Goal: Task Accomplishment & Management: Complete application form

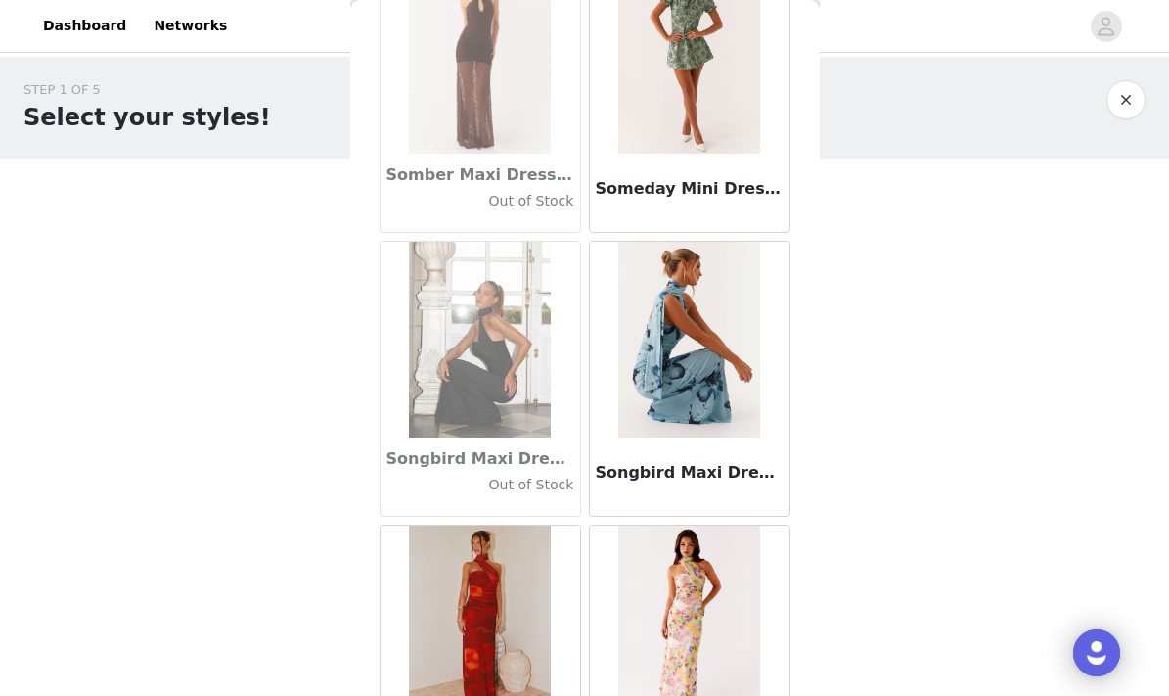
scroll to position [101062, 0]
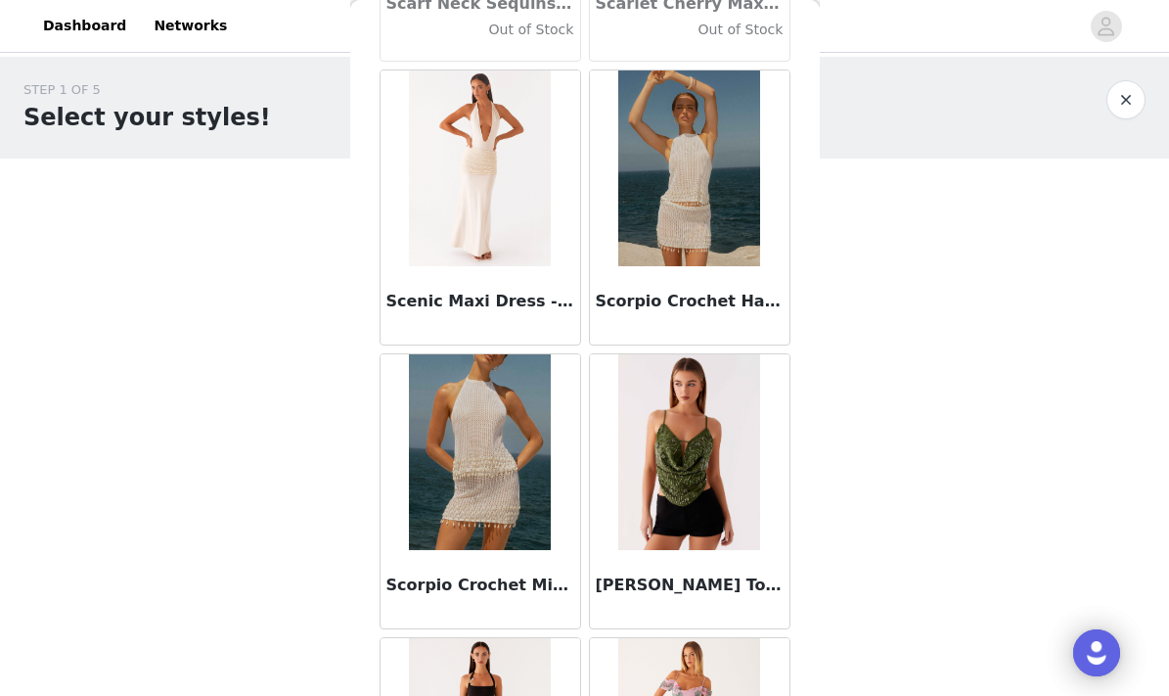
click at [1126, 100] on button "button" at bounding box center [1126, 99] width 39 height 39
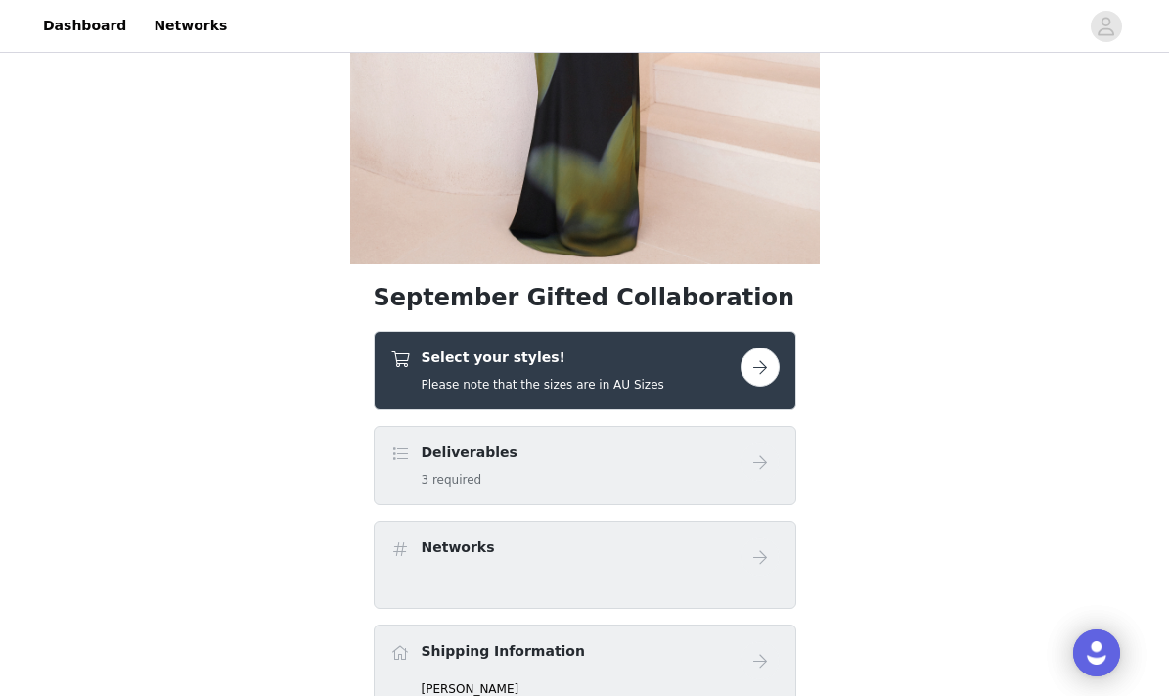
scroll to position [393, 0]
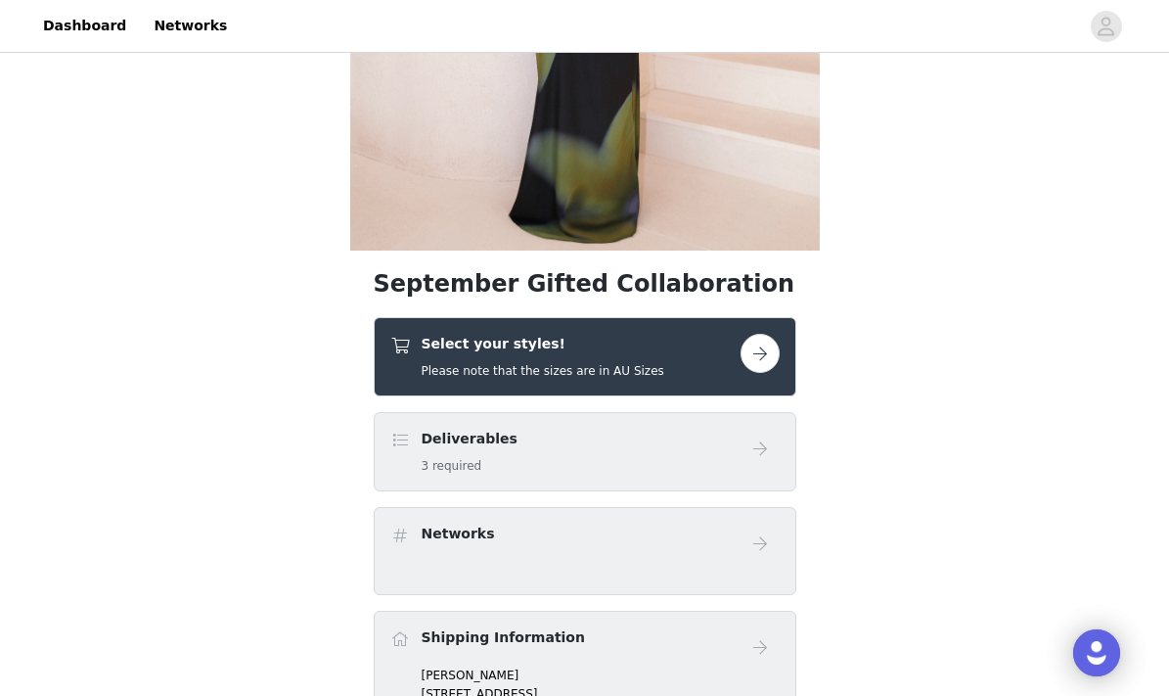
click at [754, 358] on button "button" at bounding box center [760, 353] width 39 height 39
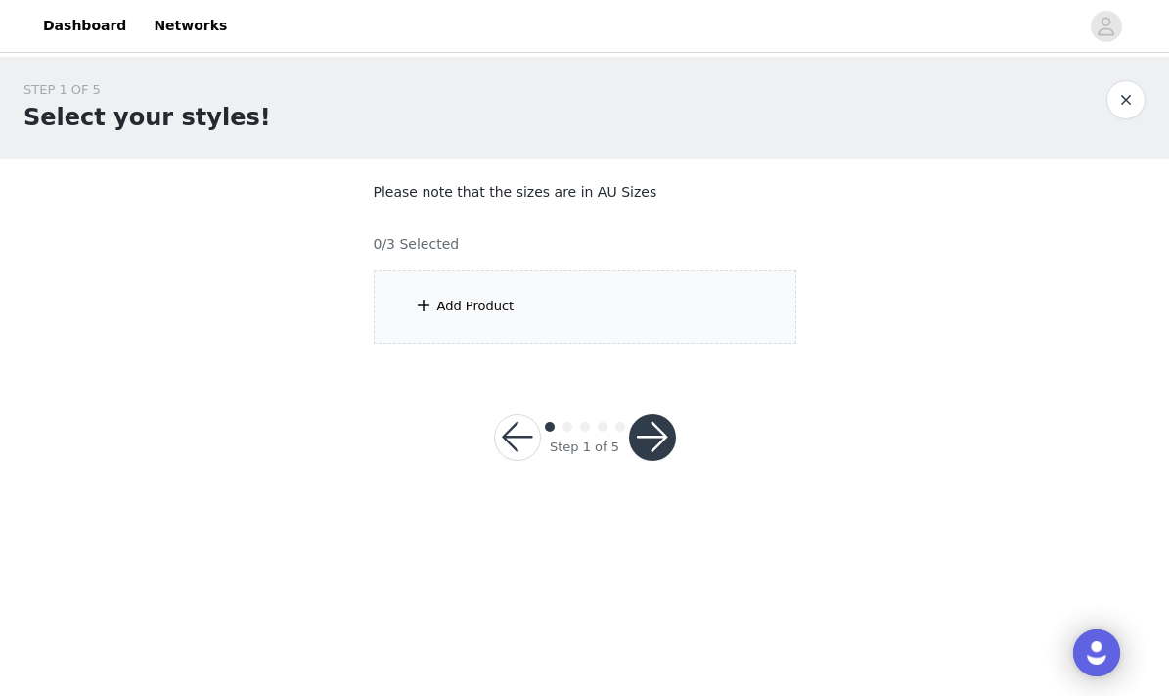
click at [654, 281] on div "Add Product" at bounding box center [585, 306] width 423 height 73
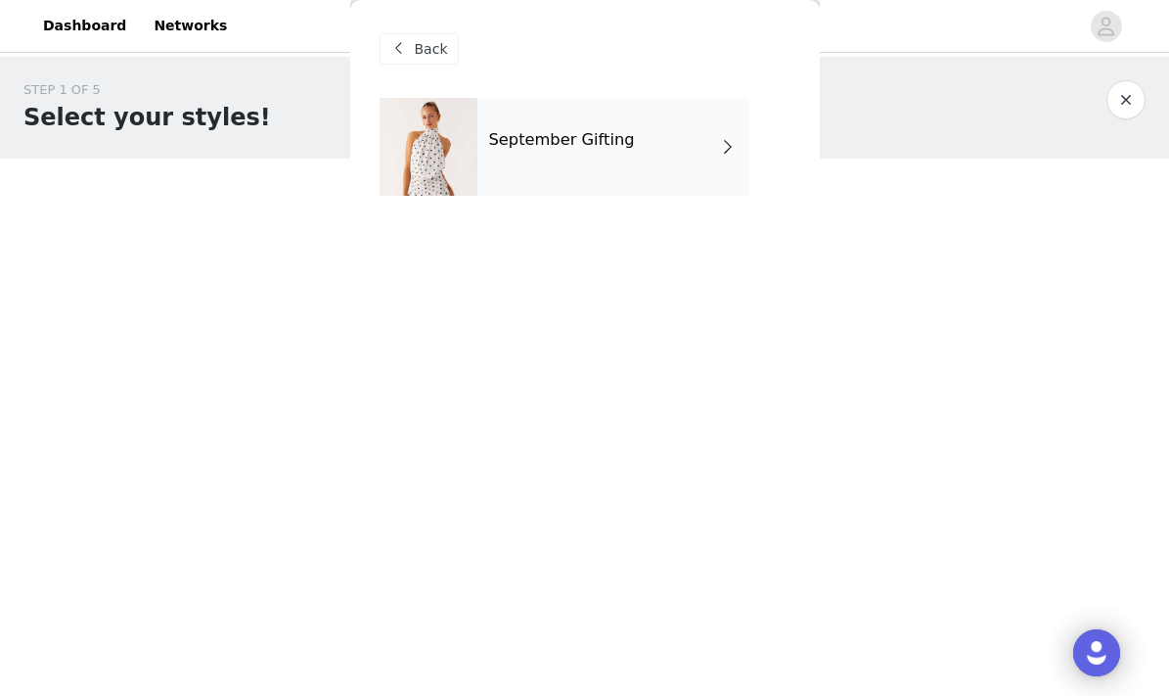
click at [624, 153] on div "September Gifting" at bounding box center [614, 147] width 272 height 98
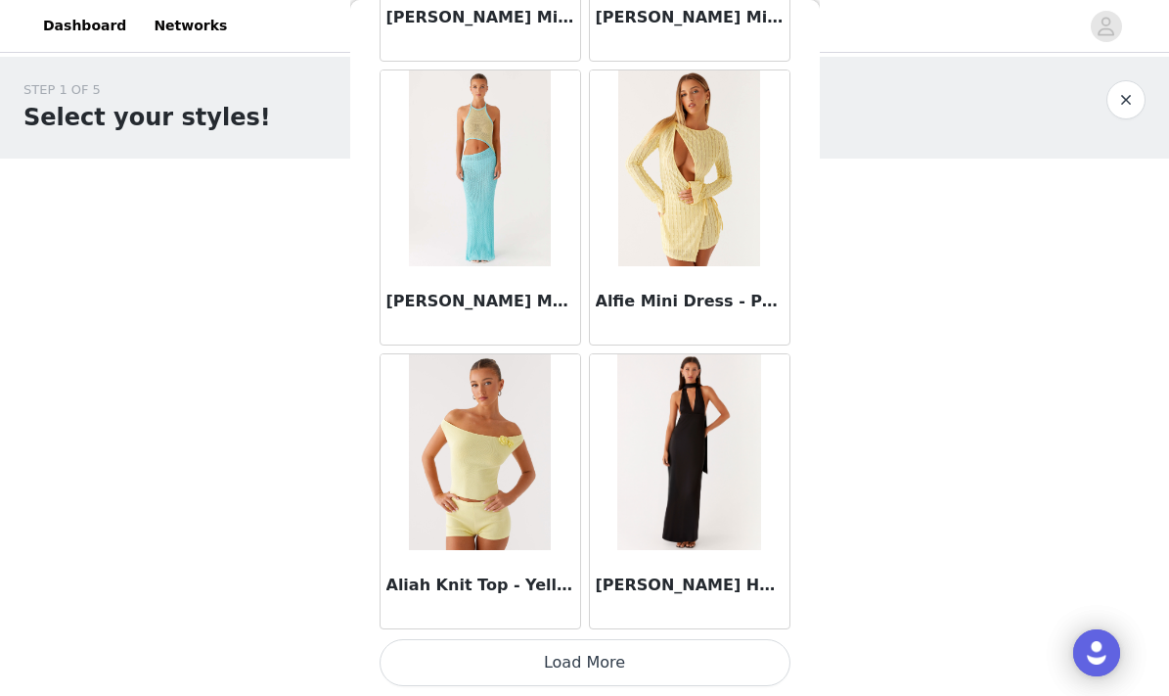
click at [489, 664] on button "Load More" at bounding box center [585, 662] width 411 height 47
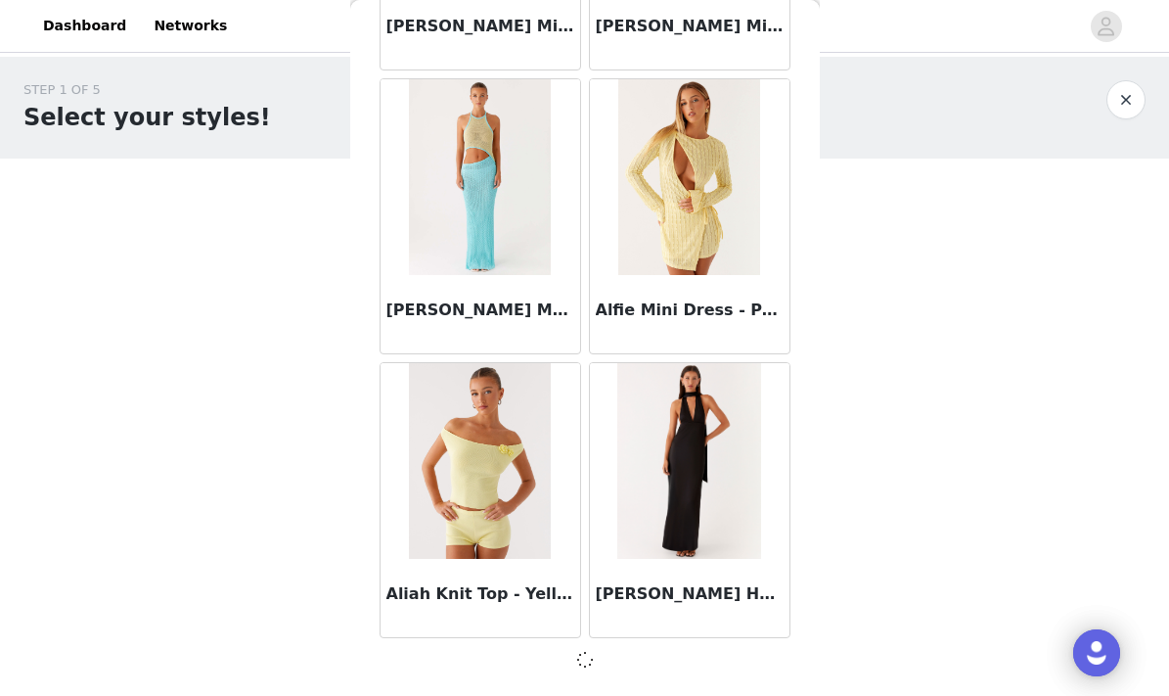
scroll to position [2290, 0]
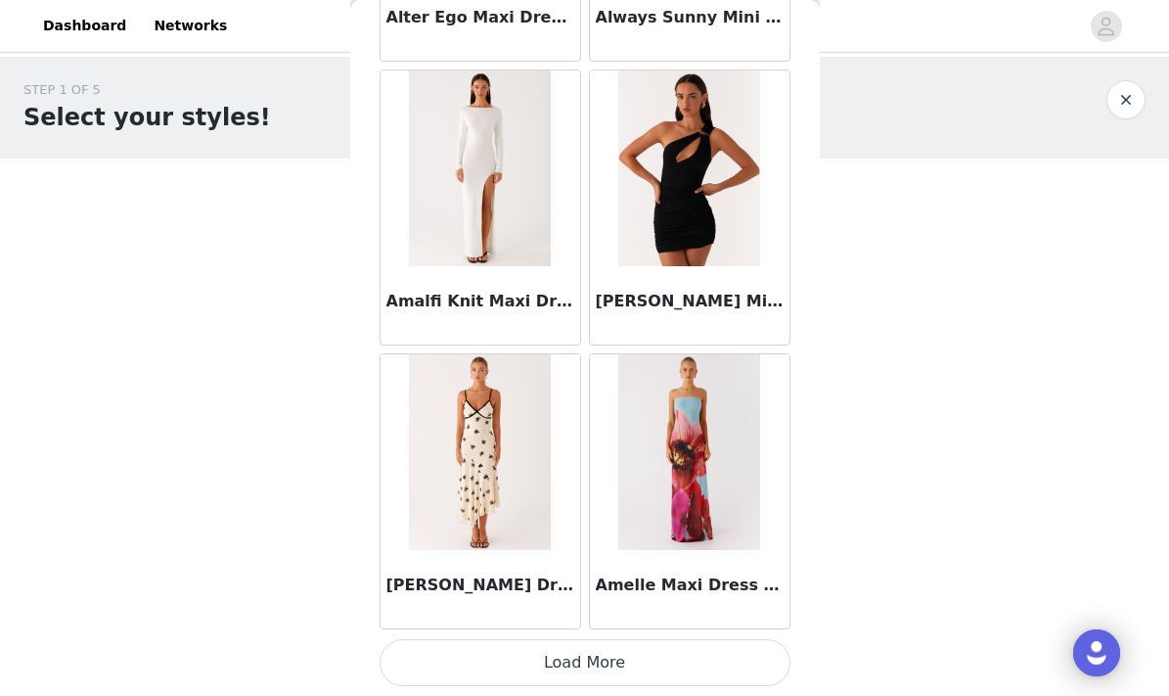
click at [481, 432] on img at bounding box center [480, 452] width 142 height 196
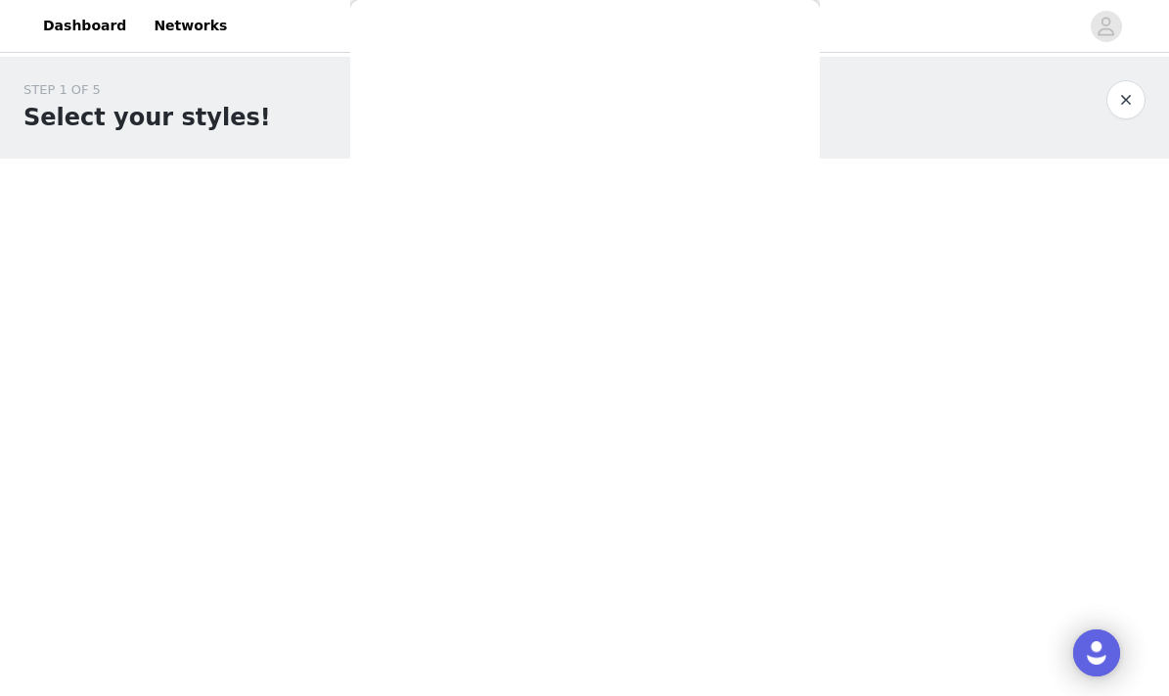
scroll to position [347, 0]
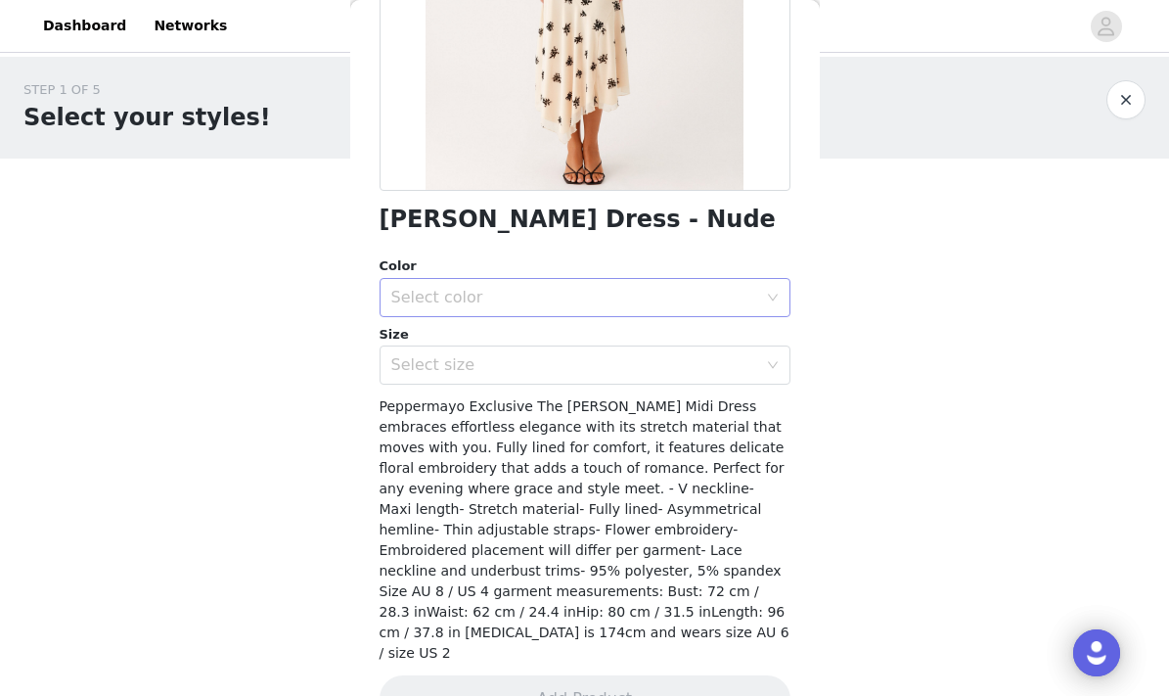
click at [520, 288] on div "Select color" at bounding box center [574, 298] width 366 height 20
click at [509, 329] on li "Nude" at bounding box center [585, 331] width 411 height 31
click at [502, 355] on div "Select size" at bounding box center [574, 365] width 366 height 20
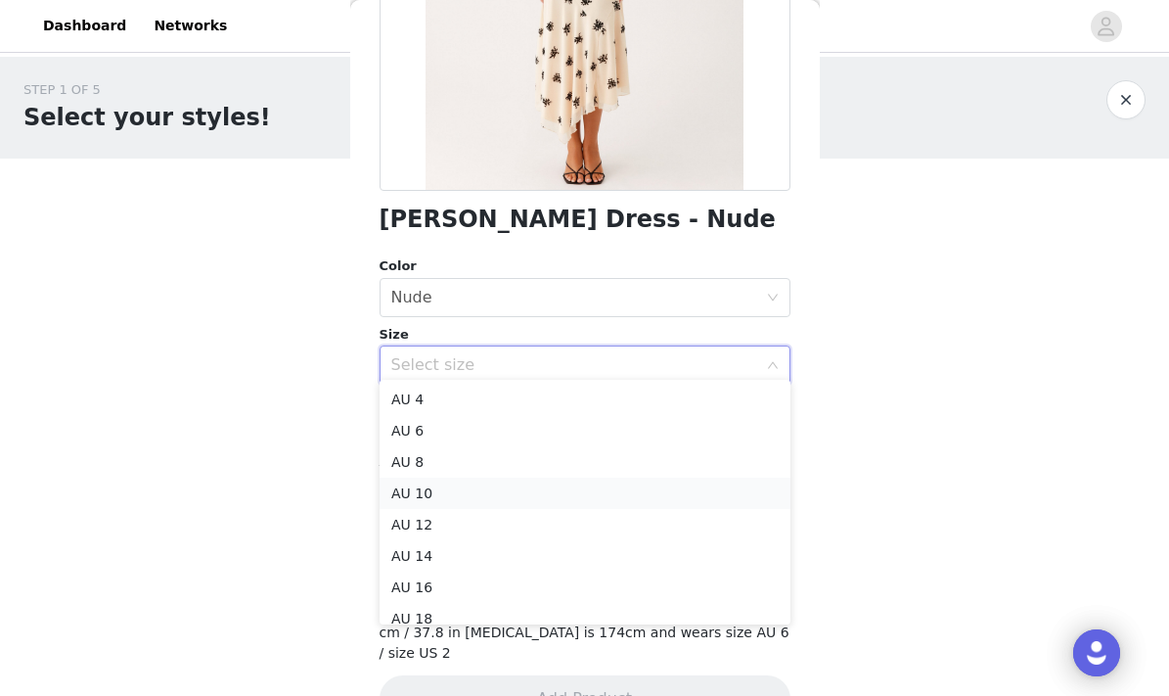
click at [464, 486] on li "AU 10" at bounding box center [585, 493] width 411 height 31
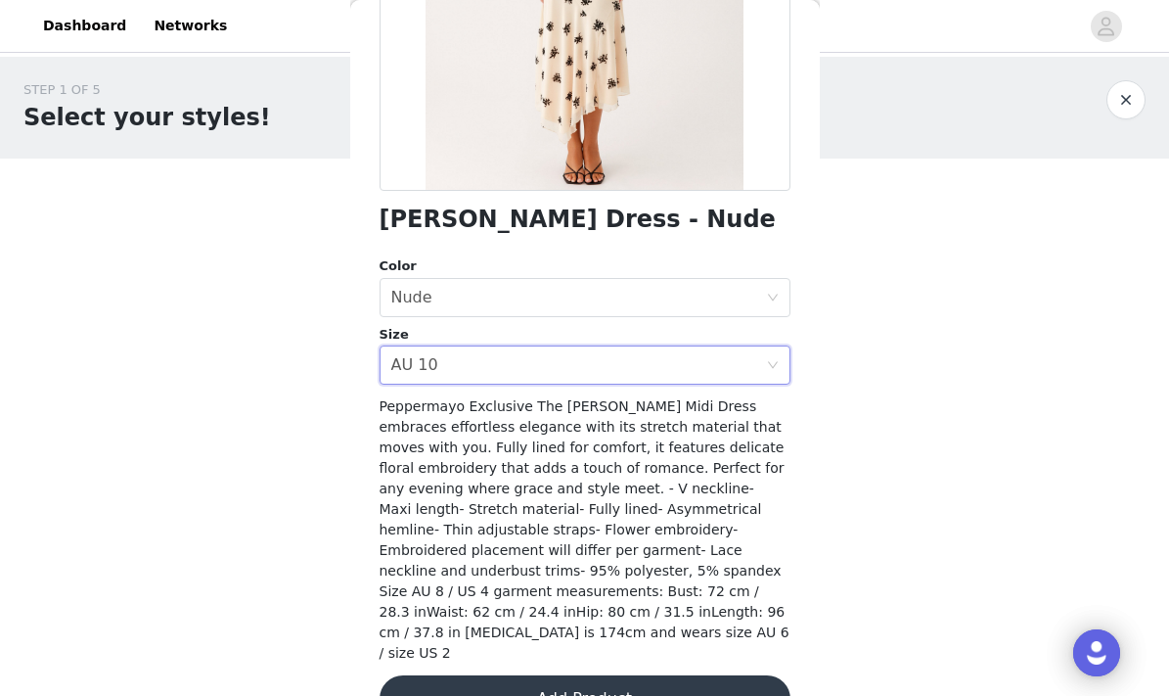
scroll to position [0, 0]
click at [491, 675] on button "Add Product" at bounding box center [585, 698] width 411 height 47
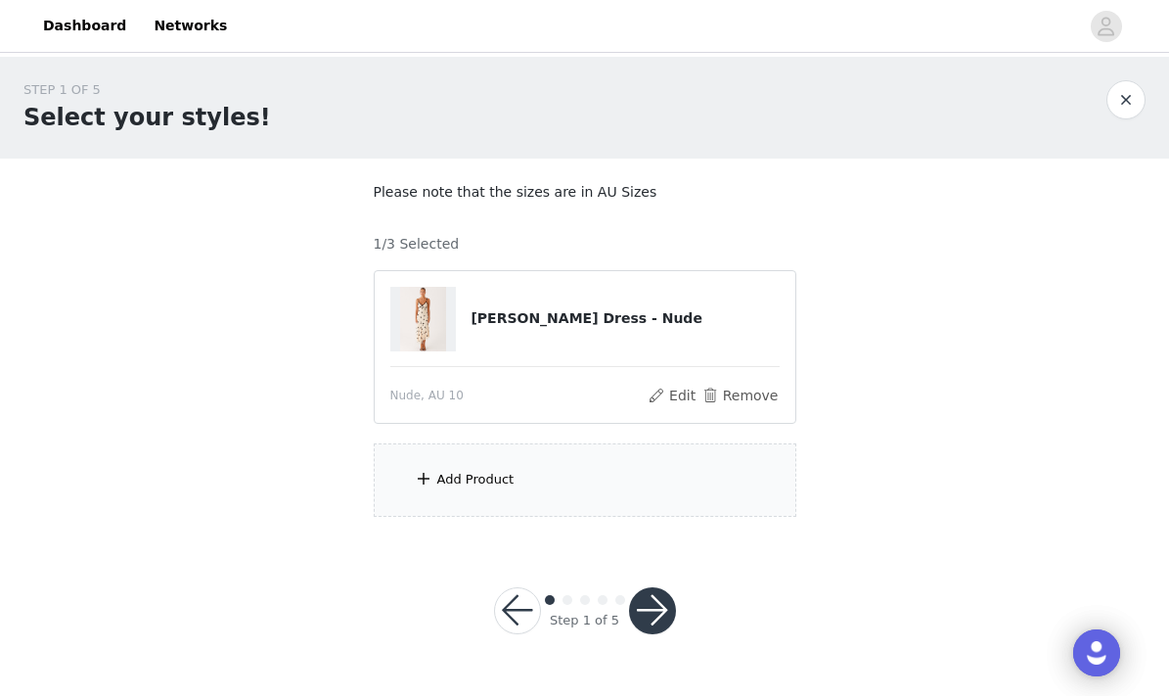
click at [449, 489] on div "Add Product" at bounding box center [585, 479] width 423 height 73
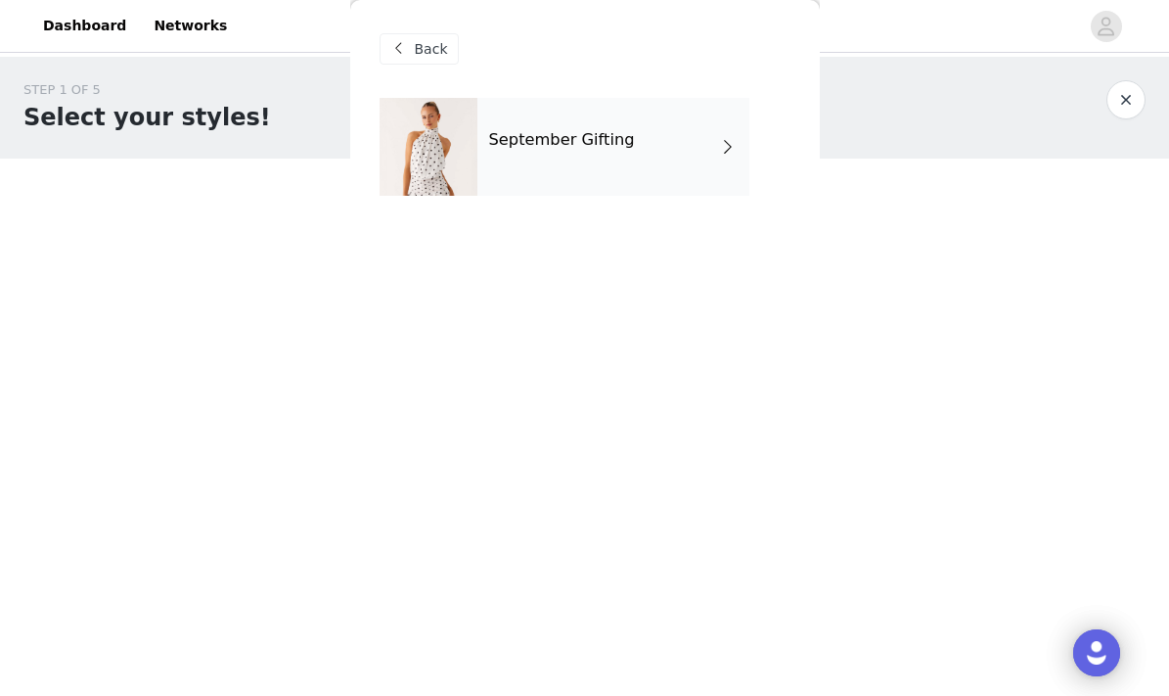
click at [527, 156] on div "September Gifting" at bounding box center [614, 147] width 272 height 98
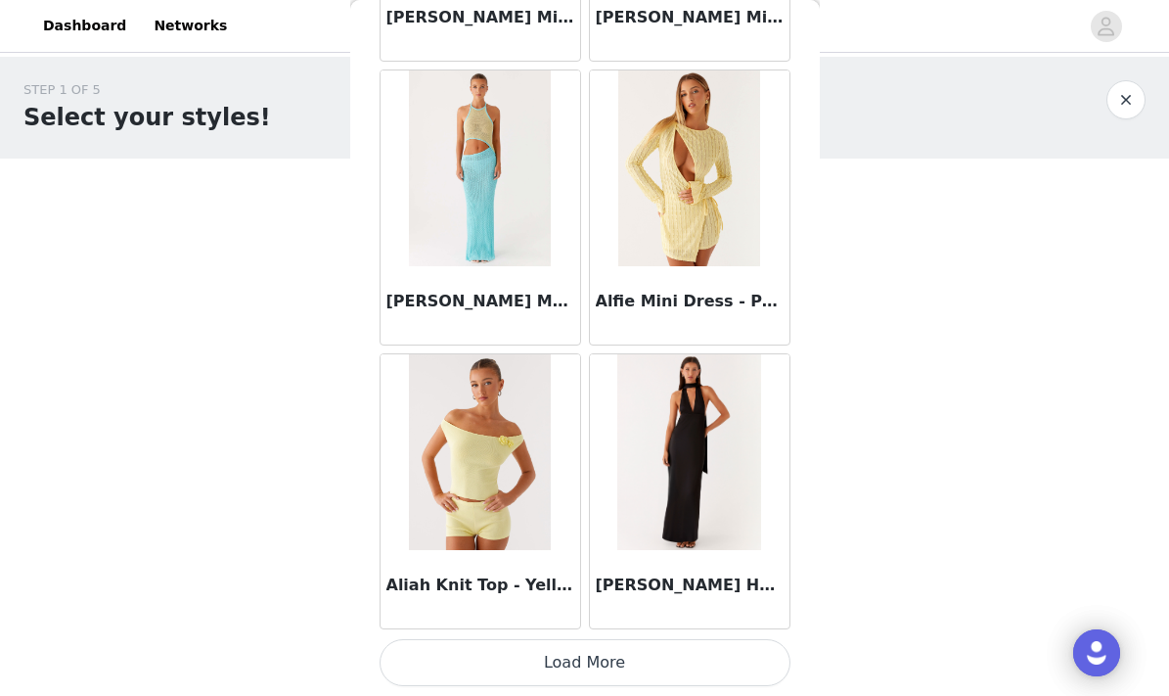
click at [477, 664] on button "Load More" at bounding box center [585, 662] width 411 height 47
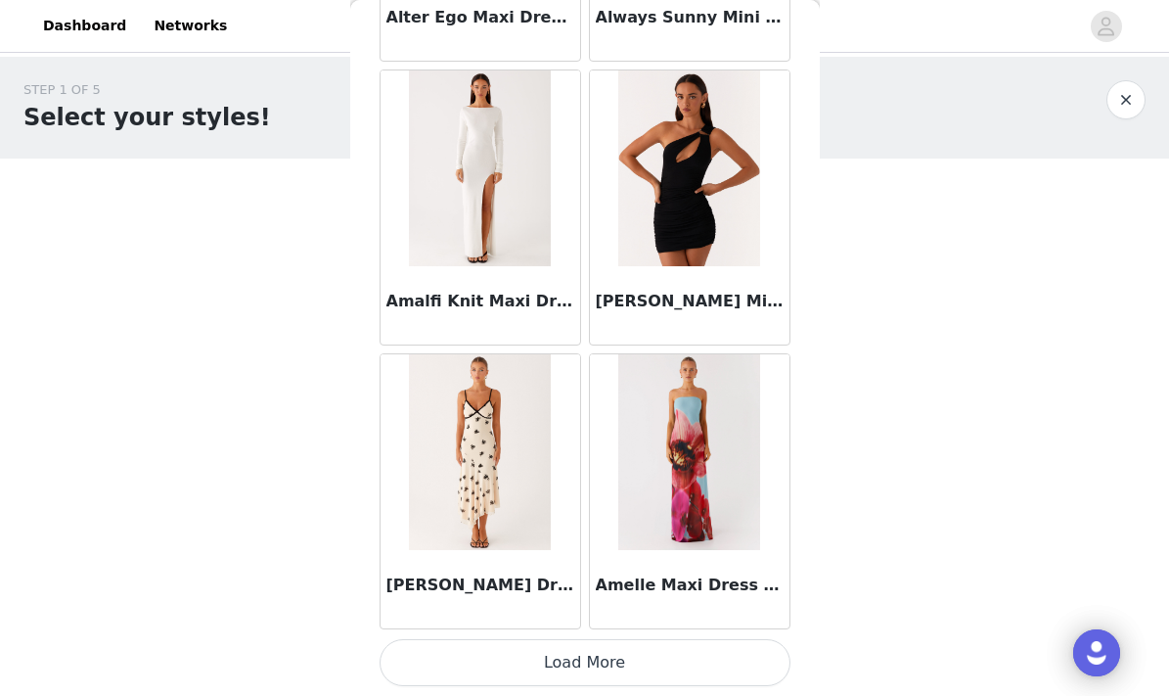
click at [469, 651] on button "Load More" at bounding box center [585, 662] width 411 height 47
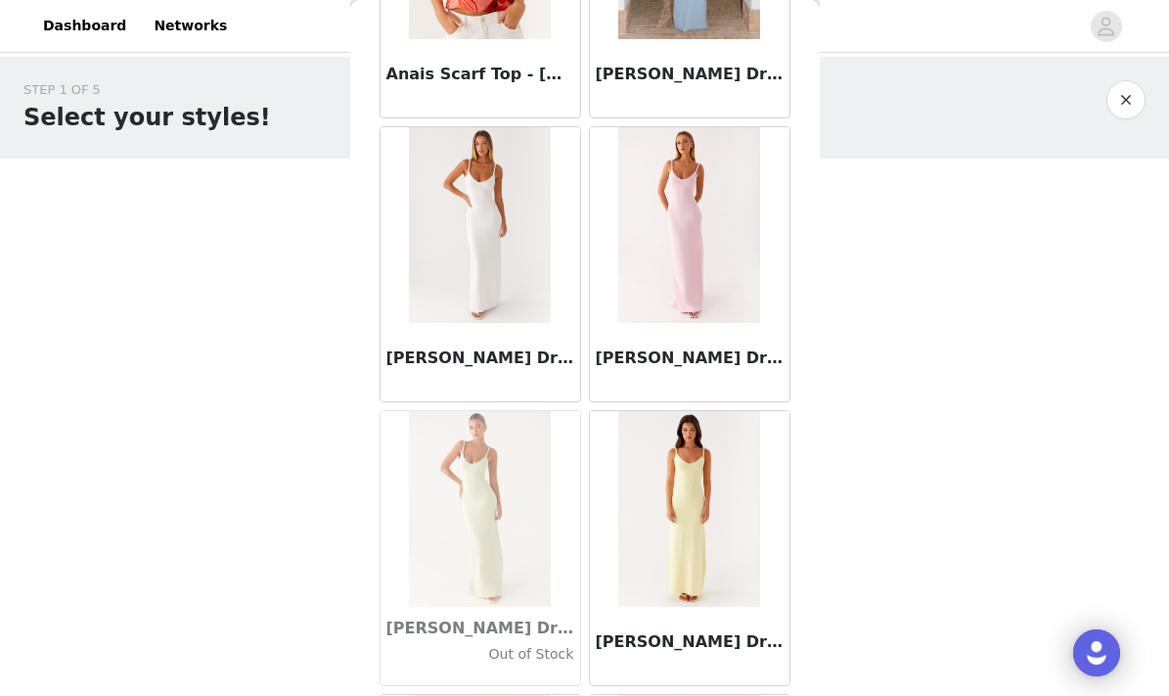
scroll to position [6500, 0]
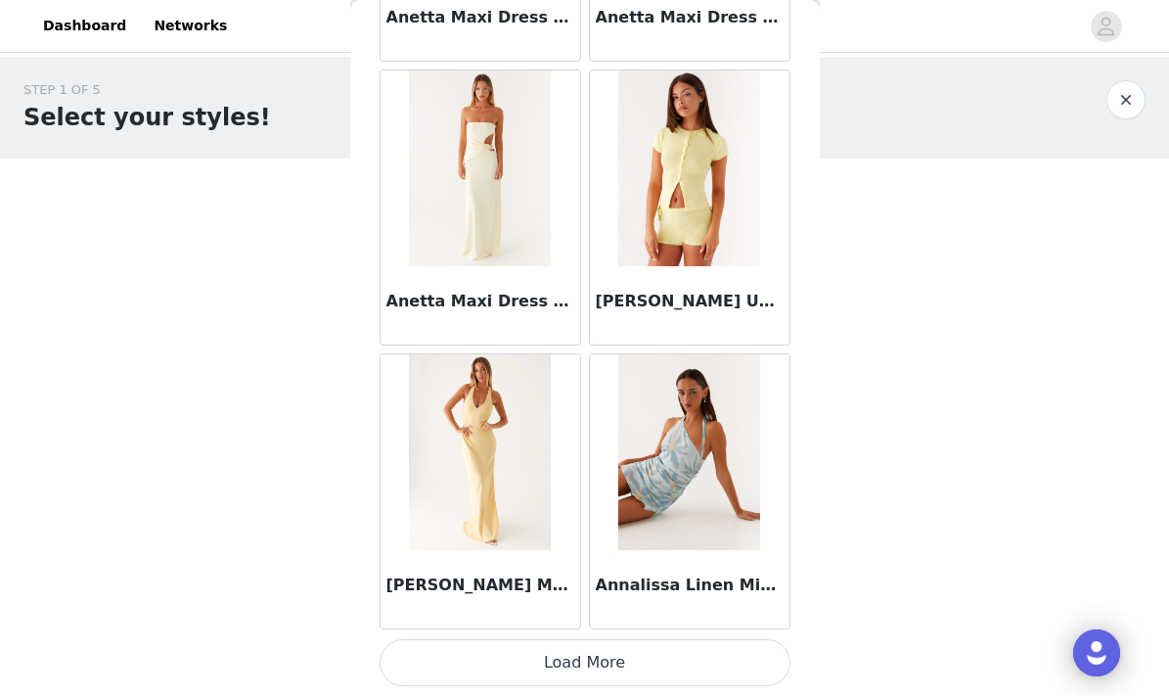
click at [501, 668] on button "Load More" at bounding box center [585, 662] width 411 height 47
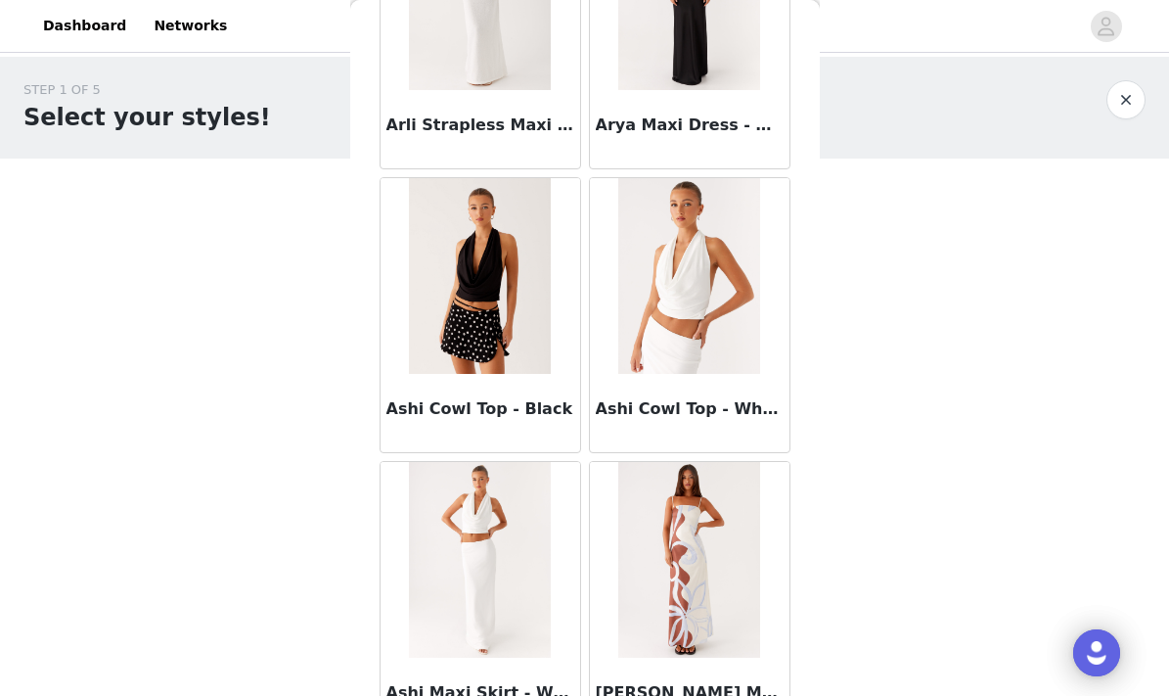
scroll to position [9856, 0]
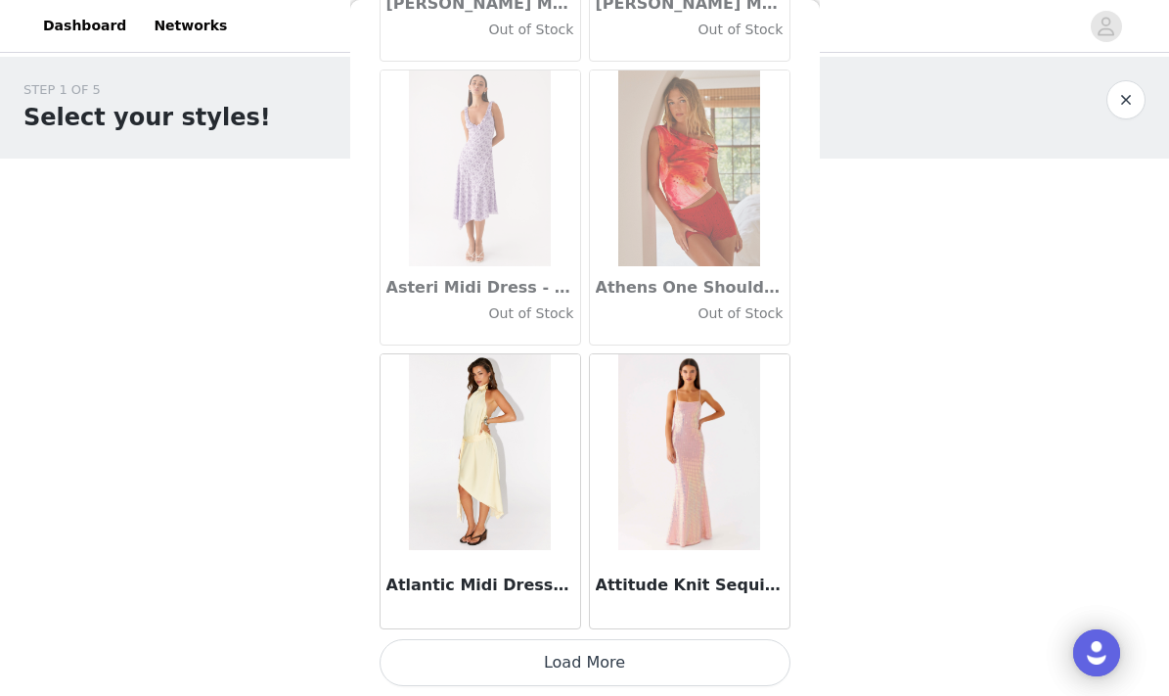
click at [479, 684] on button "Load More" at bounding box center [585, 662] width 411 height 47
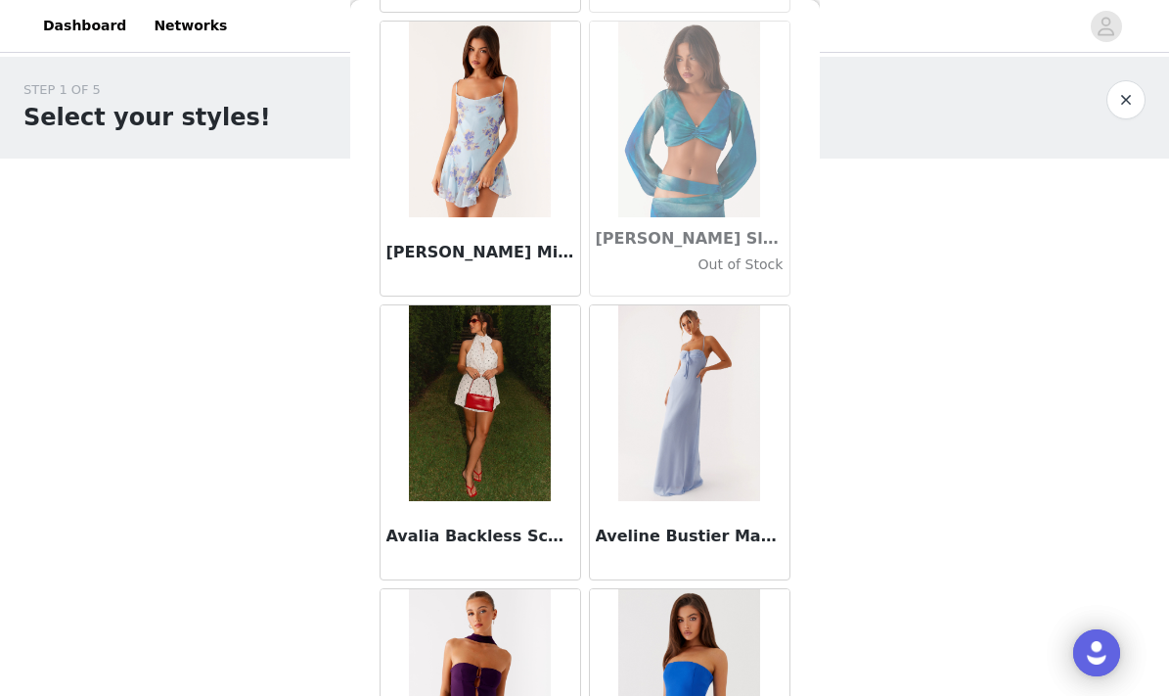
scroll to position [12566, 0]
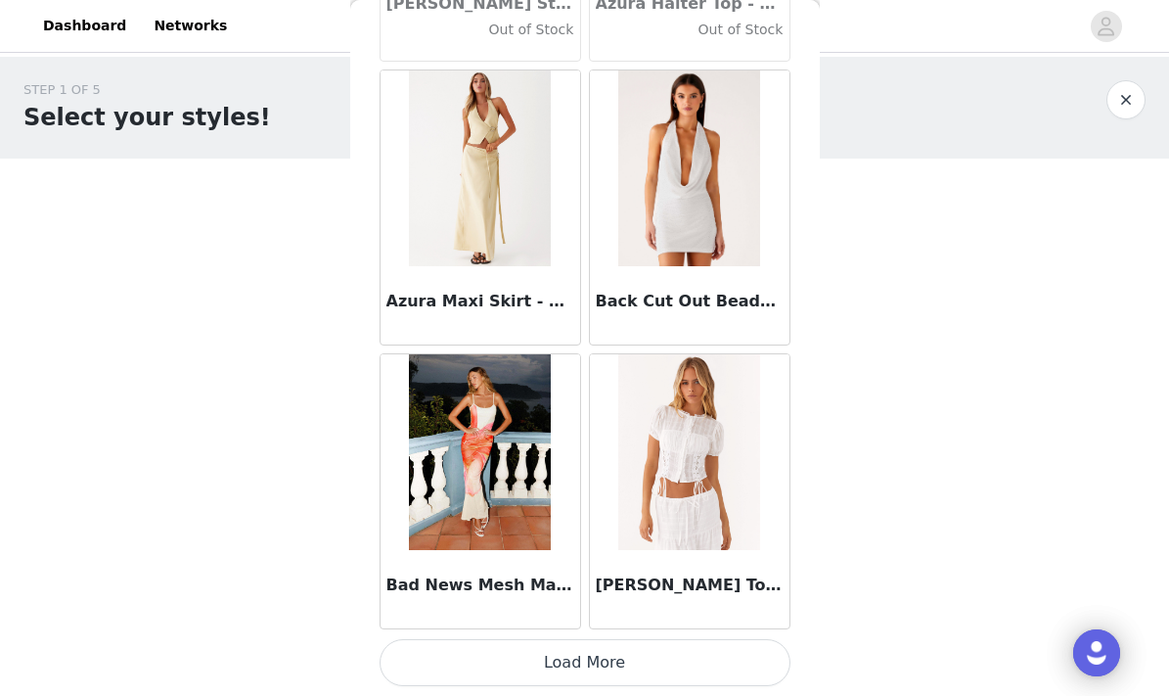
click at [497, 659] on button "Load More" at bounding box center [585, 662] width 411 height 47
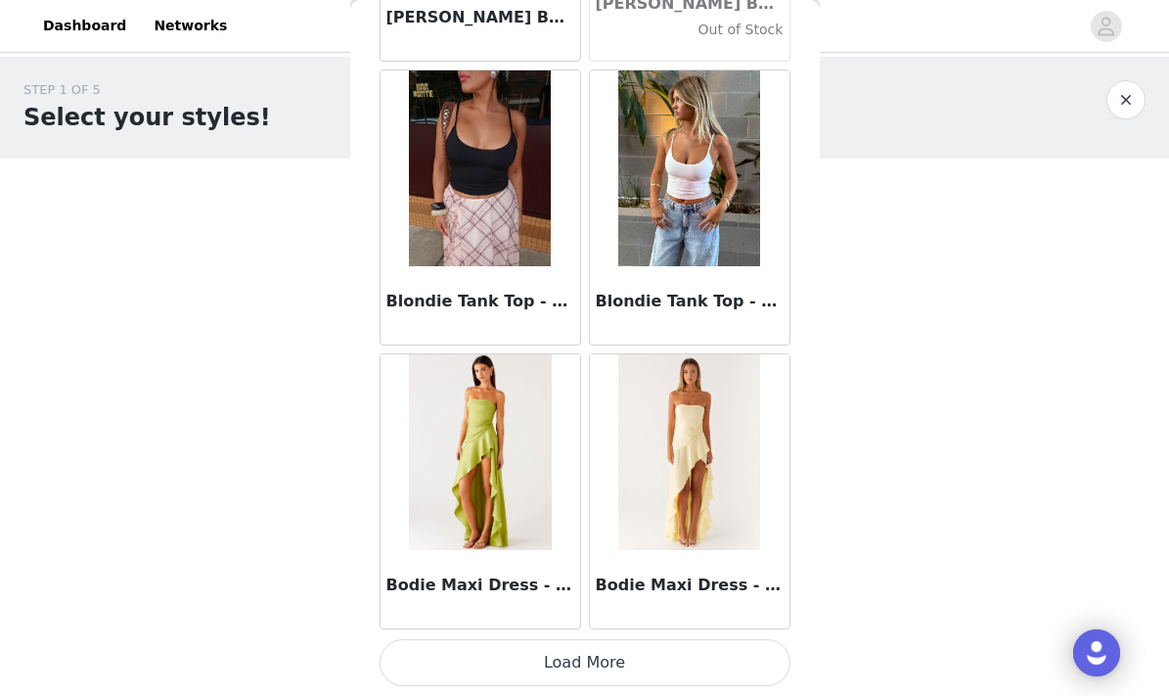
scroll to position [0, 0]
click at [546, 657] on button "Load More" at bounding box center [585, 662] width 411 height 47
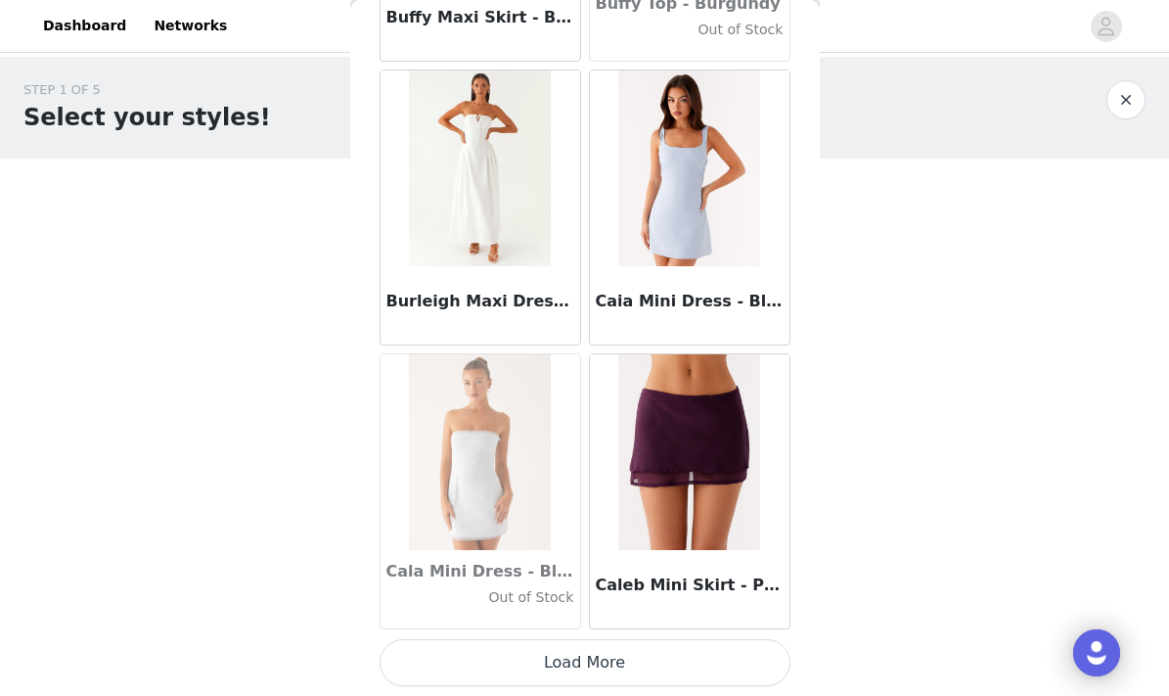
click at [524, 673] on button "Load More" at bounding box center [585, 662] width 411 height 47
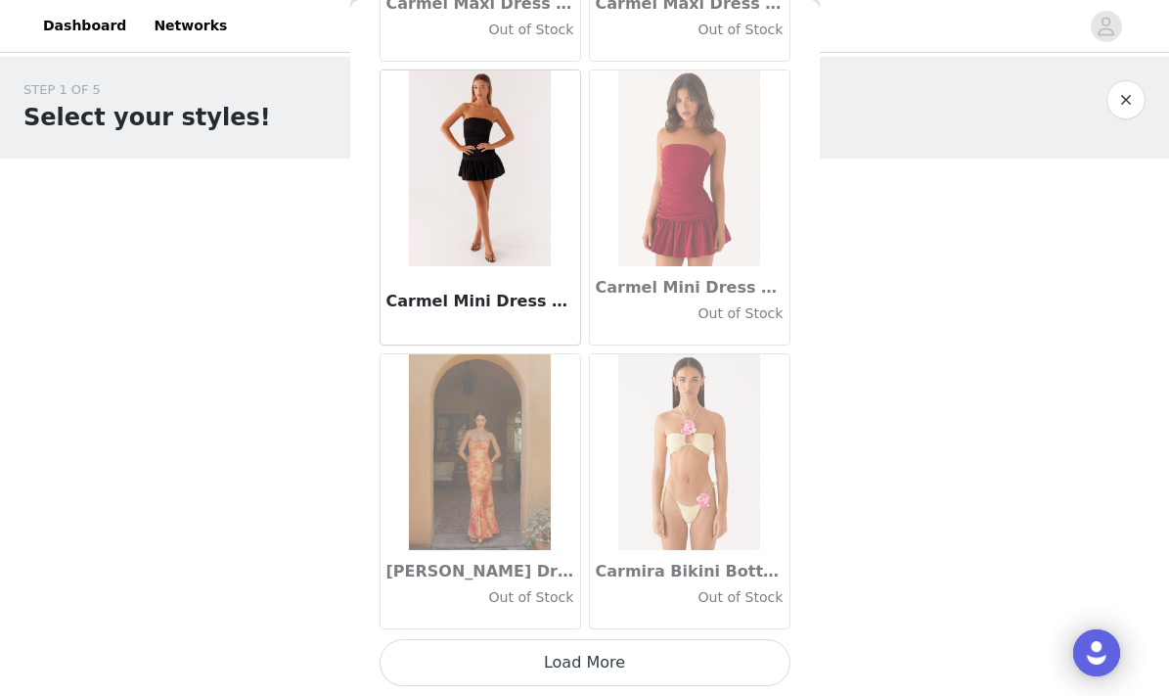
click at [527, 652] on button "Load More" at bounding box center [585, 662] width 411 height 47
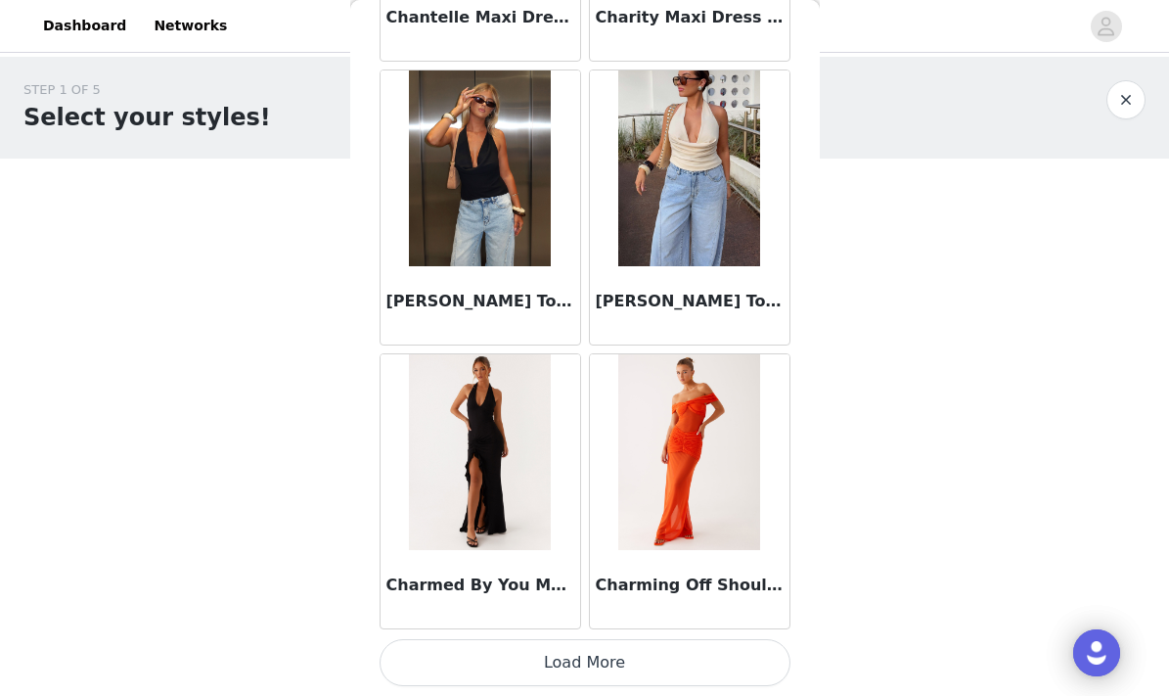
scroll to position [0, 0]
click at [582, 664] on button "Load More" at bounding box center [585, 662] width 411 height 47
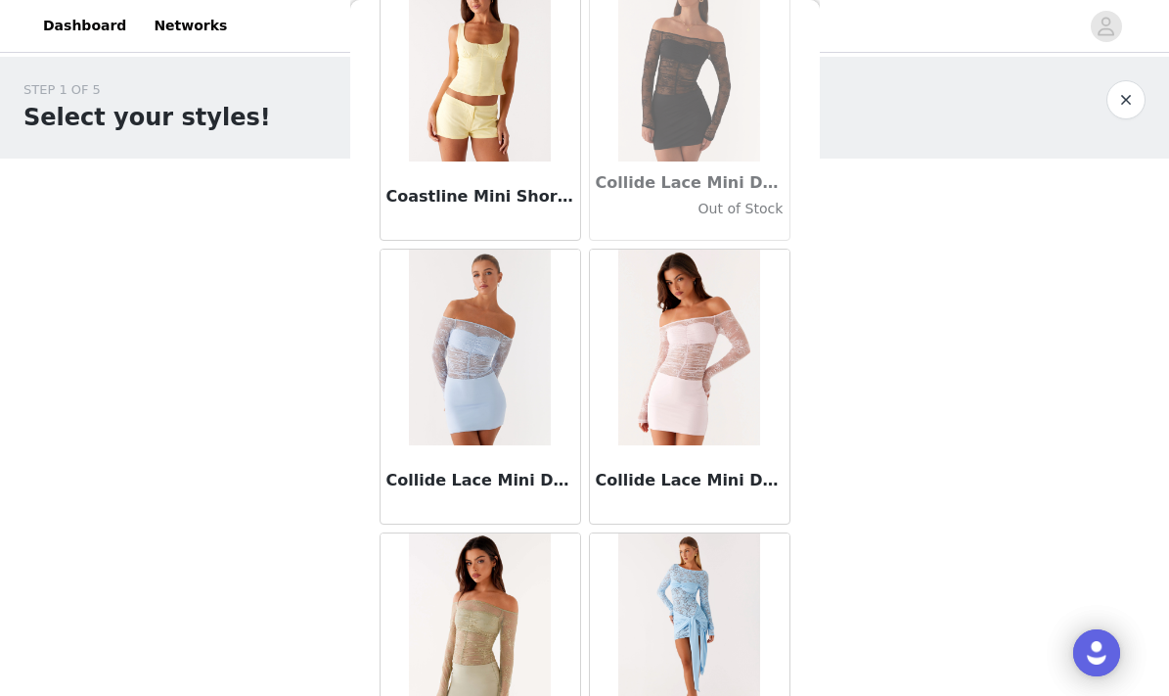
scroll to position [27684, 0]
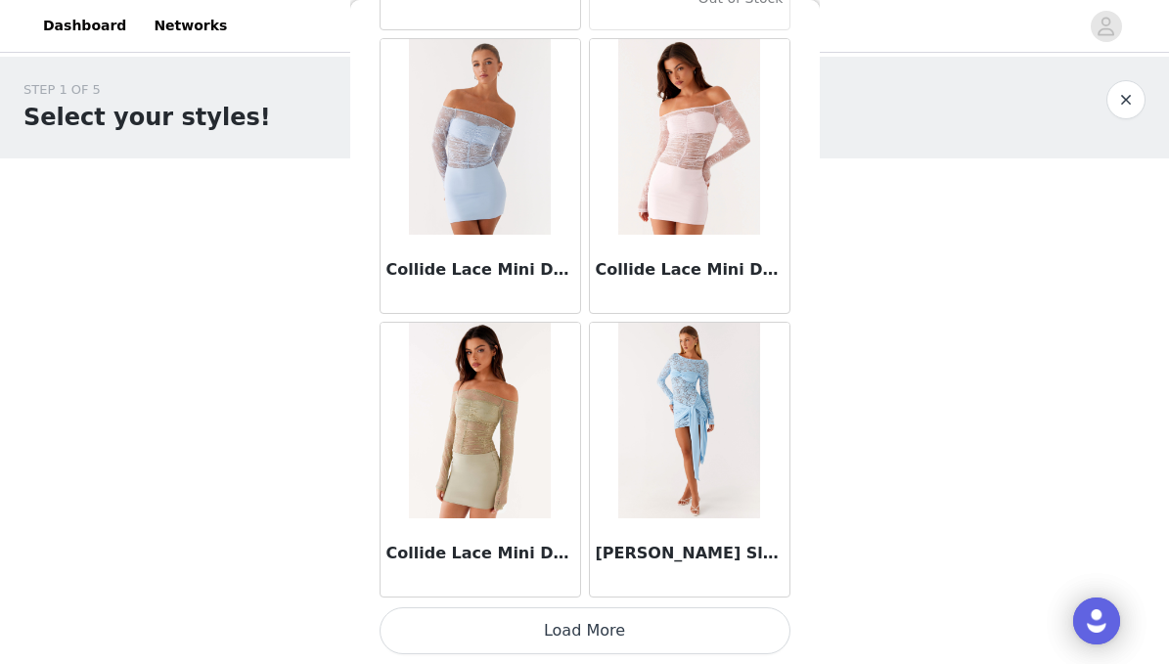
click at [537, 636] on button "Load More" at bounding box center [585, 631] width 411 height 47
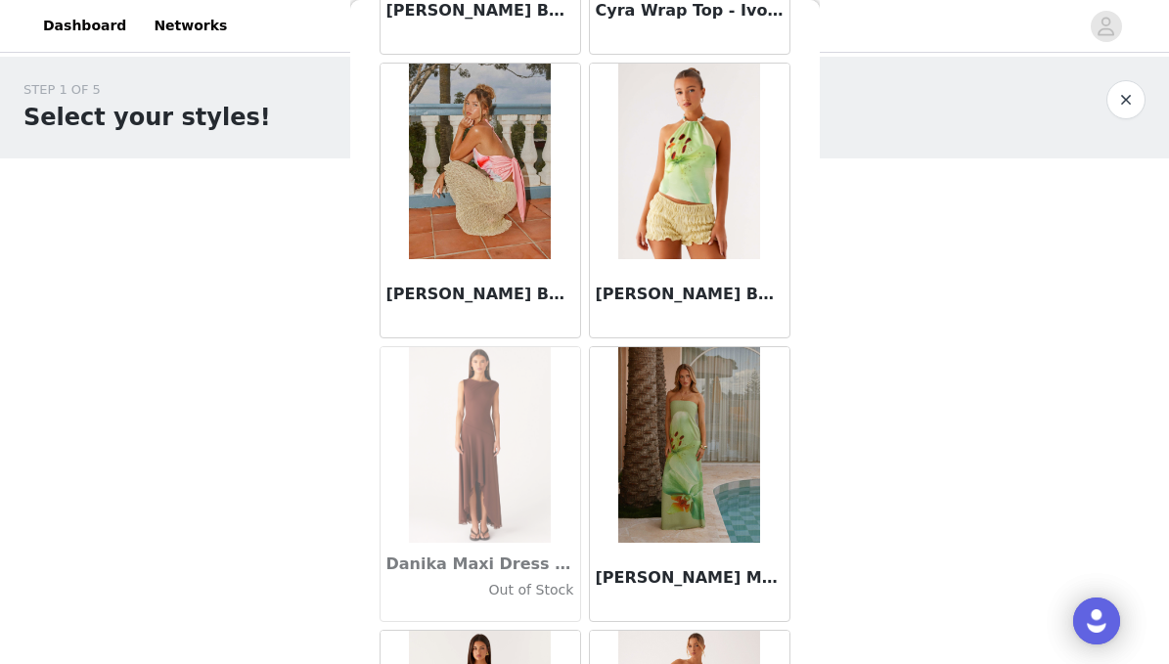
scroll to position [29836, 0]
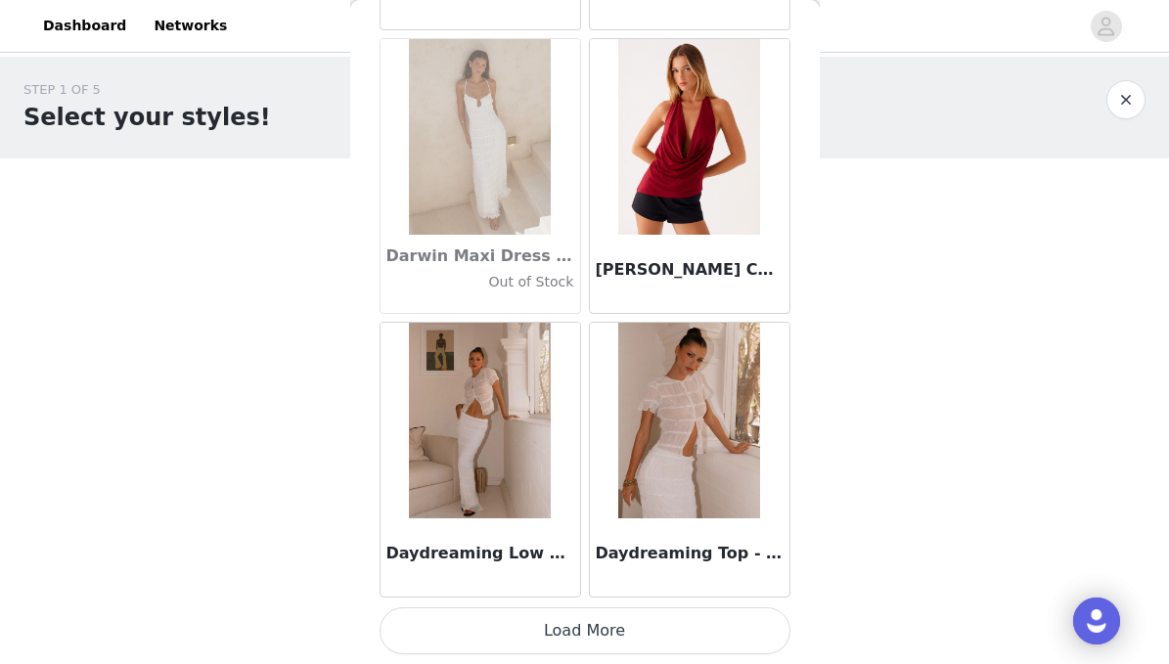
click at [555, 625] on button "Load More" at bounding box center [585, 631] width 411 height 47
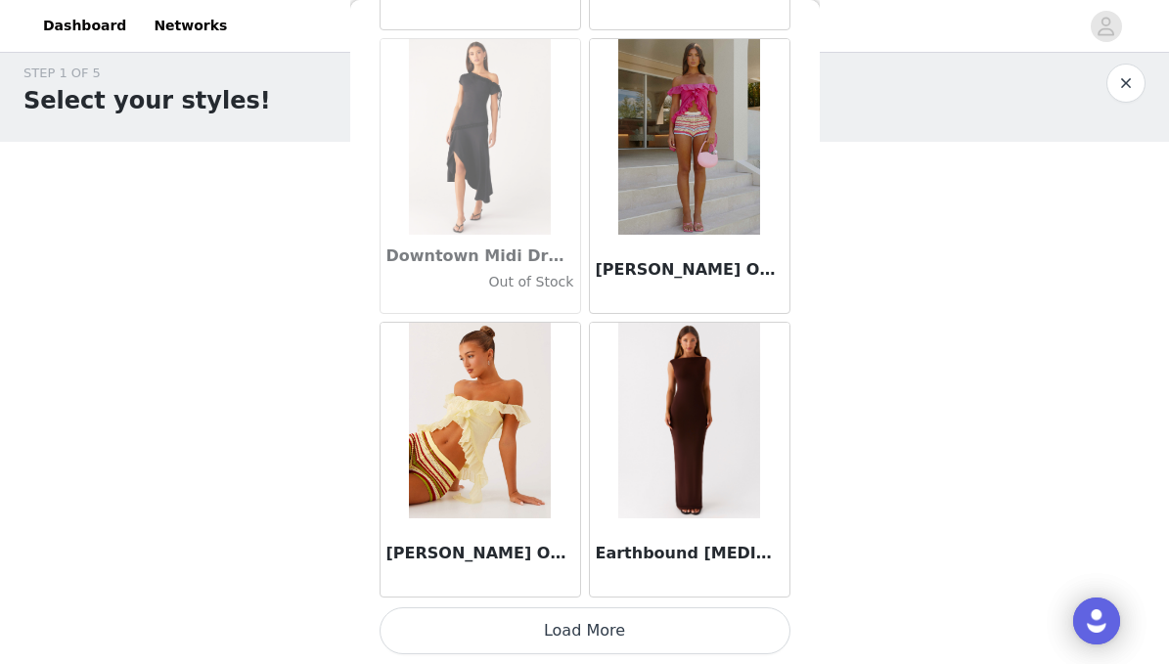
scroll to position [16, 0]
click at [570, 630] on button "Load More" at bounding box center [585, 631] width 411 height 47
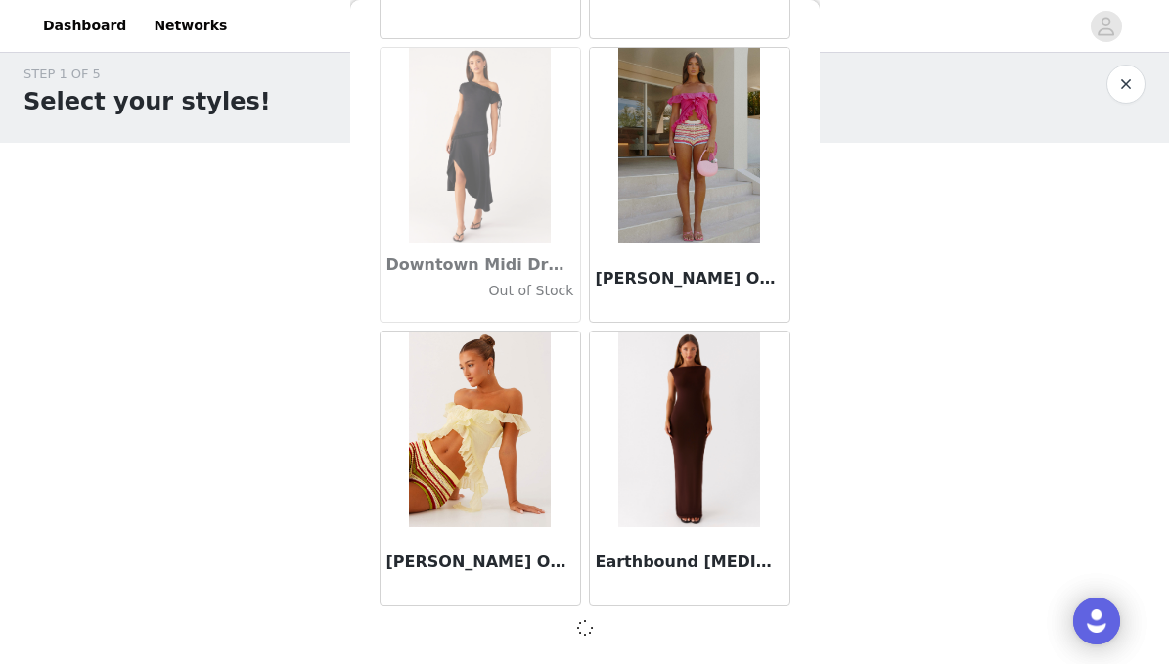
scroll to position [33540, 0]
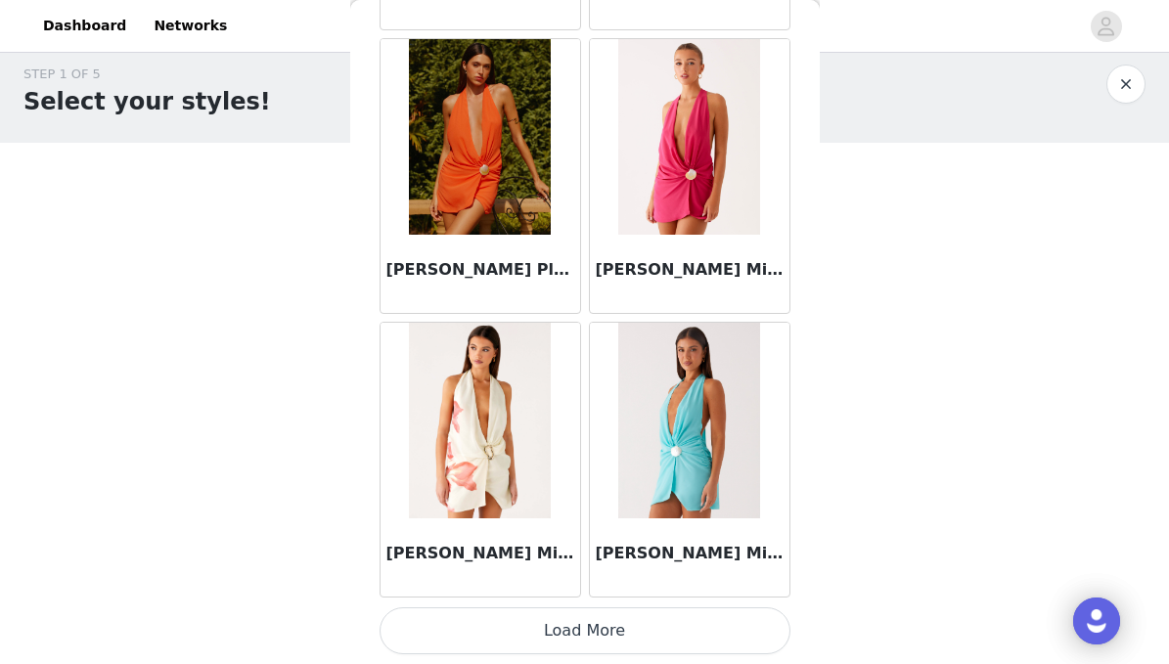
click at [590, 620] on button "Load More" at bounding box center [585, 631] width 411 height 47
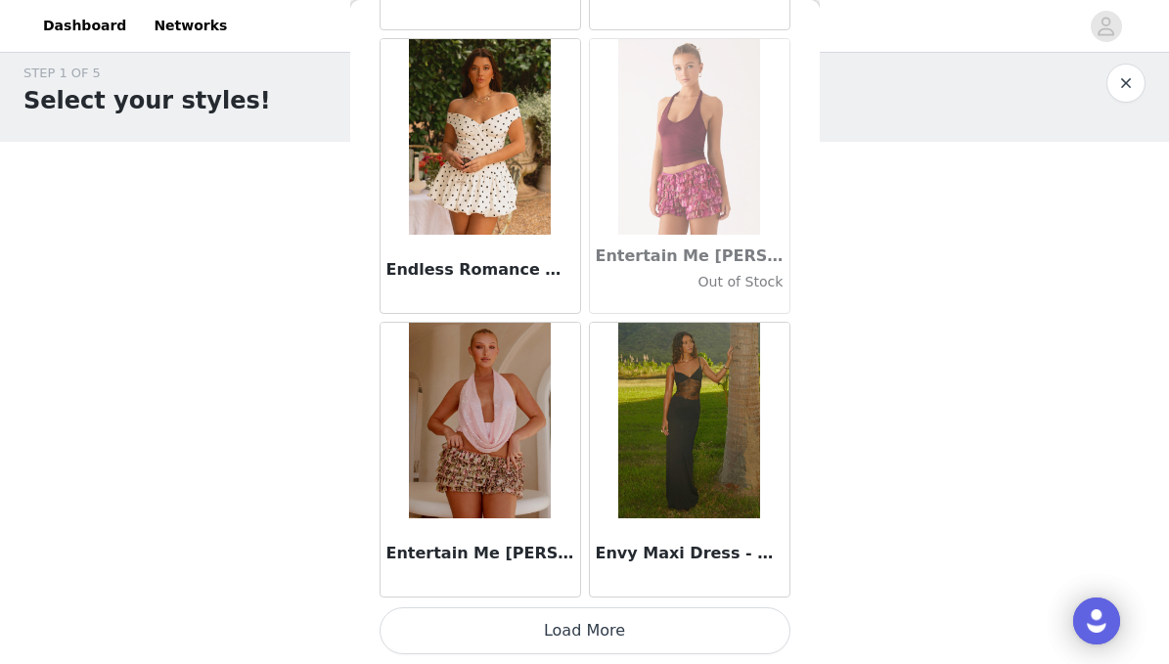
scroll to position [16, 0]
click at [548, 637] on button "Load More" at bounding box center [585, 631] width 411 height 47
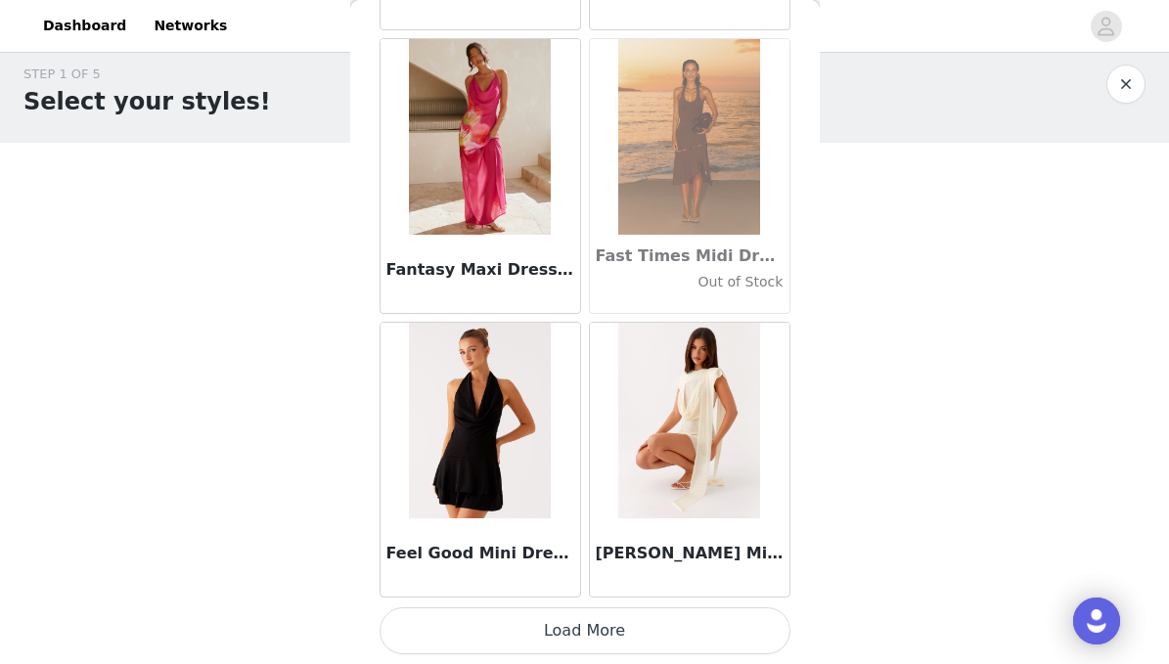
click at [491, 629] on button "Load More" at bounding box center [585, 631] width 411 height 47
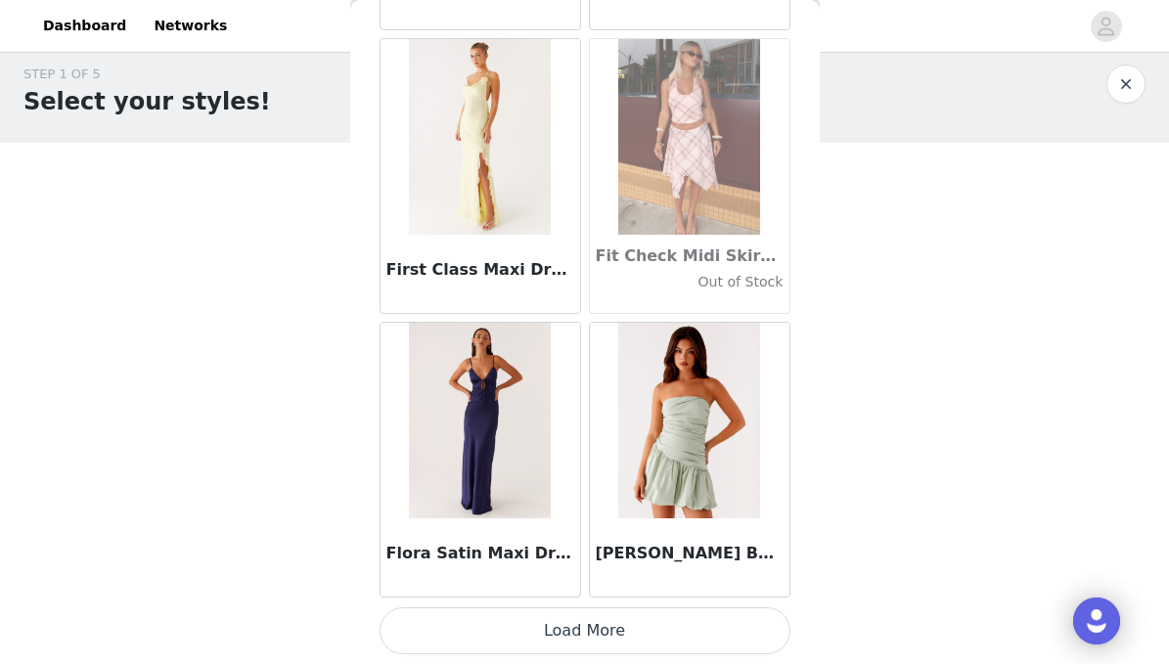
click at [541, 642] on button "Load More" at bounding box center [585, 631] width 411 height 47
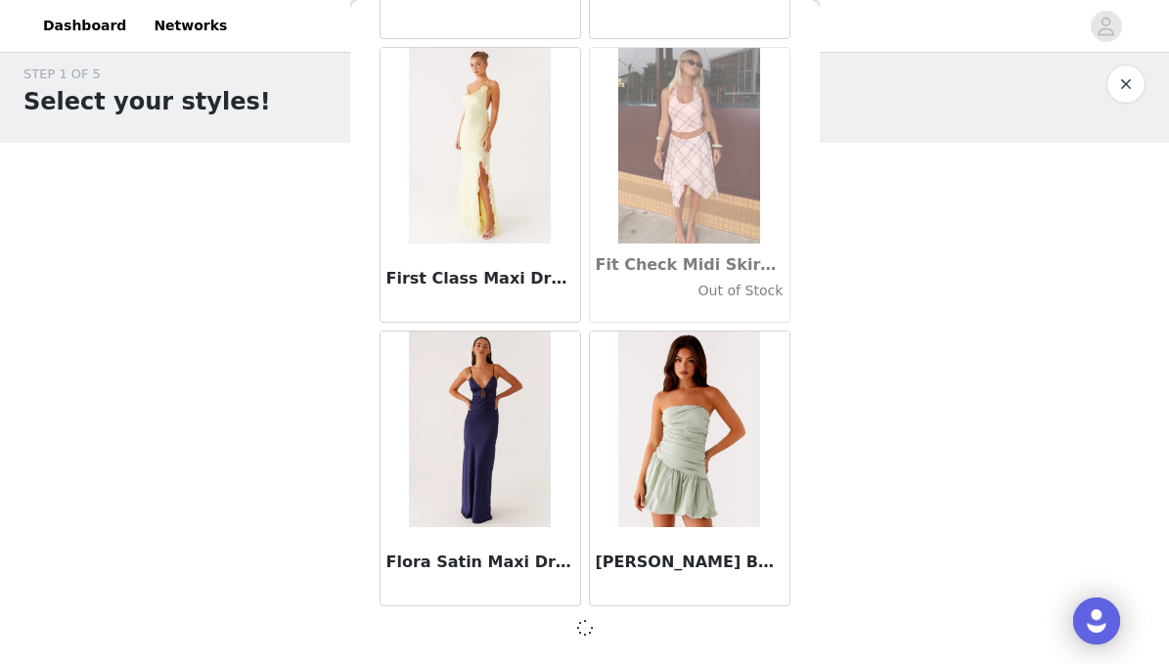
scroll to position [44892, 0]
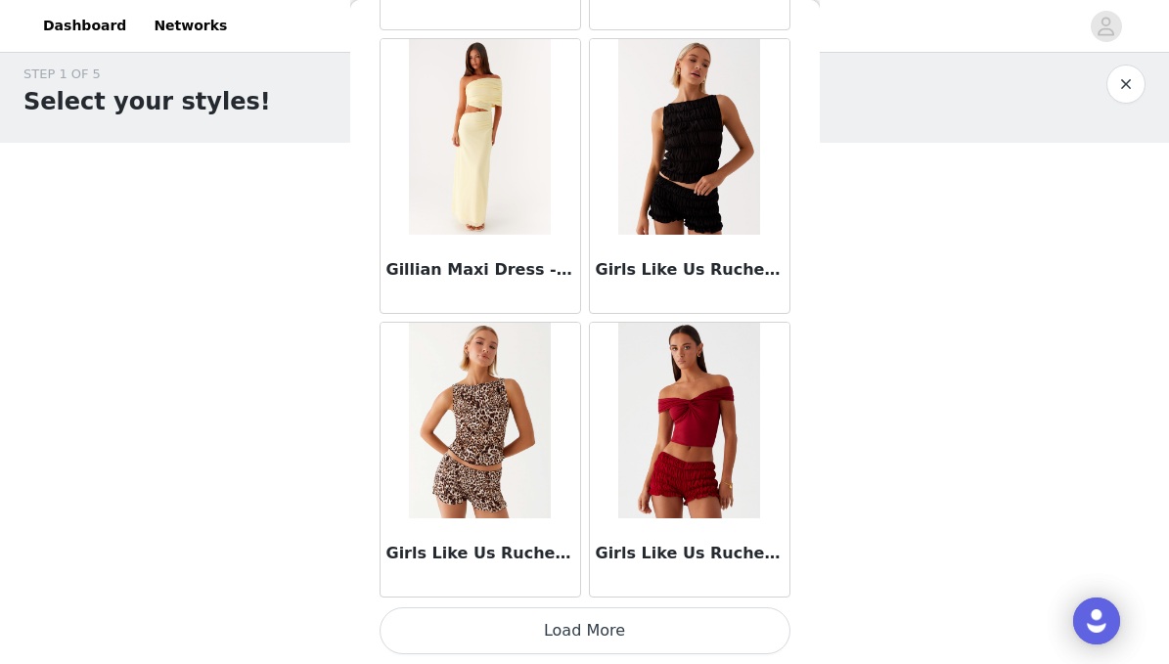
click at [530, 624] on button "Load More" at bounding box center [585, 631] width 411 height 47
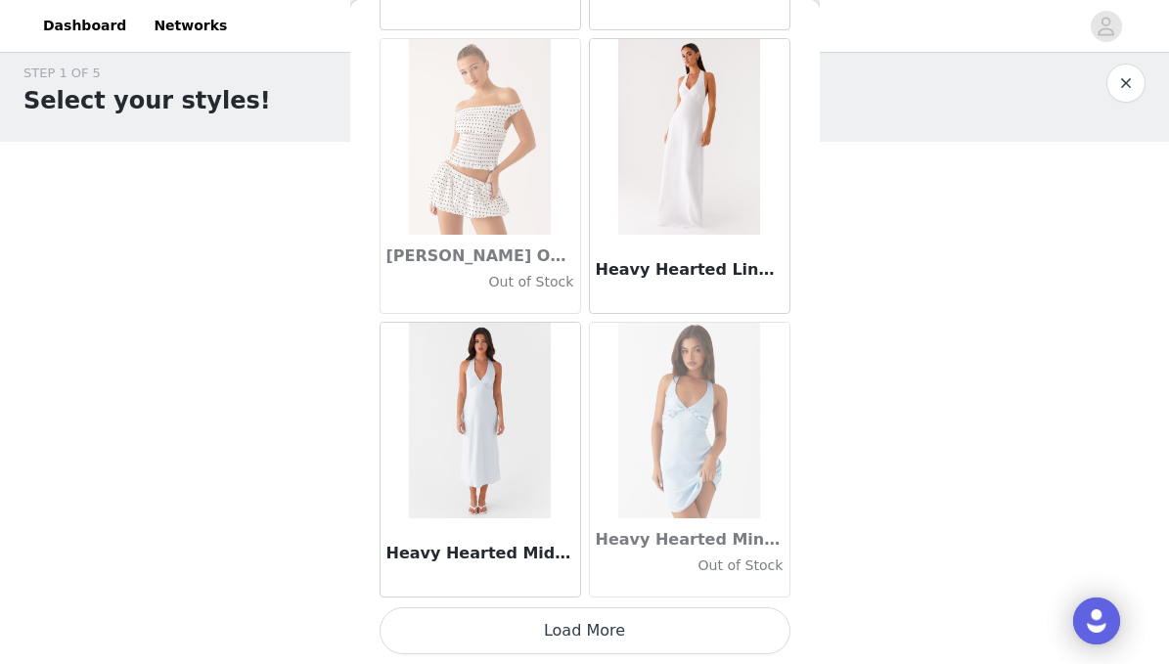
scroll to position [16, 0]
click at [525, 643] on button "Load More" at bounding box center [585, 631] width 411 height 47
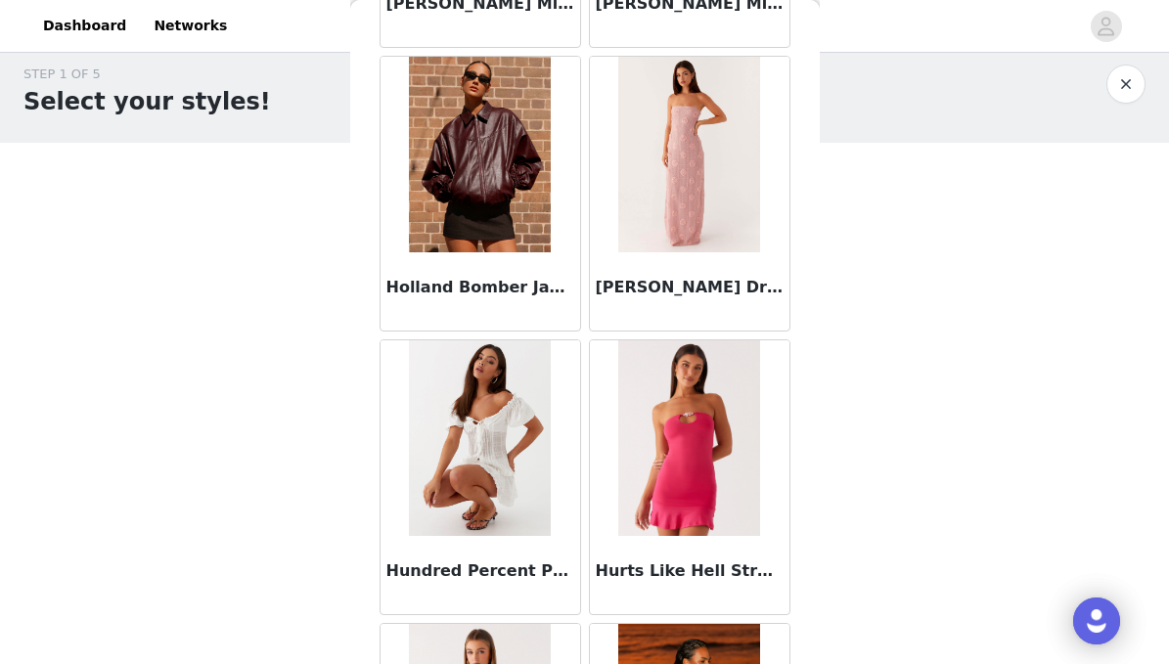
scroll to position [52547, 0]
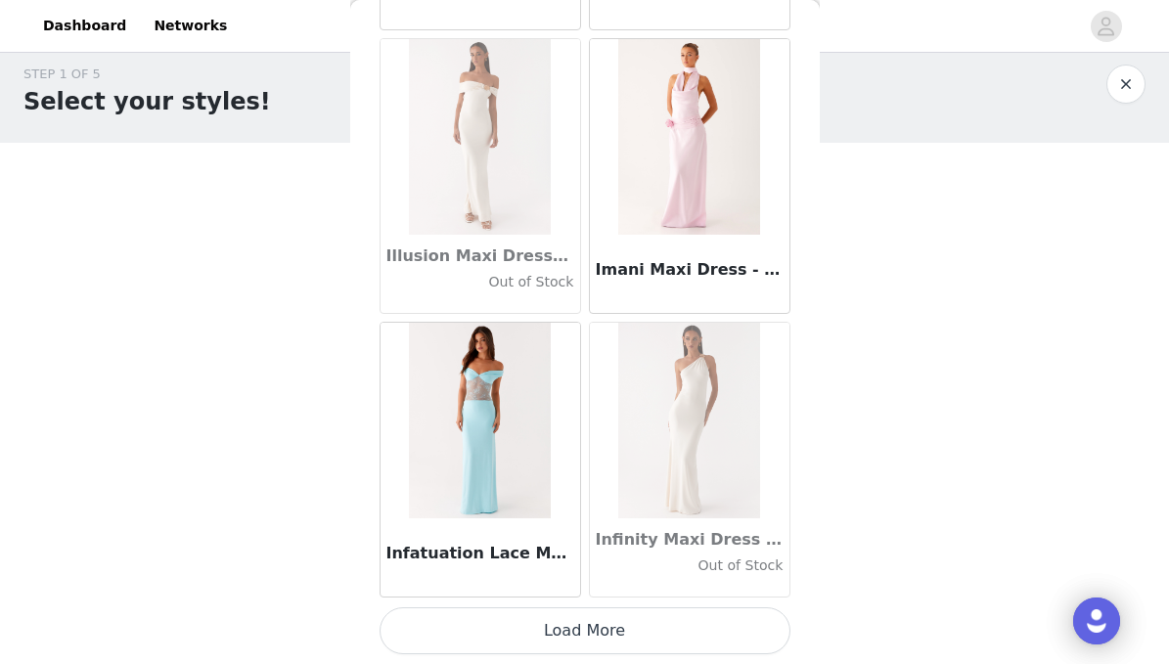
click at [551, 630] on button "Load More" at bounding box center [585, 631] width 411 height 47
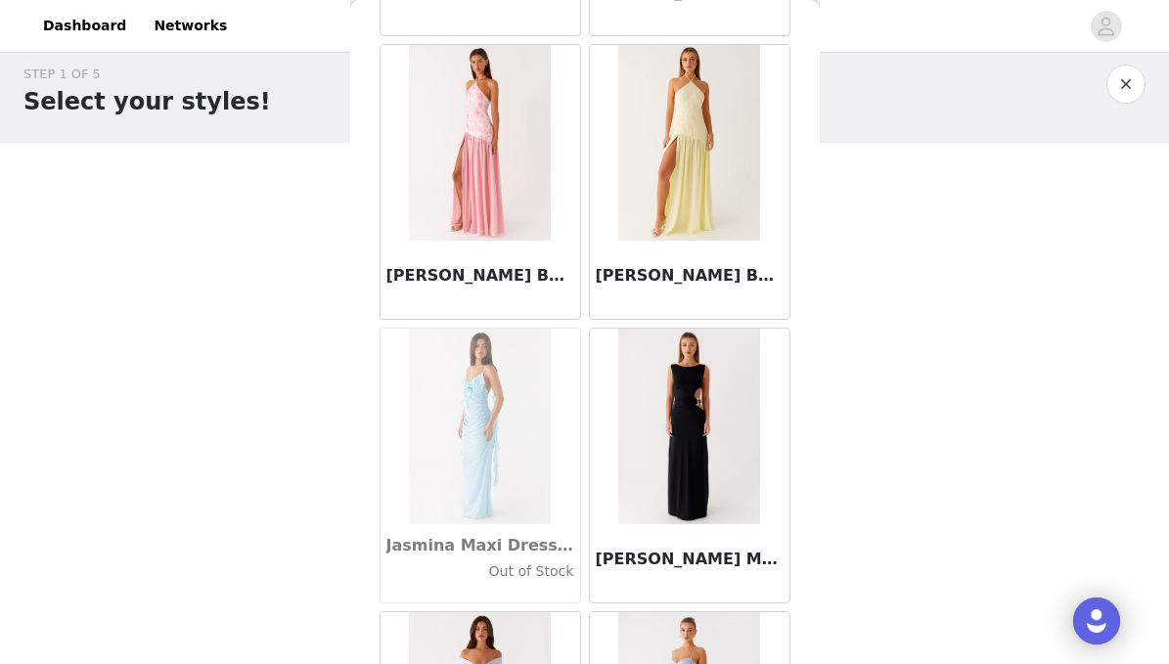
scroll to position [55403, 0]
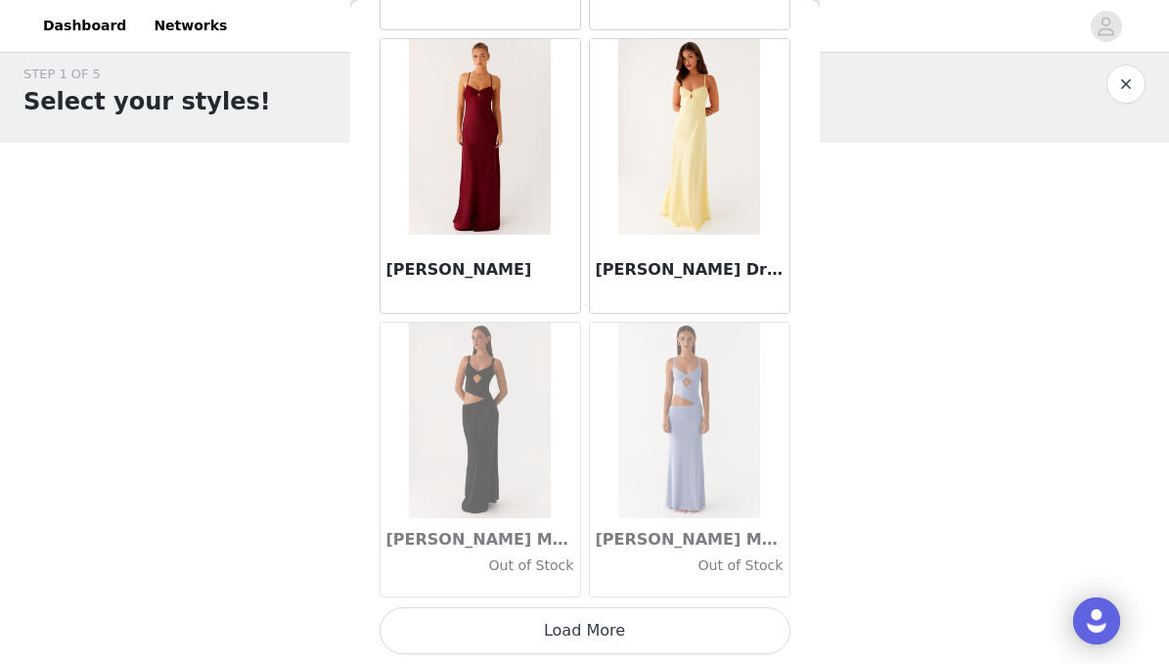
click at [547, 630] on button "Load More" at bounding box center [585, 631] width 411 height 47
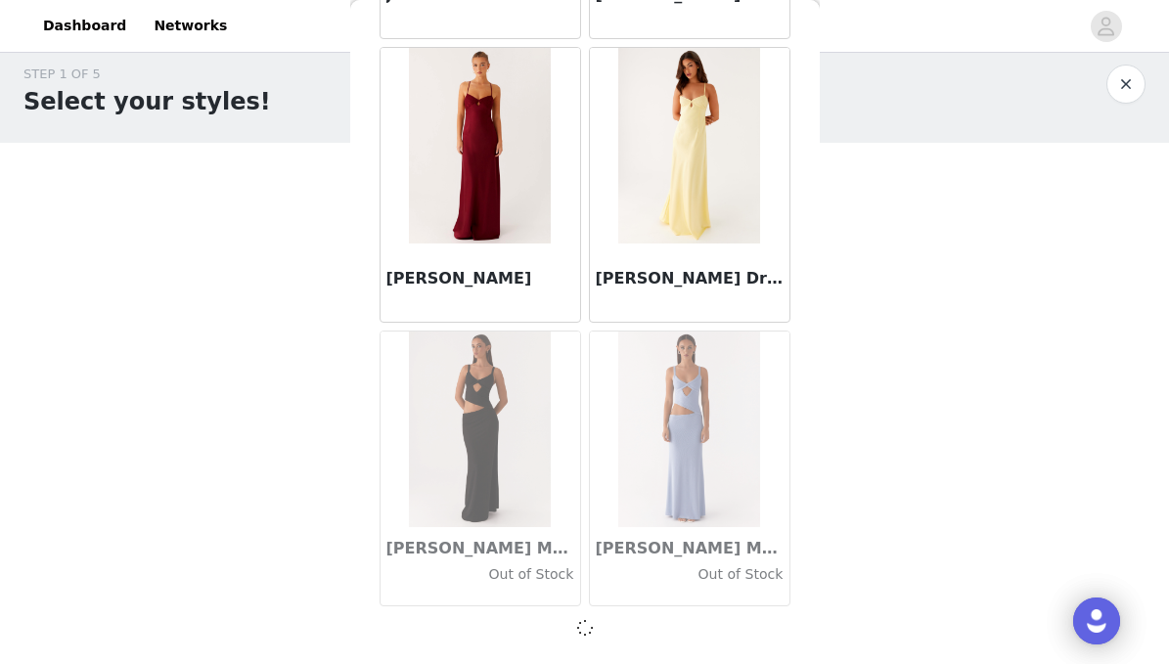
scroll to position [56244, 0]
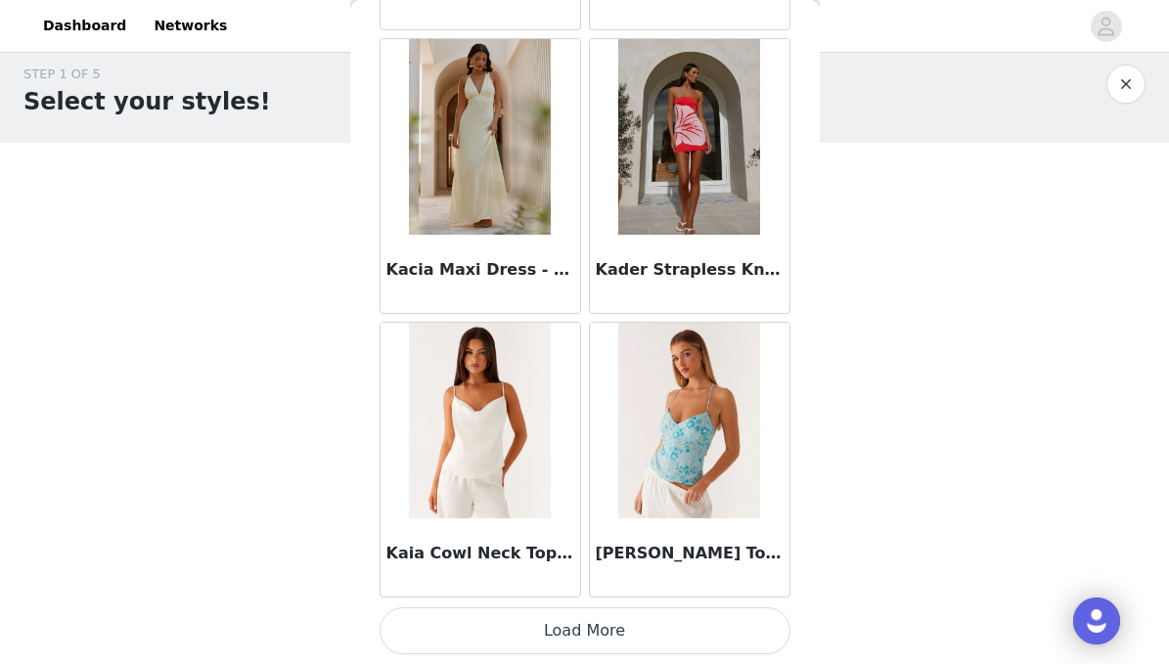
click at [582, 634] on button "Load More" at bounding box center [585, 631] width 411 height 47
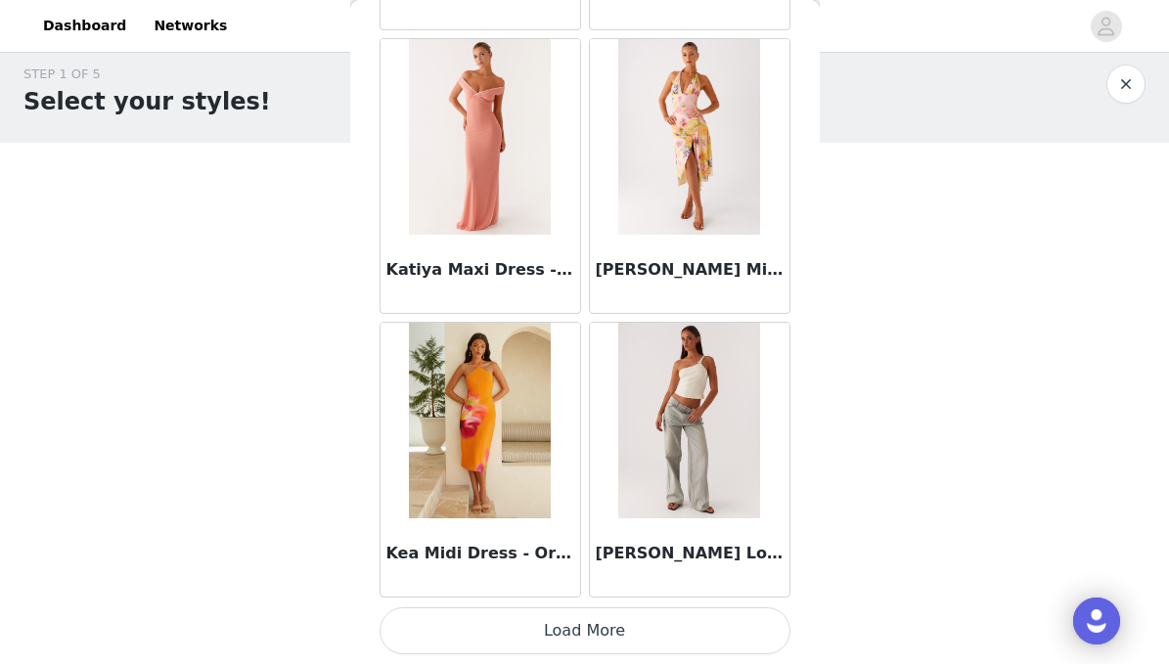
scroll to position [61929, 0]
click at [697, 477] on img at bounding box center [689, 421] width 142 height 196
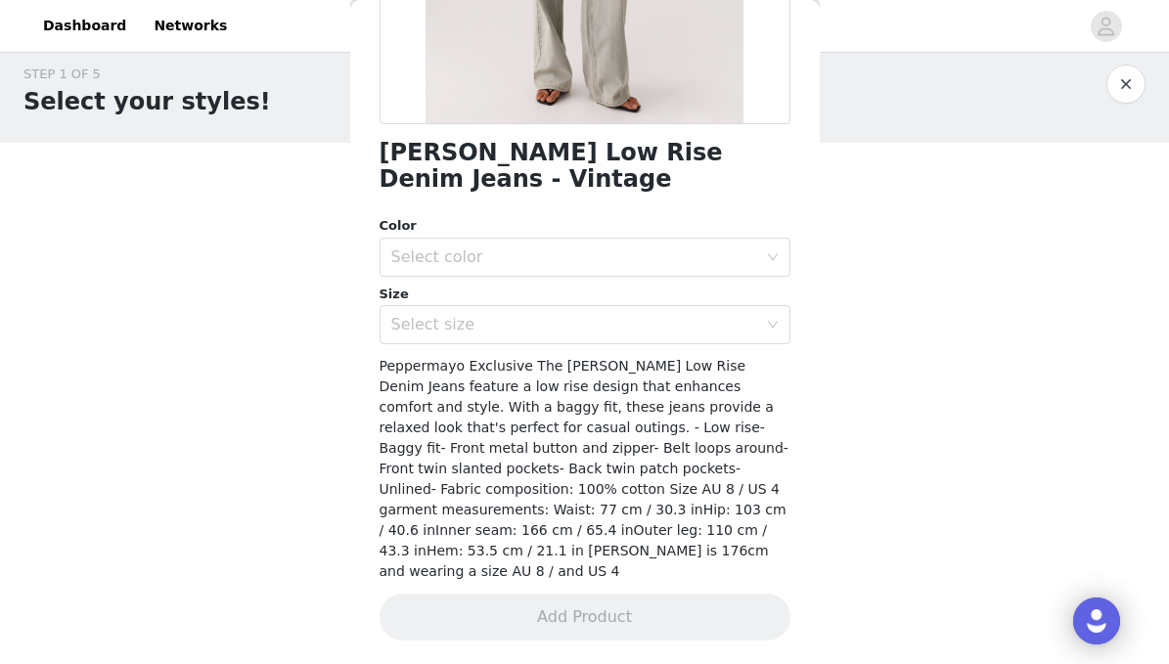
scroll to position [385, 0]
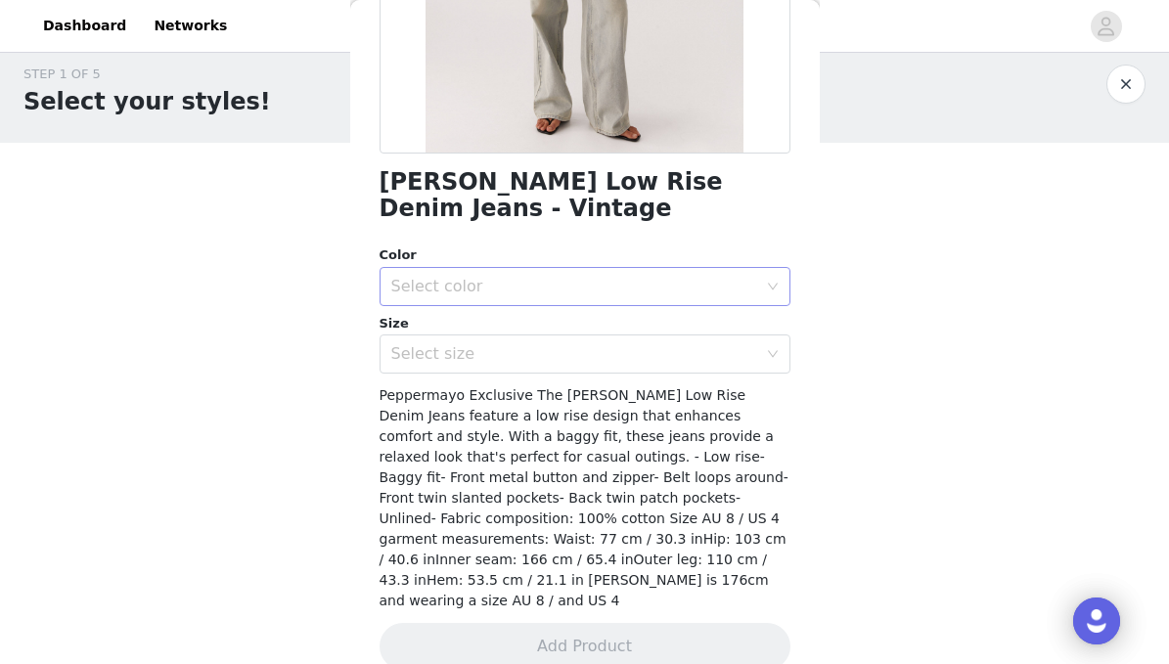
click at [690, 277] on div "Select color" at bounding box center [574, 287] width 366 height 20
click at [669, 315] on li "Vintage" at bounding box center [585, 320] width 411 height 31
click at [472, 344] on div "Select size" at bounding box center [574, 354] width 366 height 20
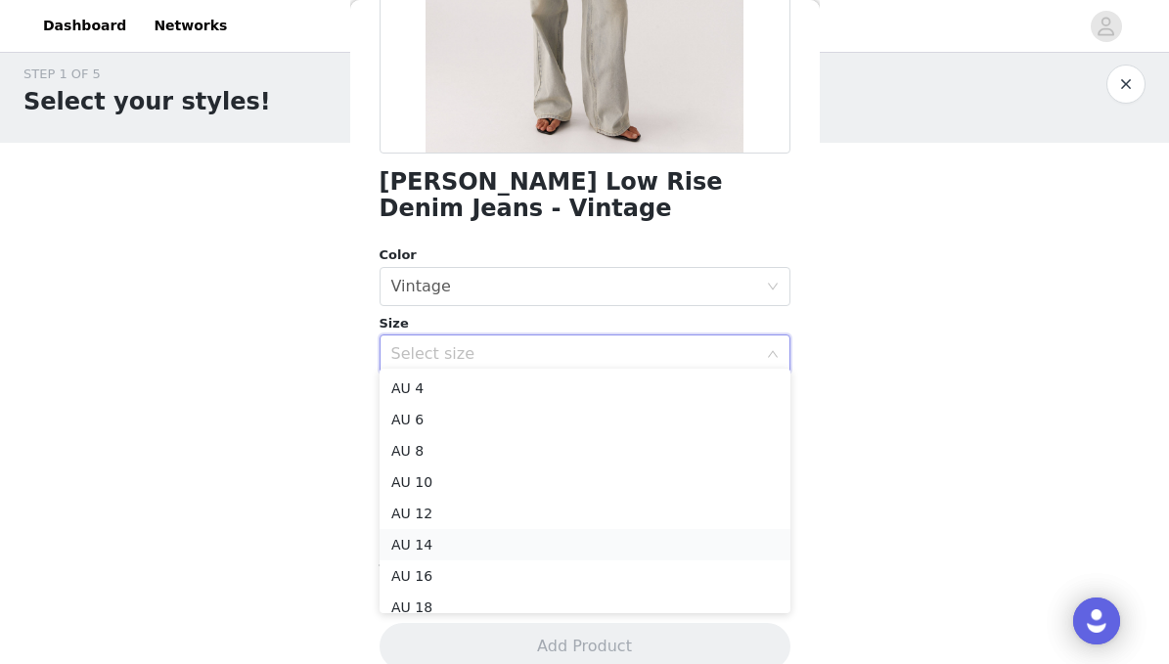
click at [440, 547] on li "AU 14" at bounding box center [585, 544] width 411 height 31
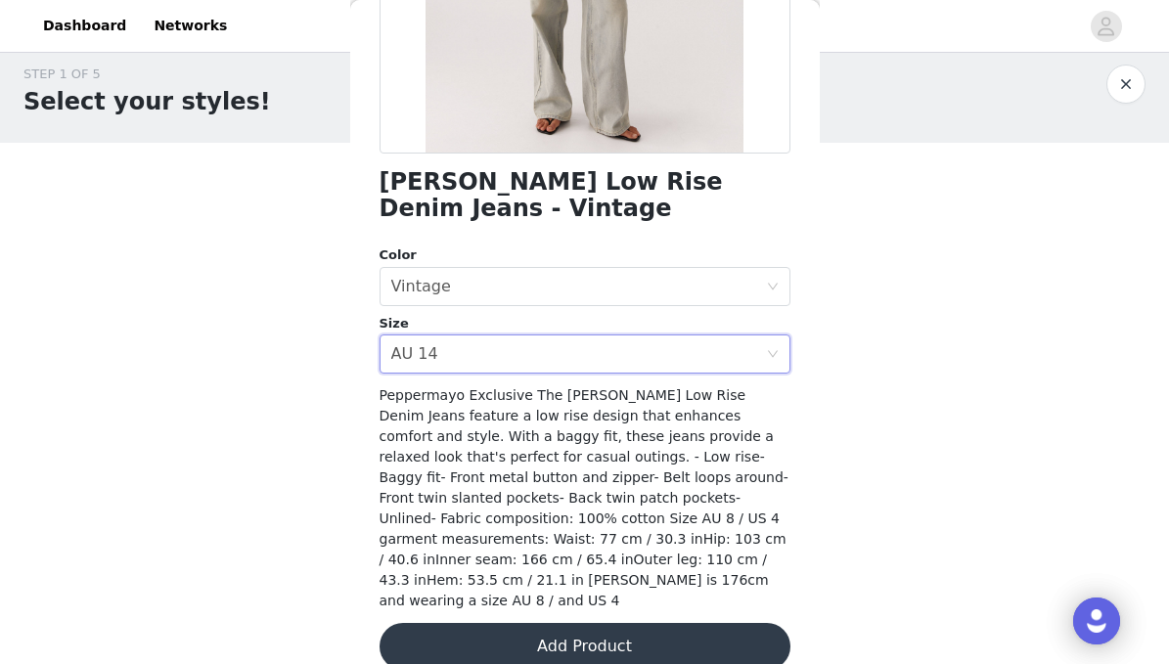
click at [510, 623] on button "Add Product" at bounding box center [585, 646] width 411 height 47
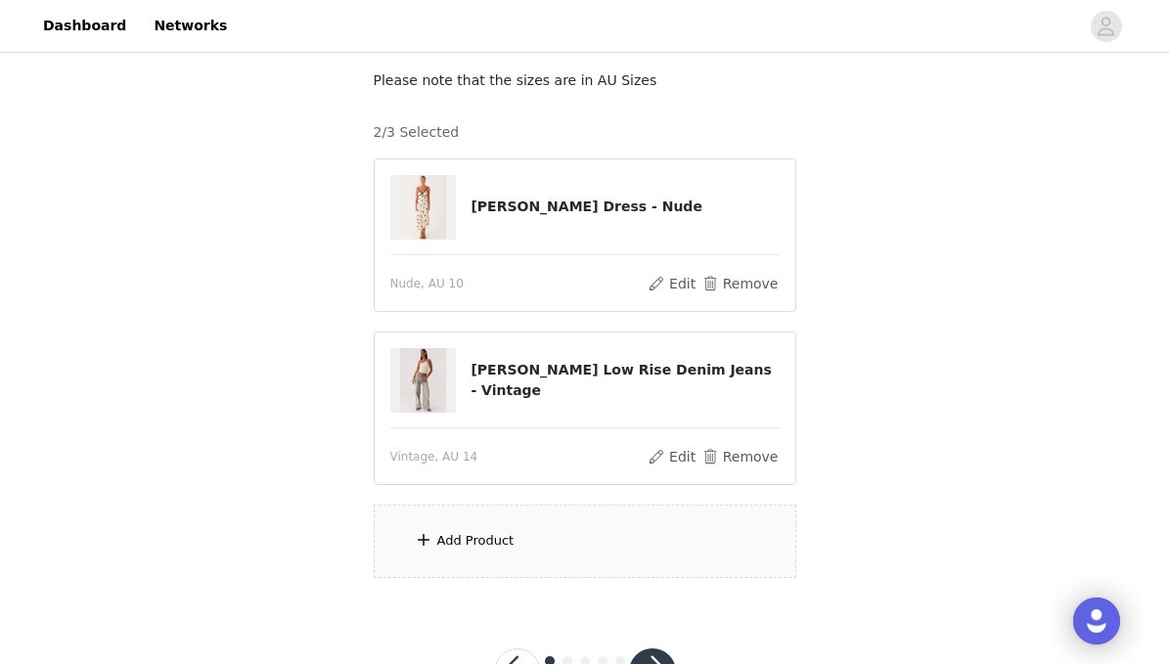
scroll to position [188, 0]
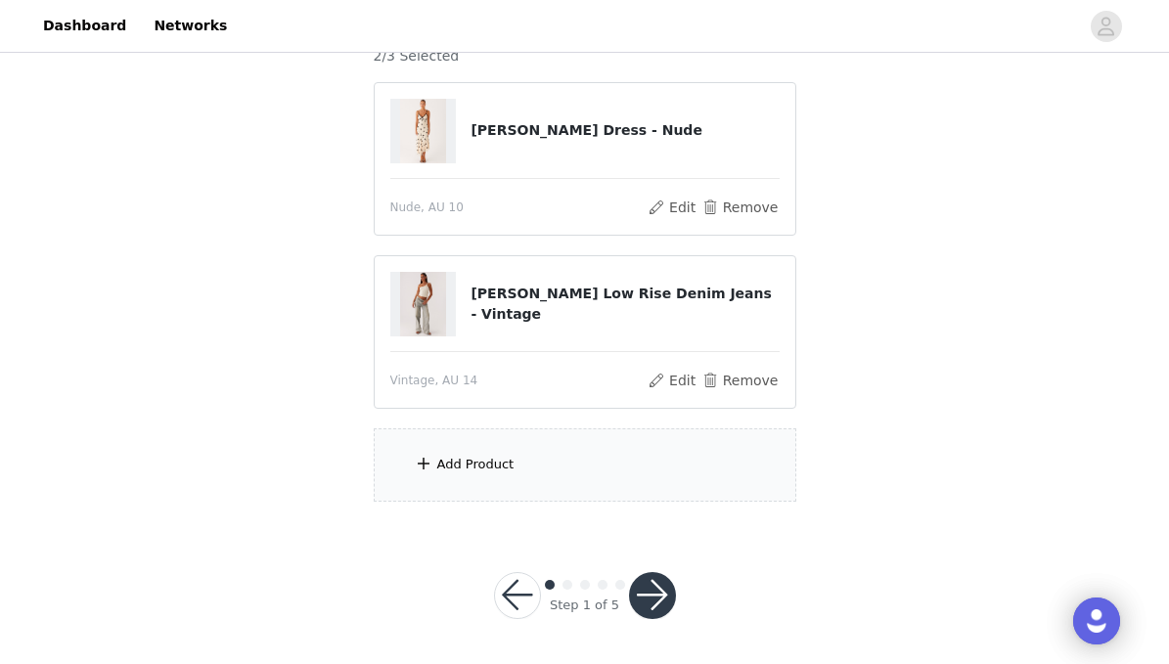
click at [509, 453] on div "Add Product" at bounding box center [585, 465] width 423 height 73
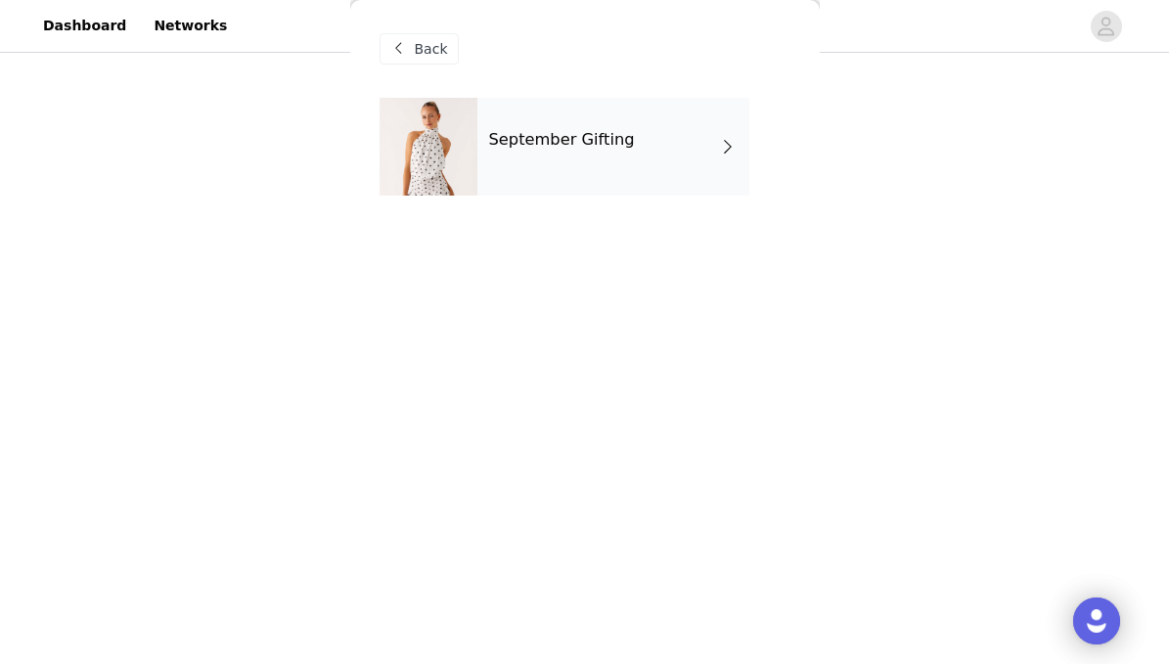
click at [614, 179] on div "September Gifting" at bounding box center [614, 147] width 272 height 98
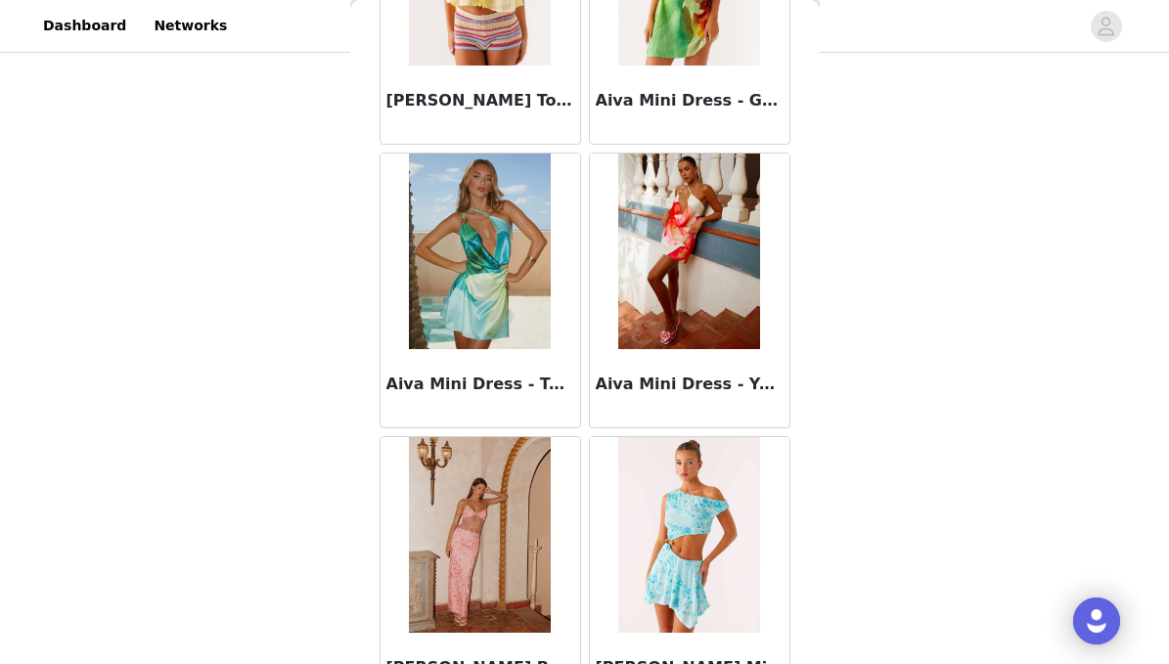
scroll to position [1370, 0]
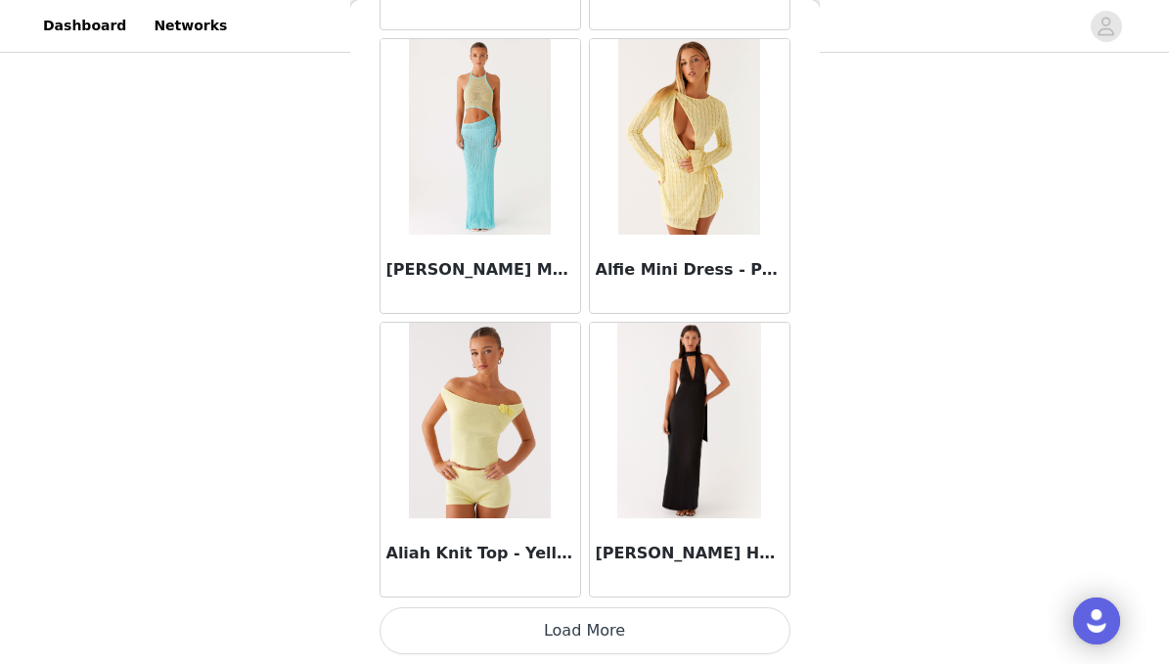
click at [629, 612] on button "Load More" at bounding box center [585, 631] width 411 height 47
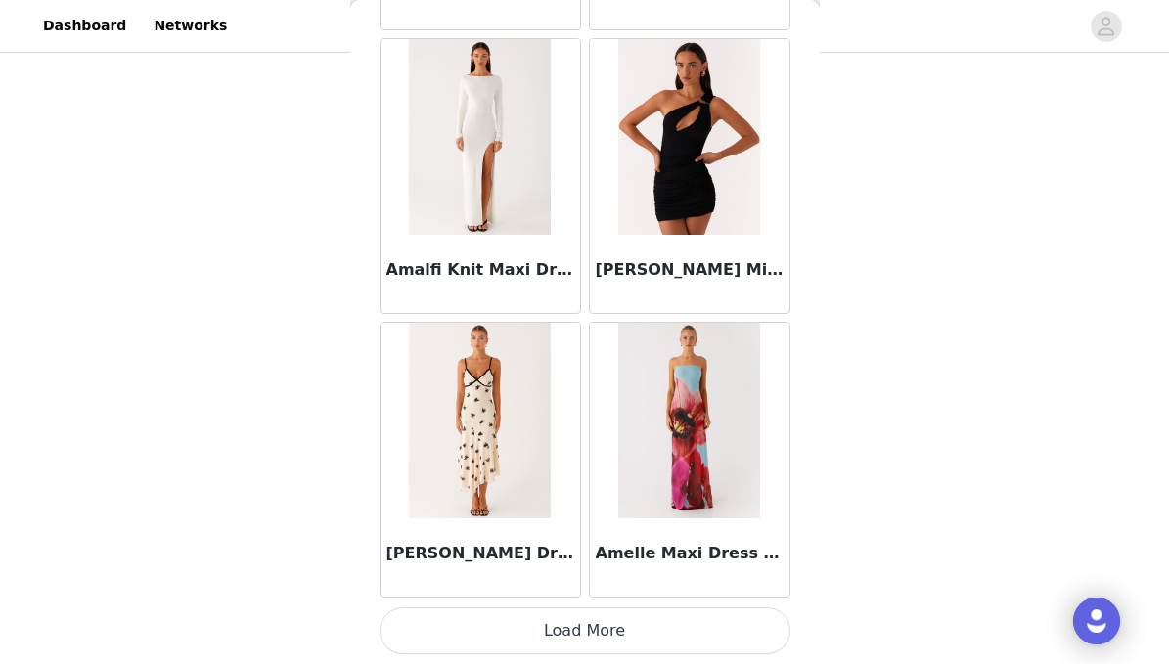
click at [589, 639] on button "Load More" at bounding box center [585, 631] width 411 height 47
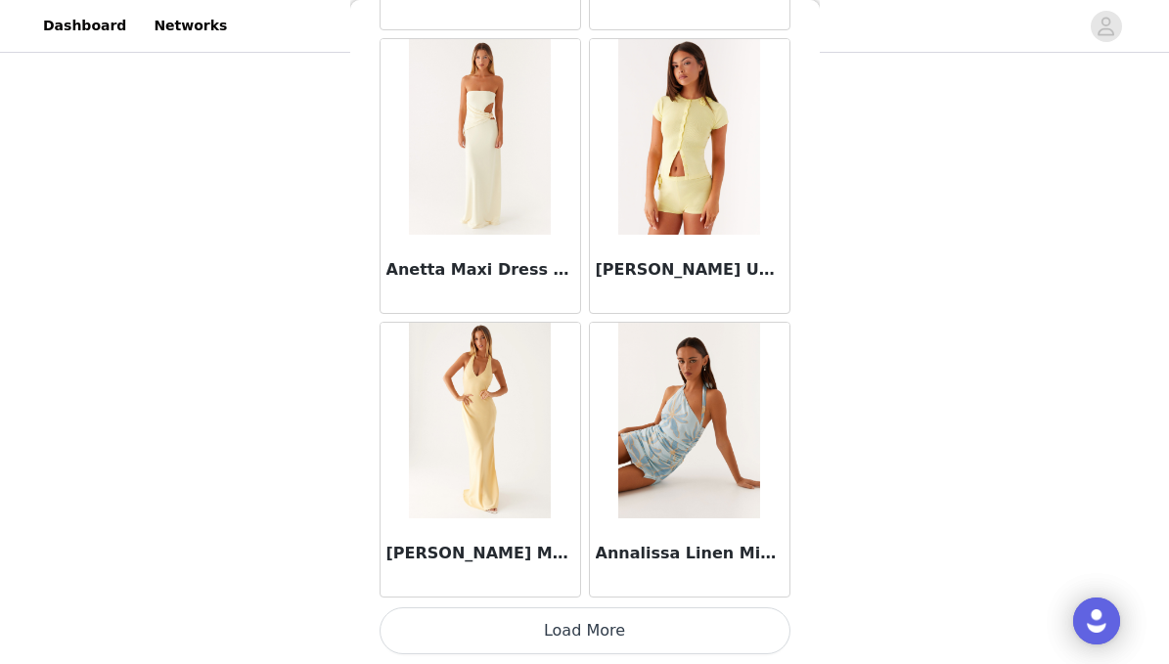
click at [529, 631] on button "Load More" at bounding box center [585, 631] width 411 height 47
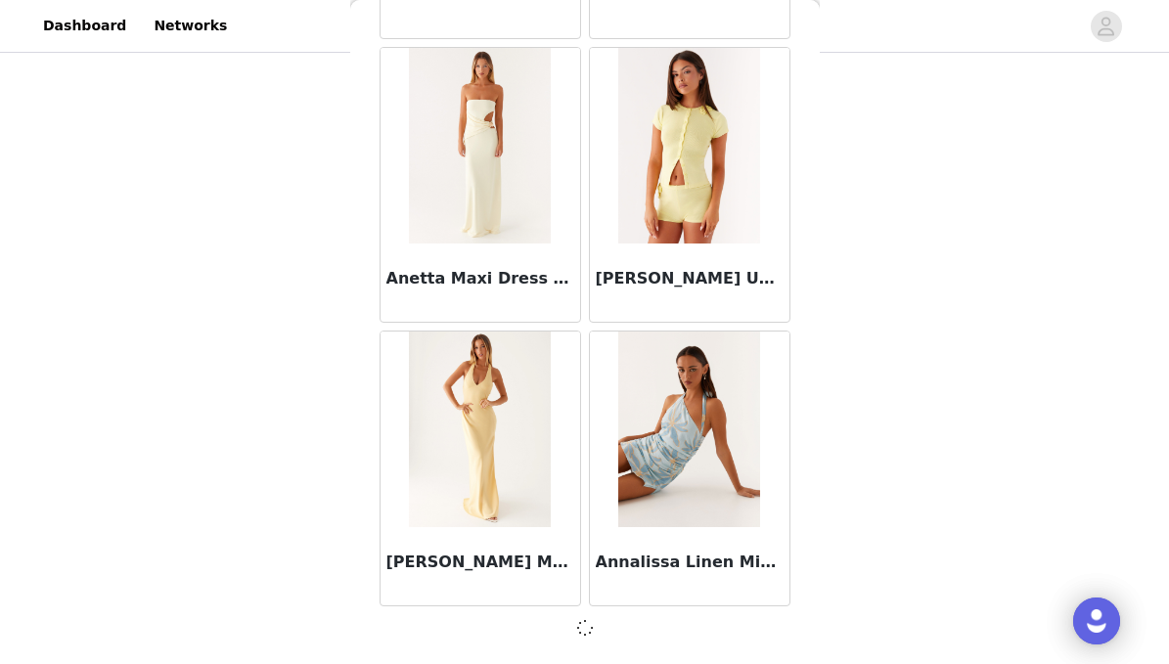
scroll to position [7997, 0]
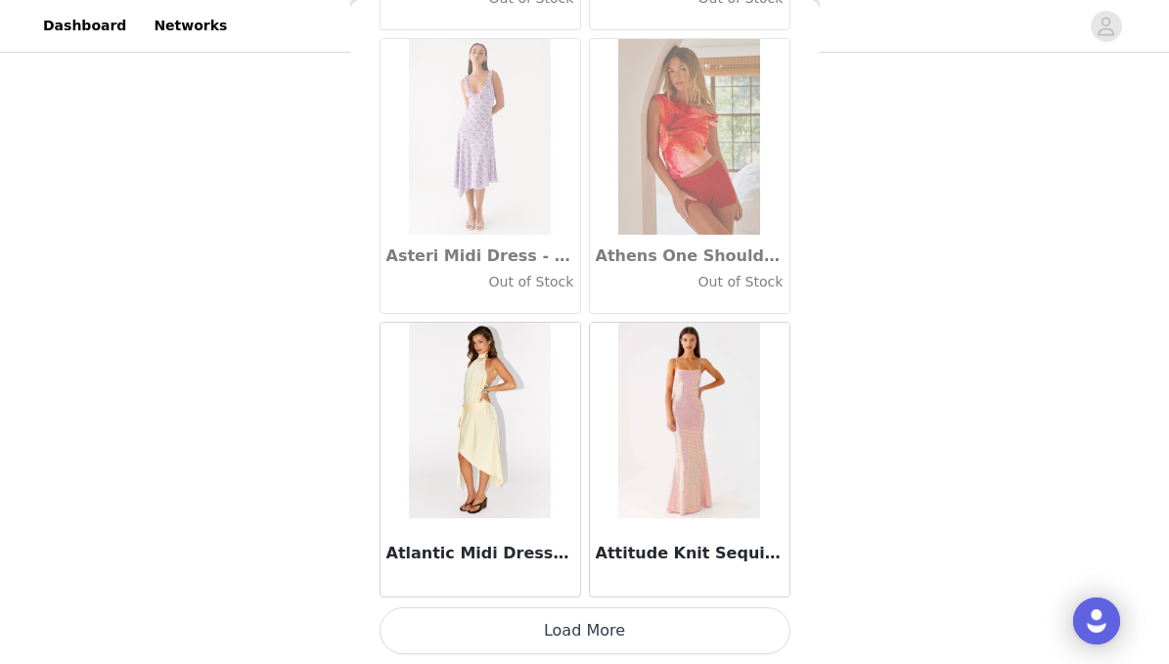
click at [501, 619] on button "Load More" at bounding box center [585, 631] width 411 height 47
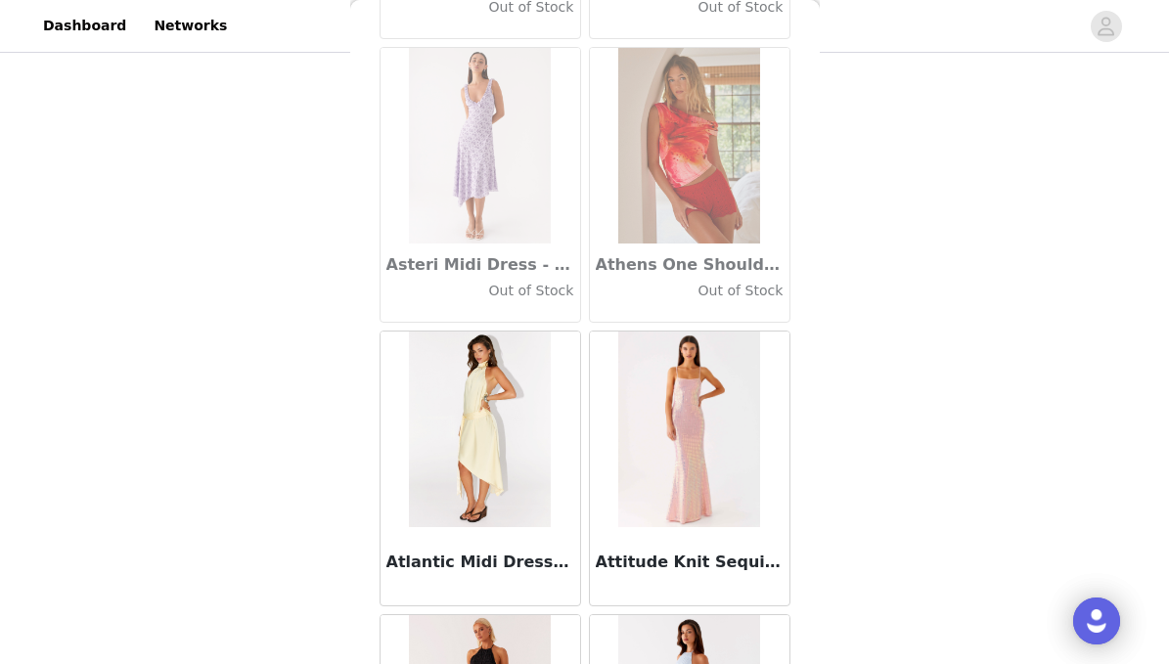
scroll to position [189, 0]
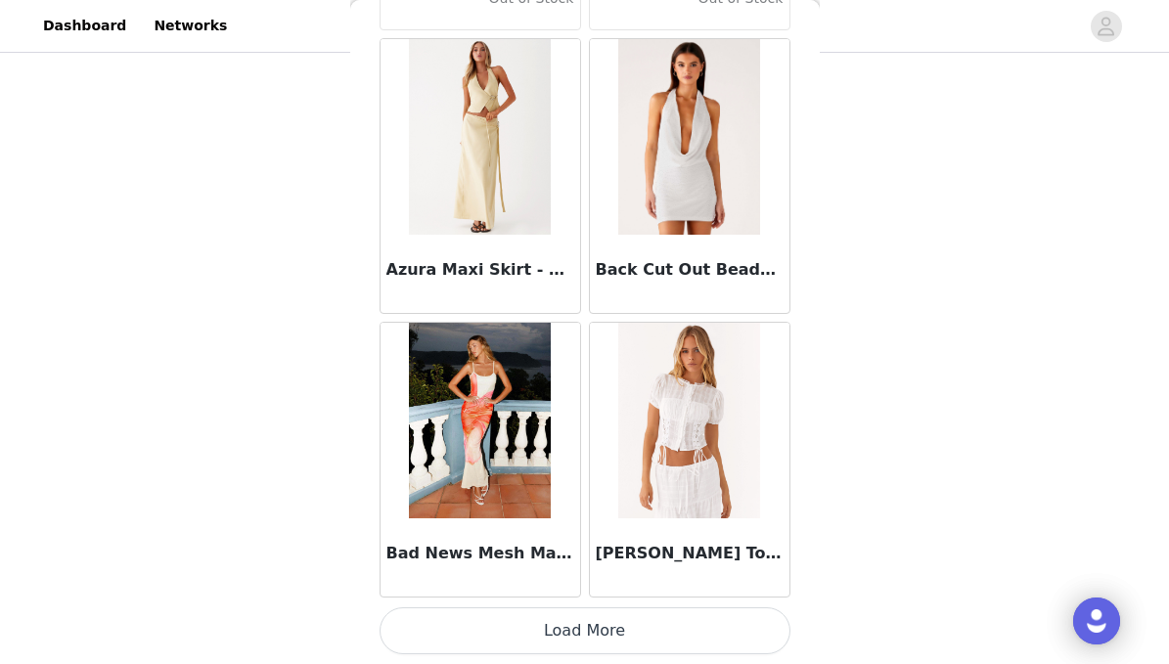
click at [512, 635] on button "Load More" at bounding box center [585, 631] width 411 height 47
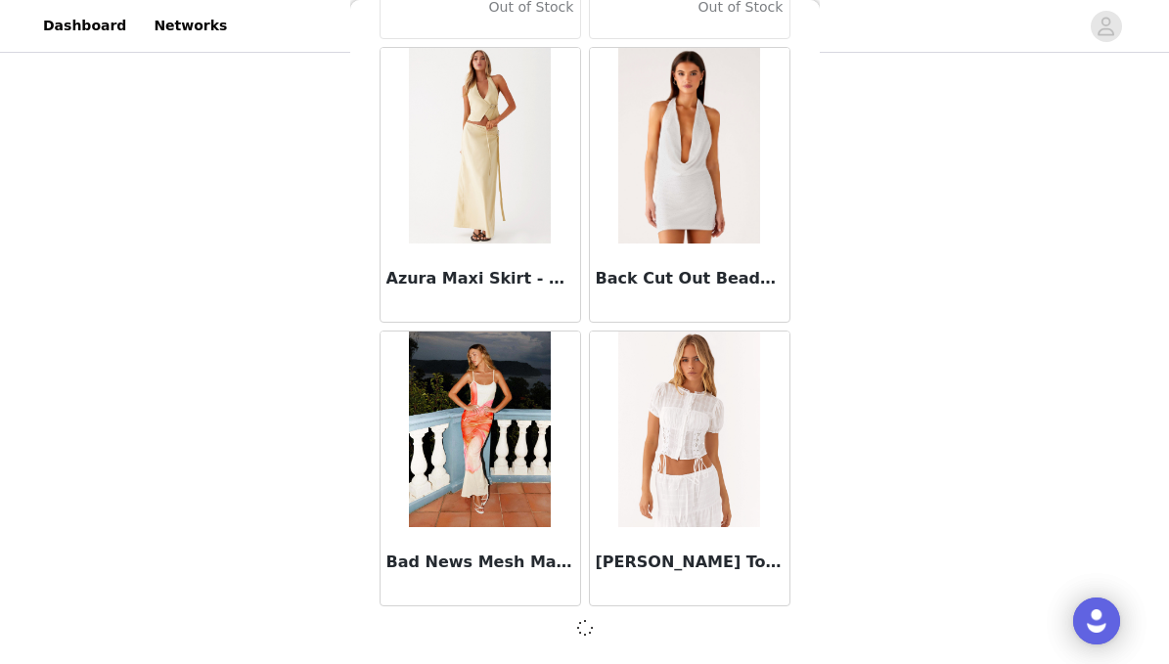
scroll to position [13673, 0]
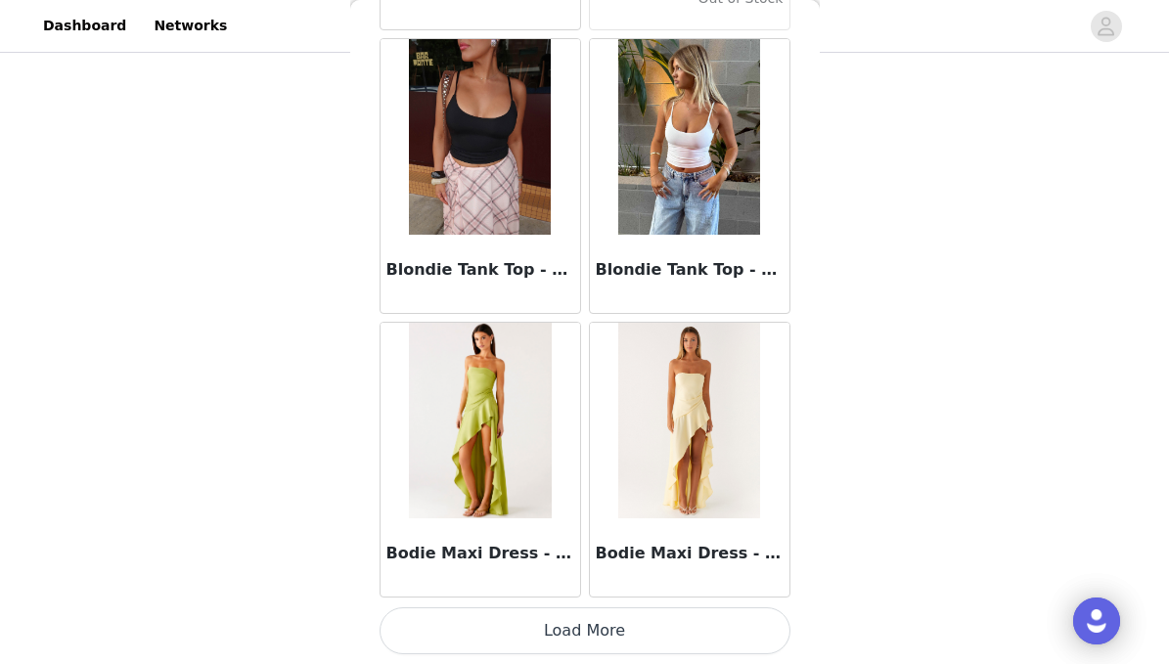
click at [499, 639] on button "Load More" at bounding box center [585, 631] width 411 height 47
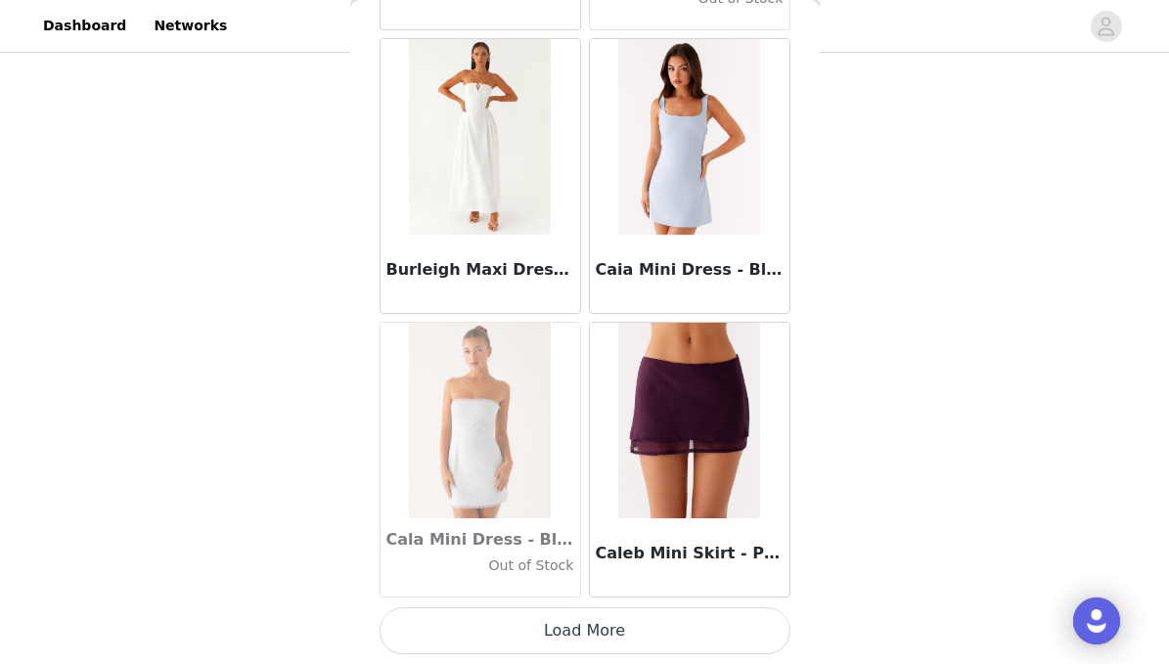
click at [527, 630] on button "Load More" at bounding box center [585, 631] width 411 height 47
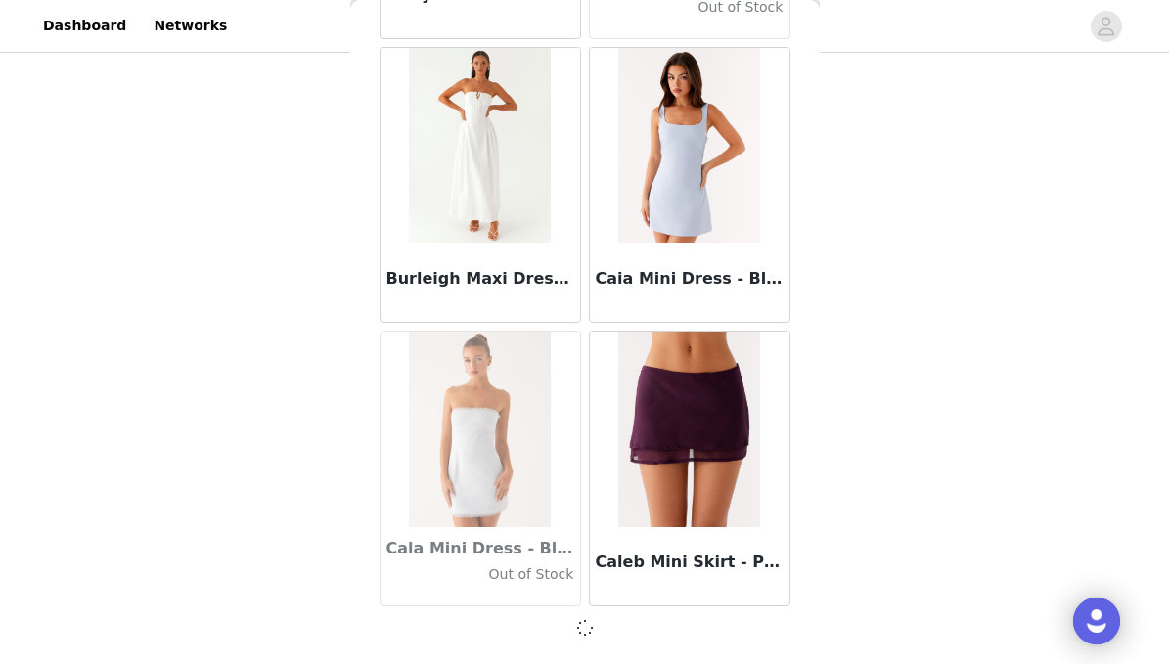
scroll to position [19349, 0]
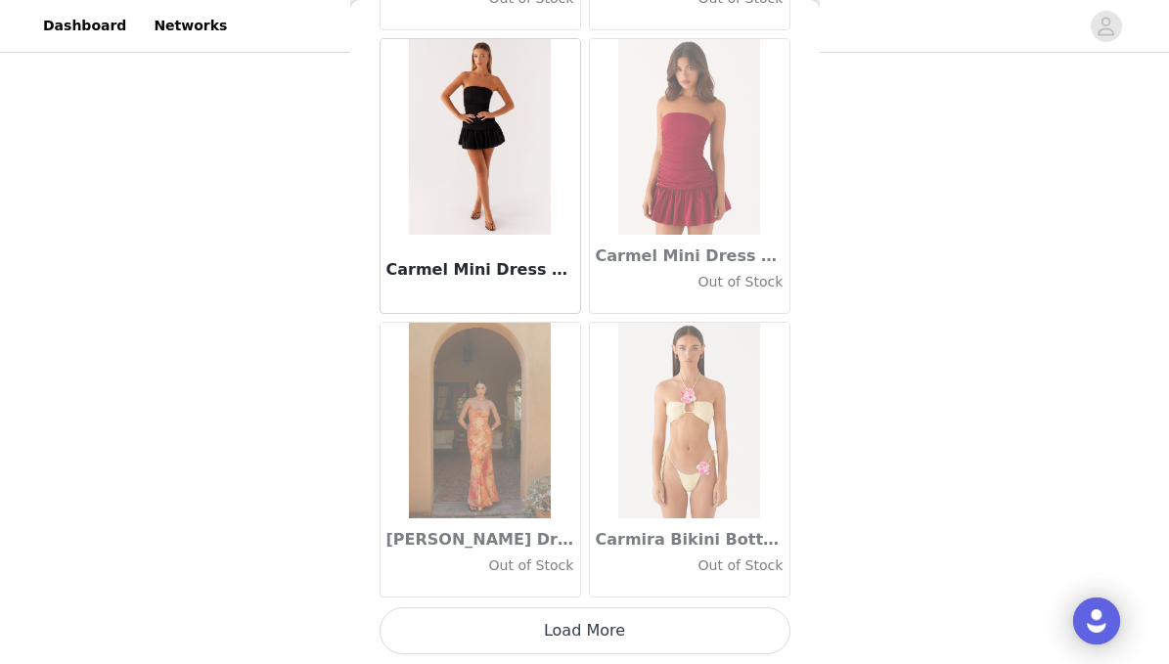
click at [498, 635] on button "Load More" at bounding box center [585, 631] width 411 height 47
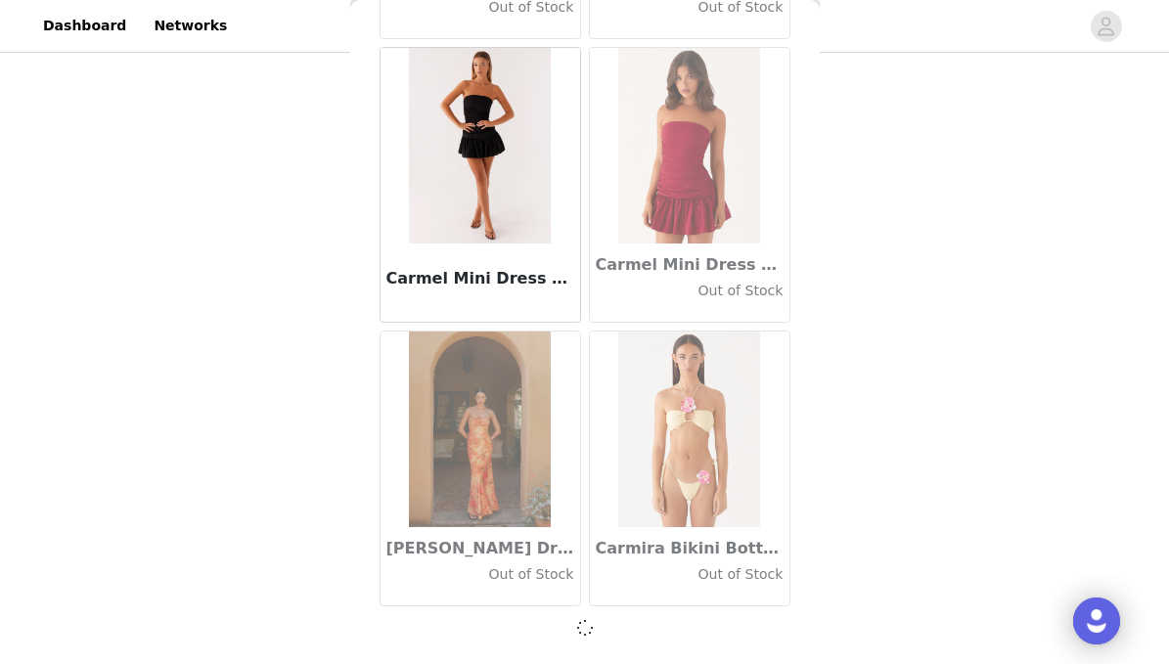
scroll to position [22188, 0]
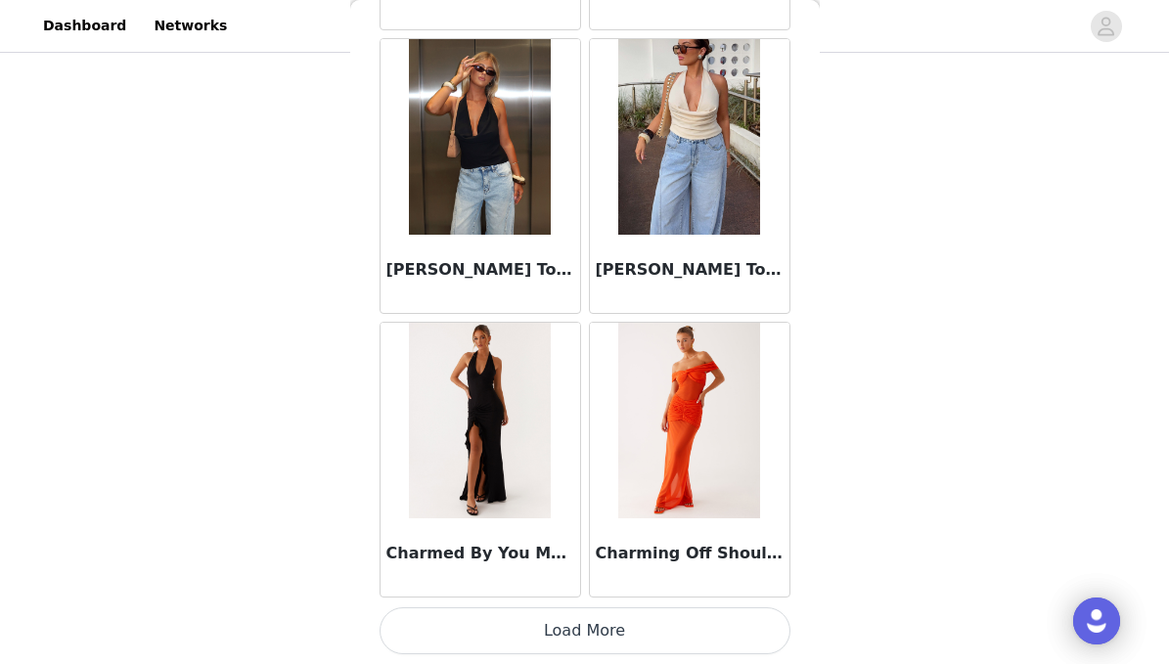
click at [487, 638] on button "Load More" at bounding box center [585, 631] width 411 height 47
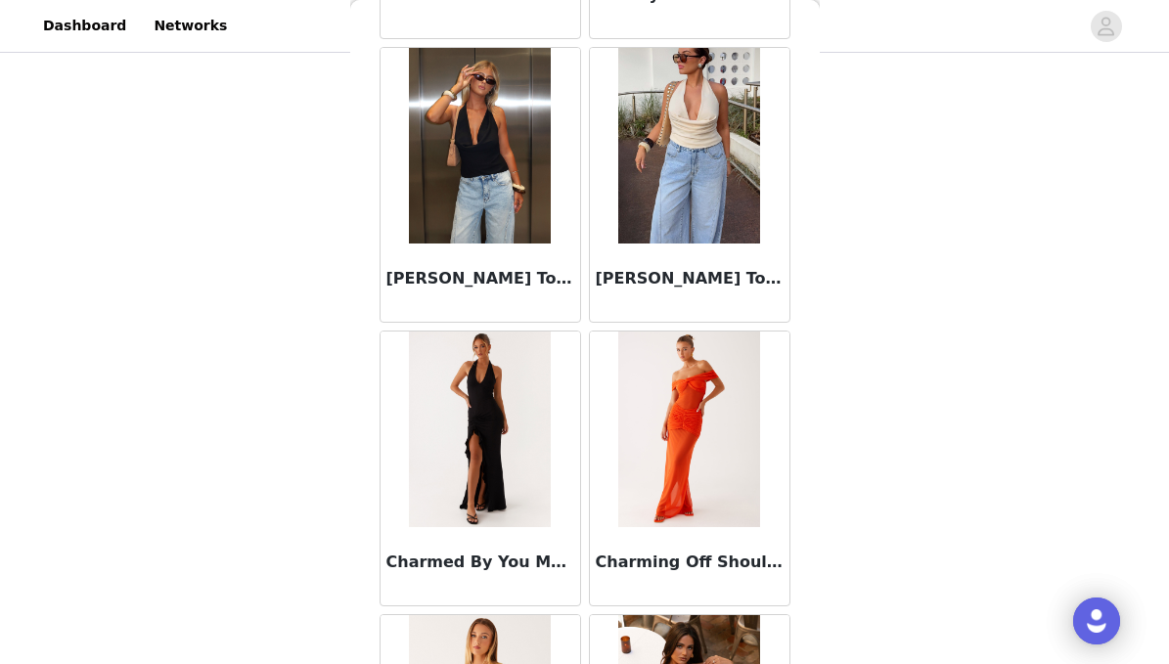
scroll to position [189, 0]
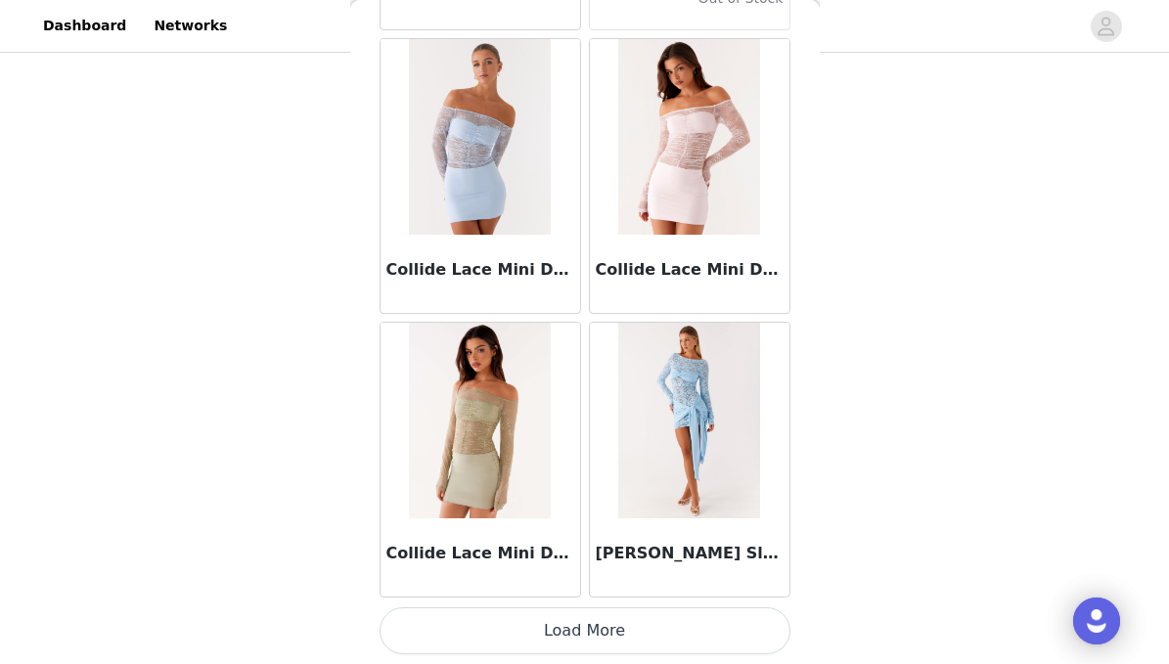
click at [510, 639] on button "Load More" at bounding box center [585, 631] width 411 height 47
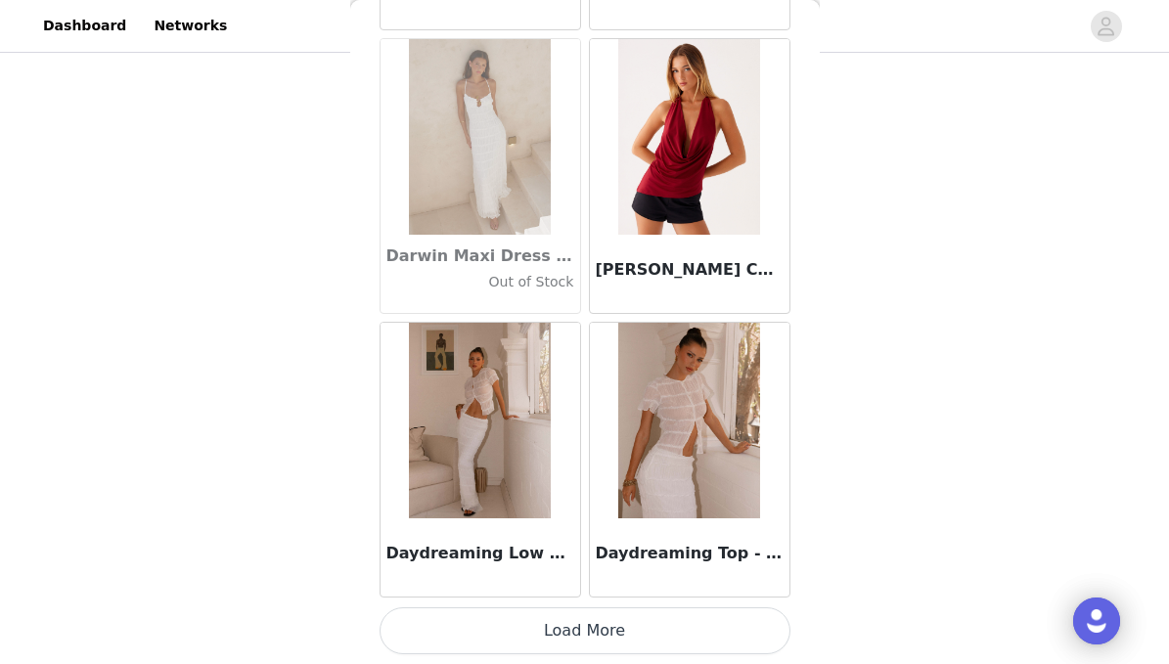
click at [481, 636] on button "Load More" at bounding box center [585, 631] width 411 height 47
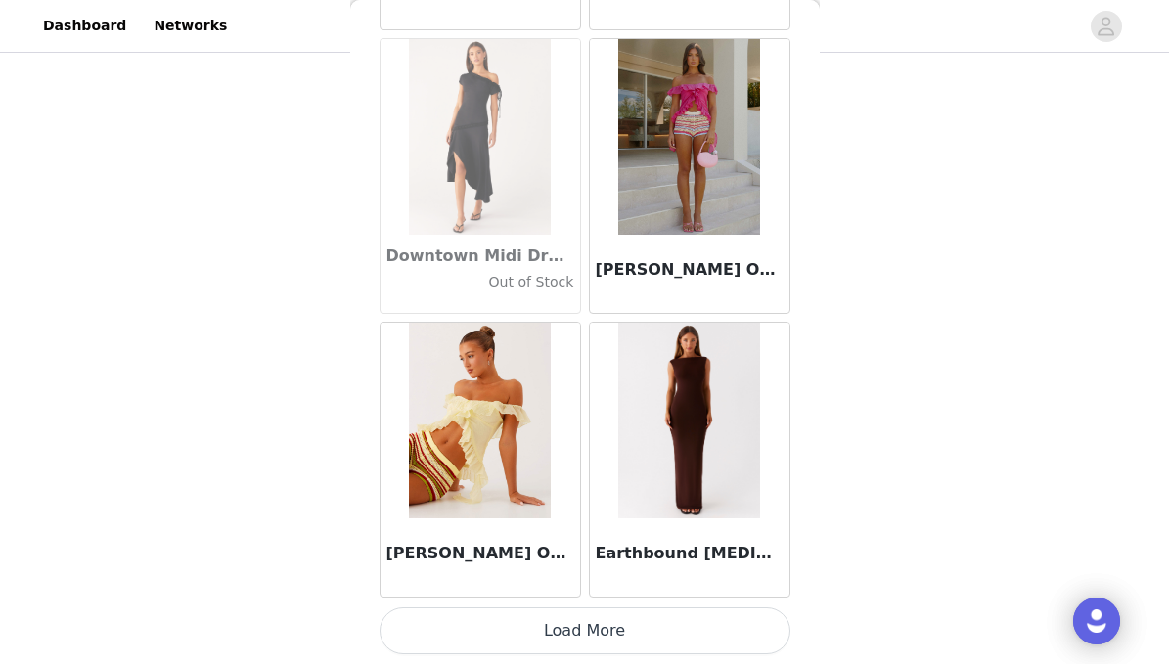
click at [527, 637] on button "Load More" at bounding box center [585, 631] width 411 height 47
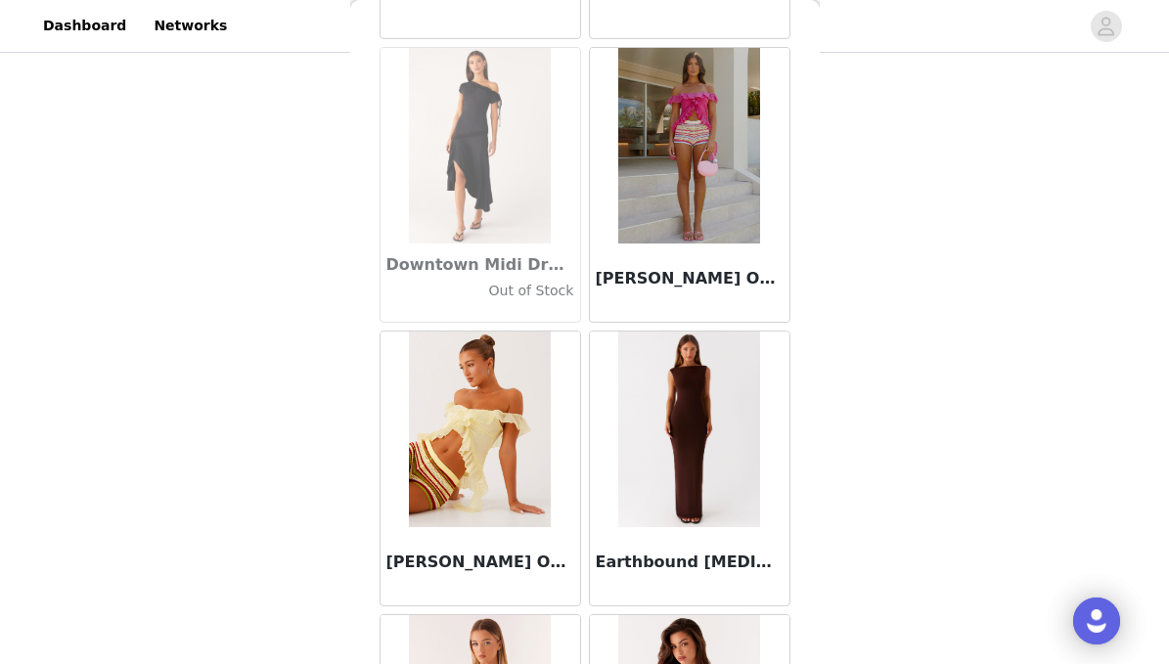
scroll to position [189, 0]
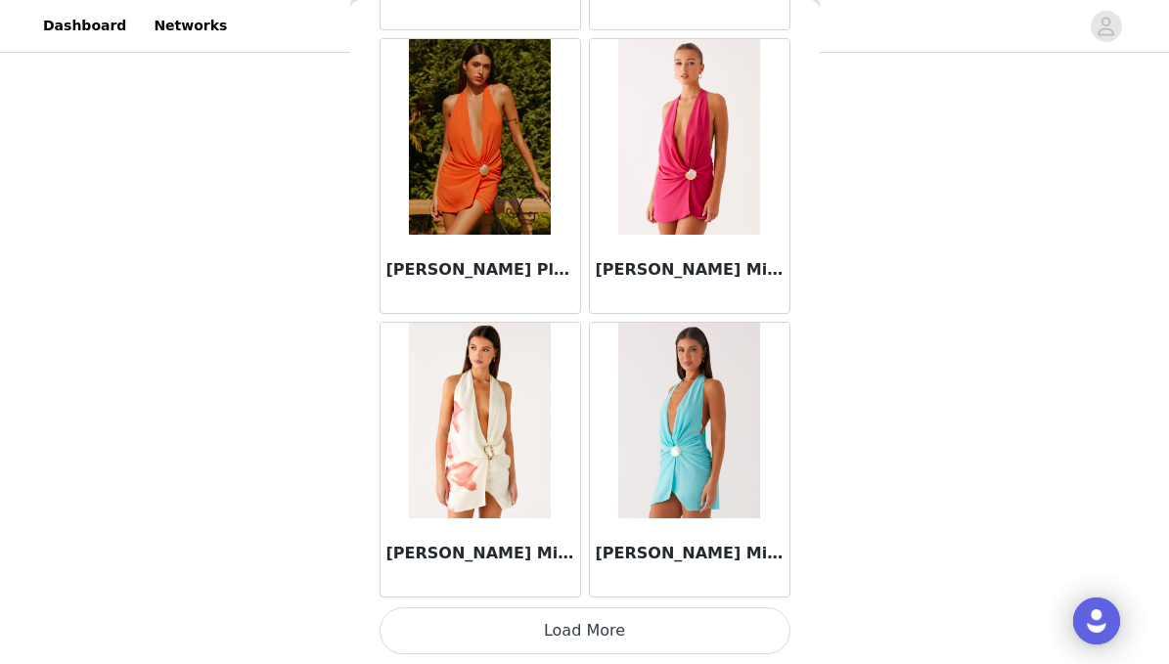
click at [537, 630] on button "Load More" at bounding box center [585, 631] width 411 height 47
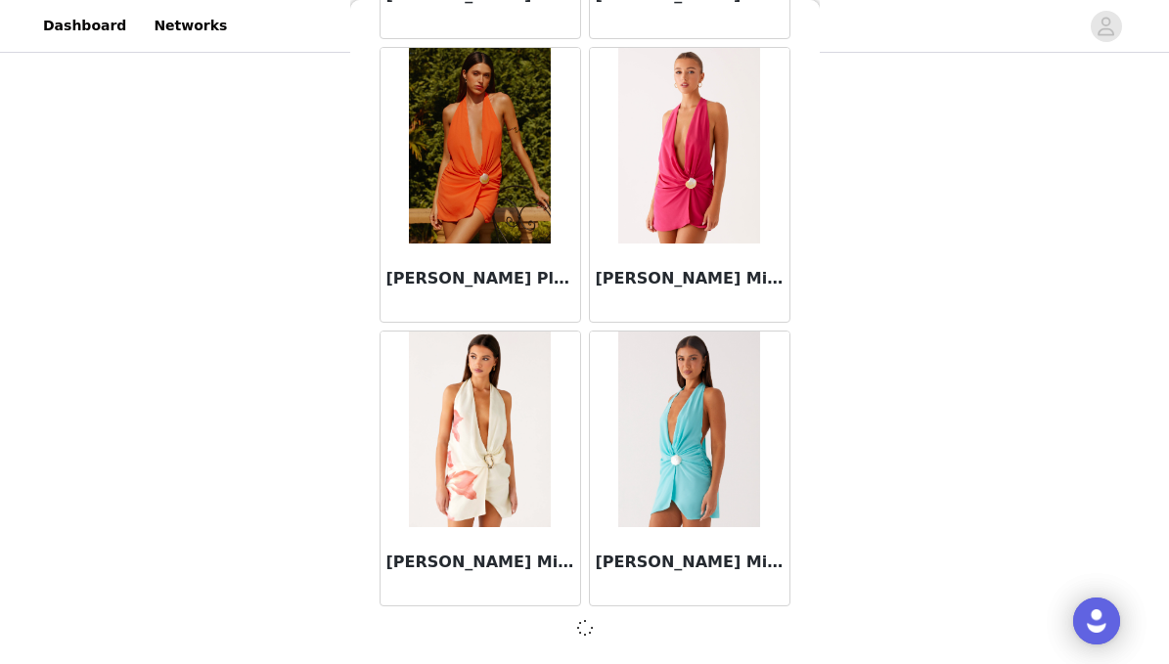
scroll to position [36378, 0]
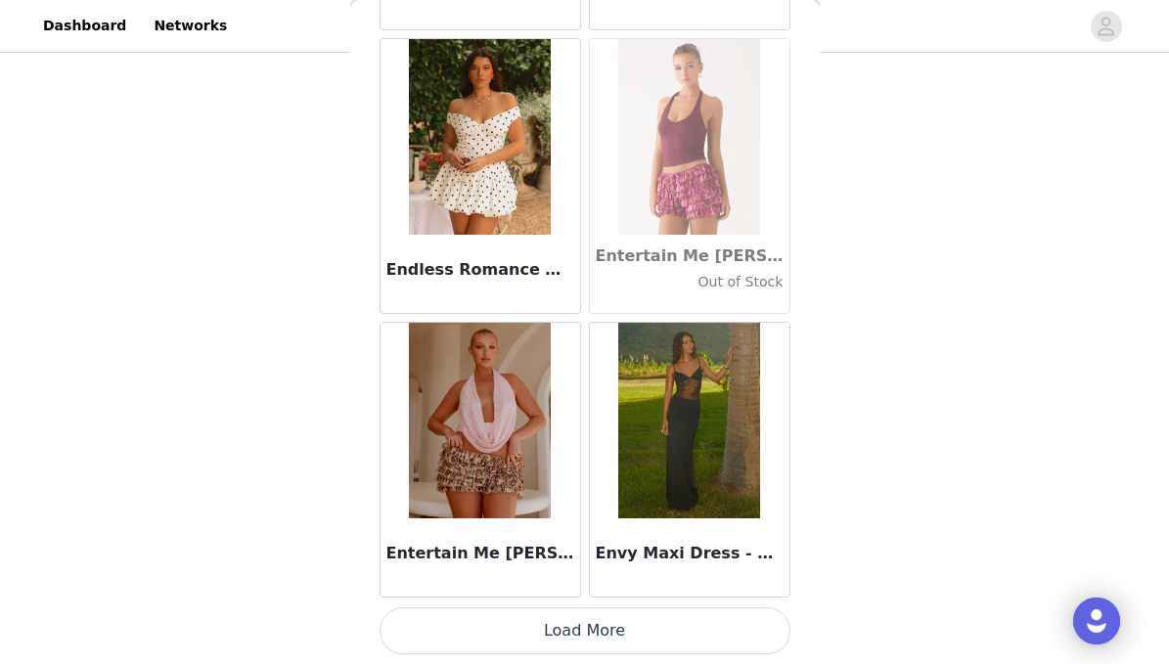
click at [515, 619] on button "Load More" at bounding box center [585, 631] width 411 height 47
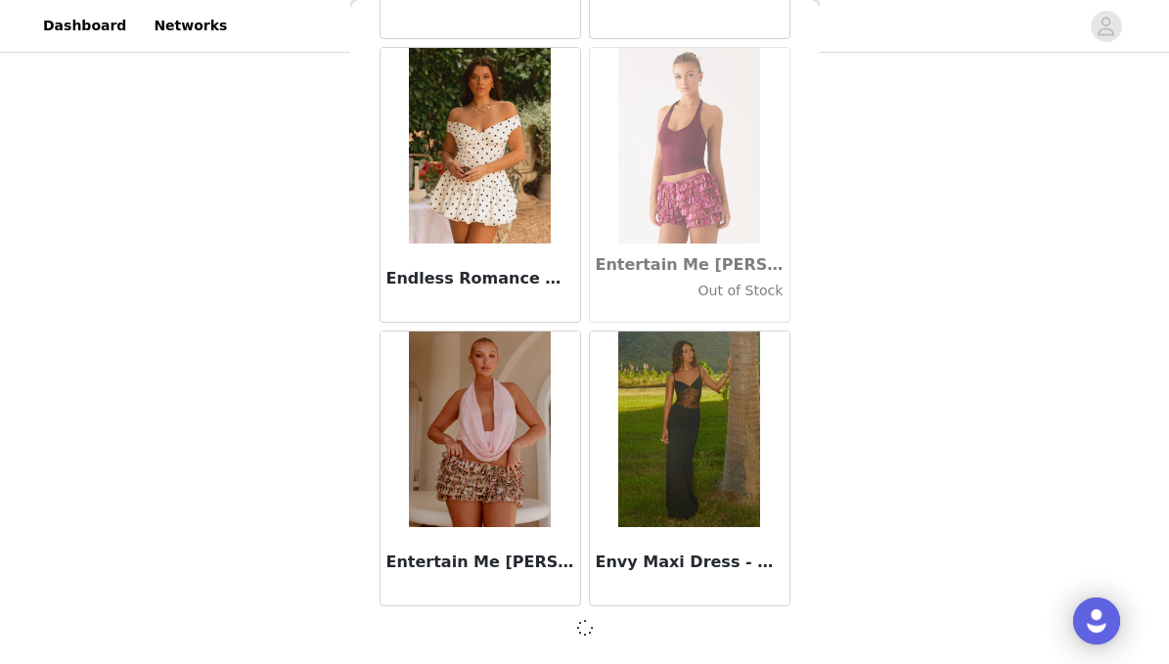
scroll to position [39216, 0]
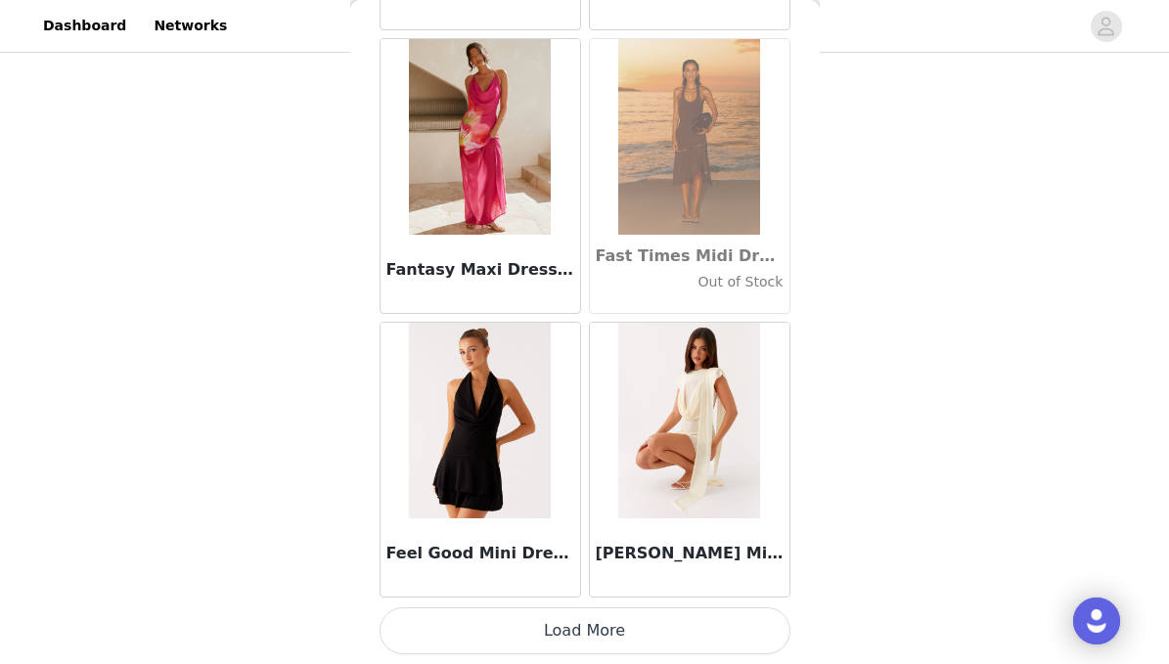
click at [566, 637] on button "Load More" at bounding box center [585, 631] width 411 height 47
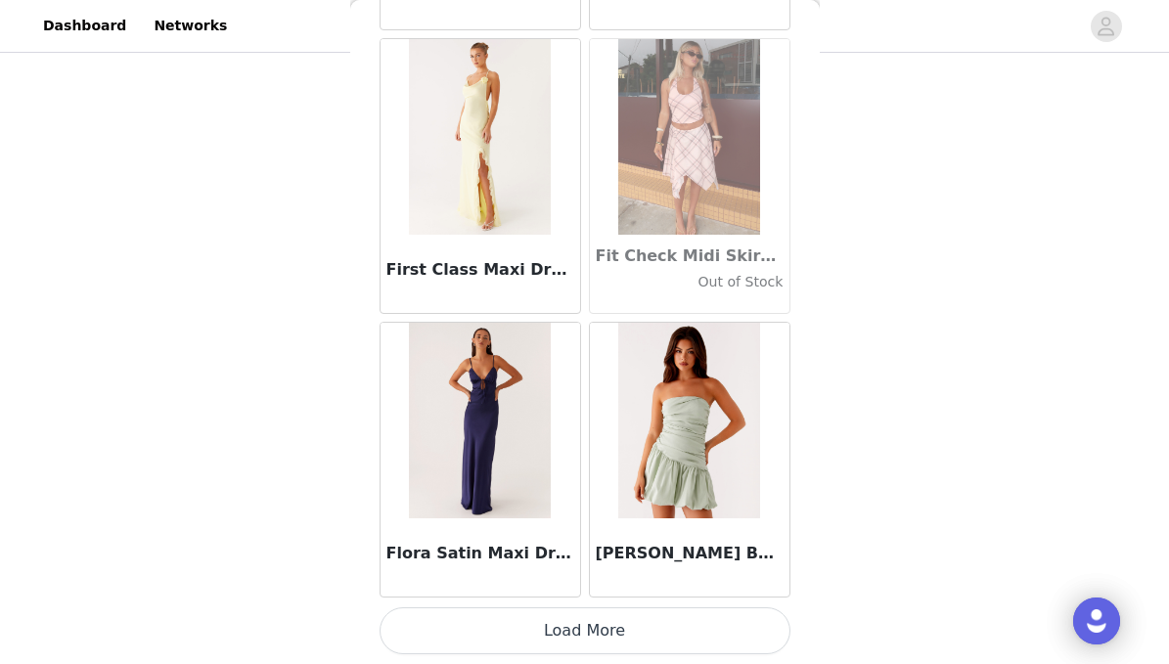
click at [550, 633] on button "Load More" at bounding box center [585, 631] width 411 height 47
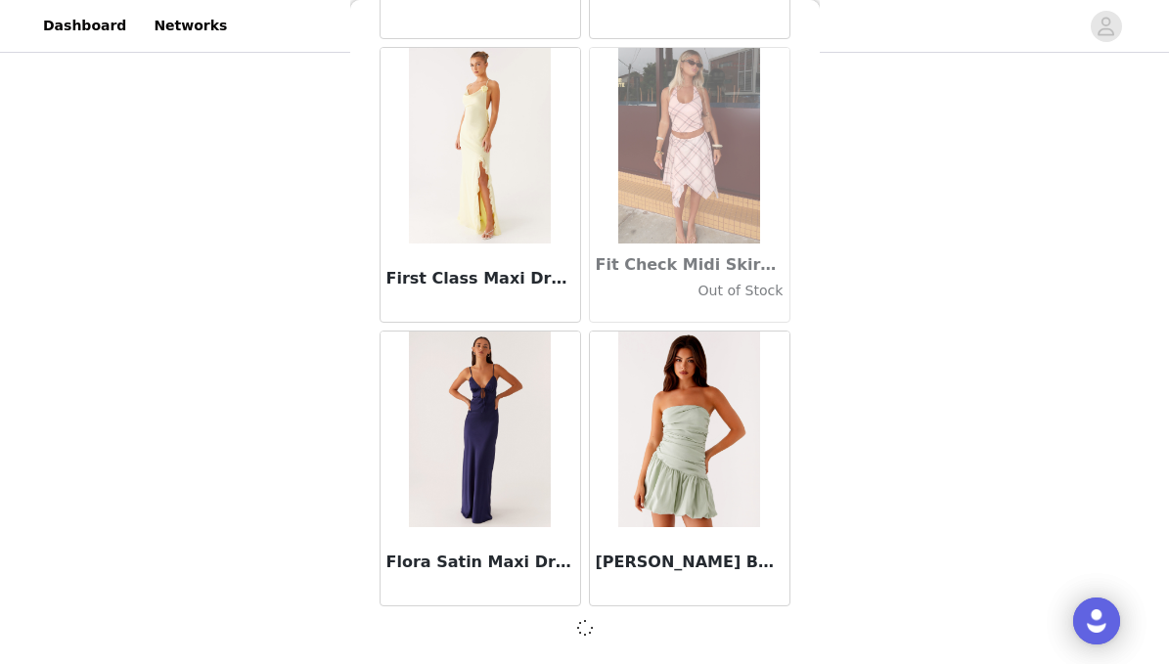
scroll to position [44892, 0]
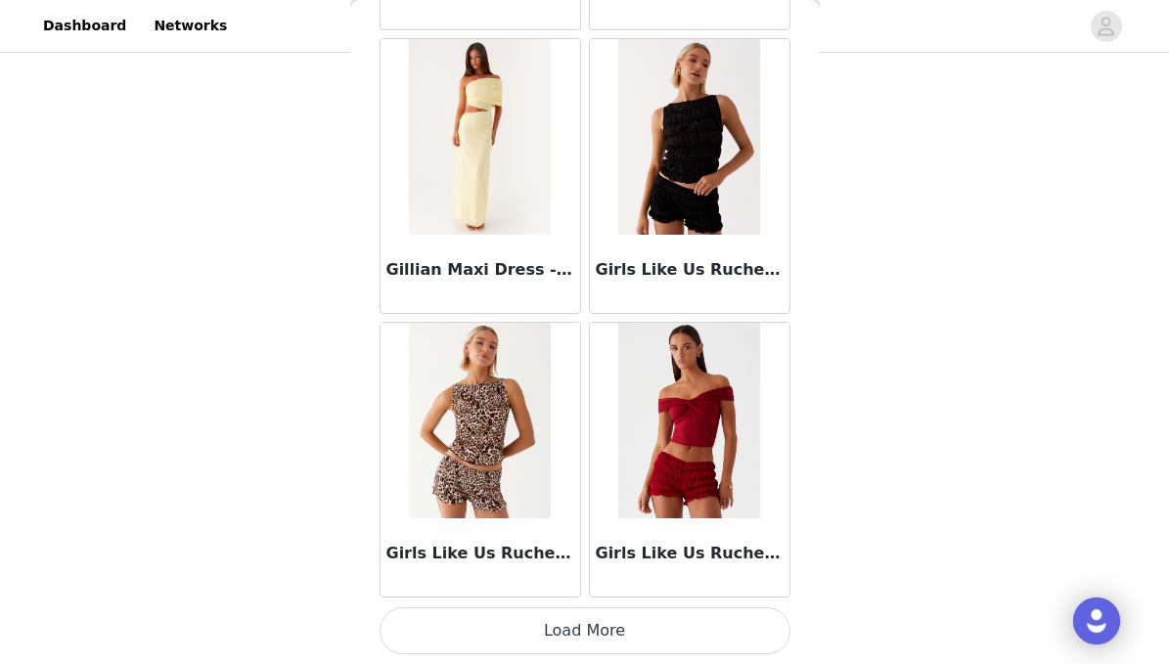
click at [534, 618] on button "Load More" at bounding box center [585, 631] width 411 height 47
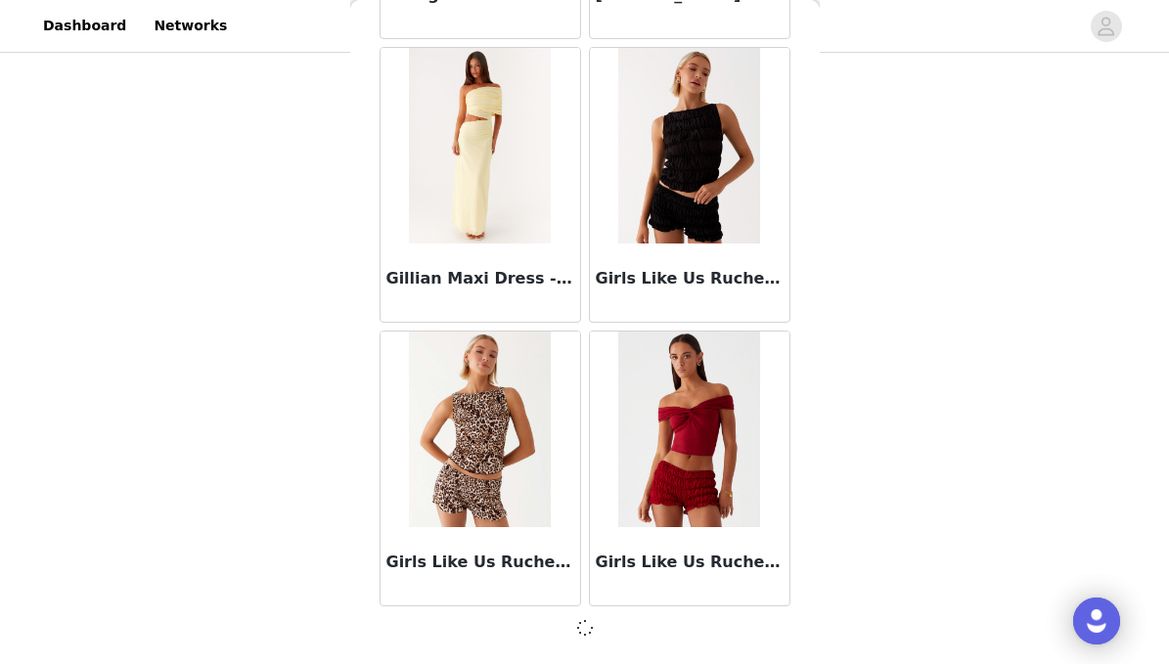
scroll to position [47730, 0]
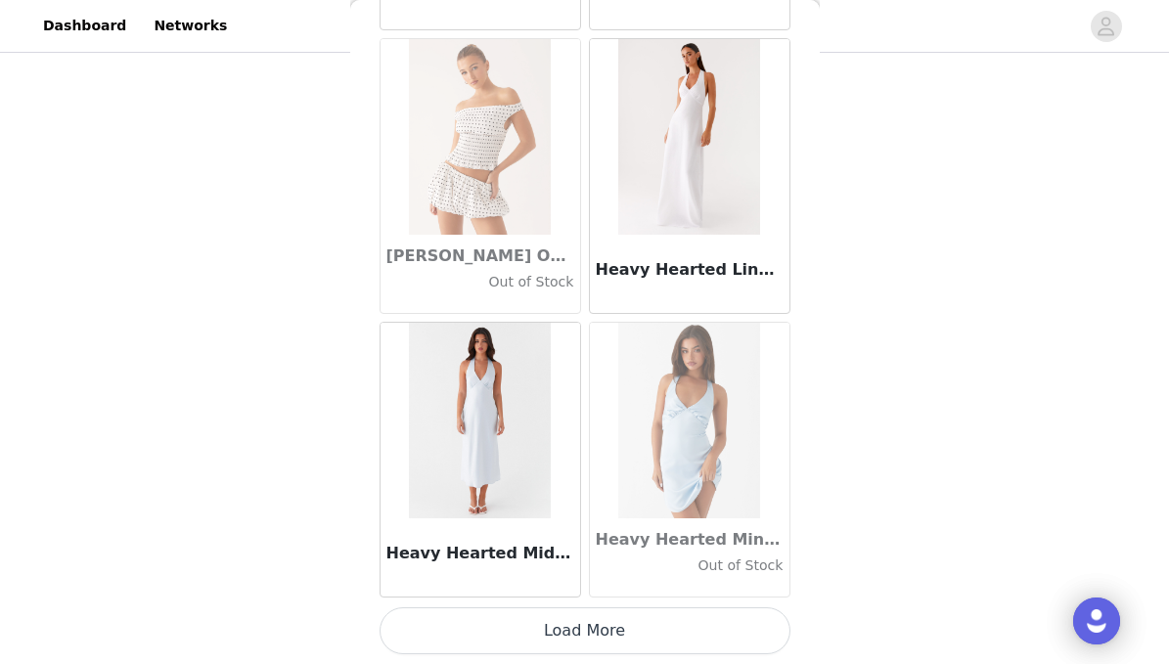
click at [550, 642] on button "Load More" at bounding box center [585, 631] width 411 height 47
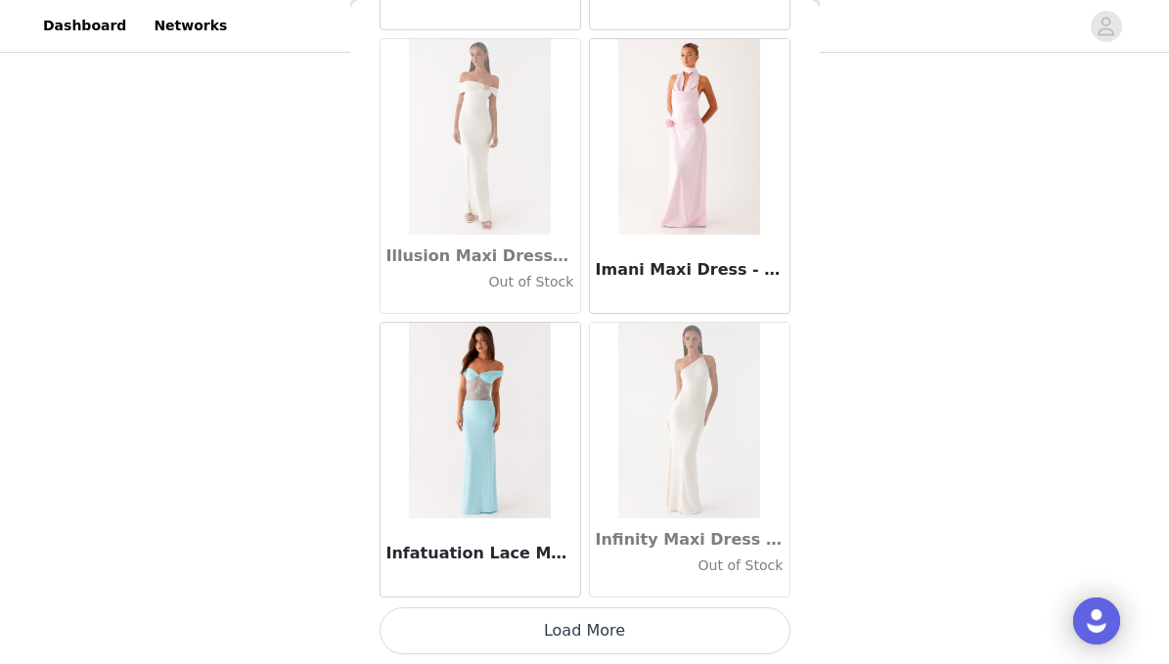
click at [545, 630] on button "Load More" at bounding box center [585, 631] width 411 height 47
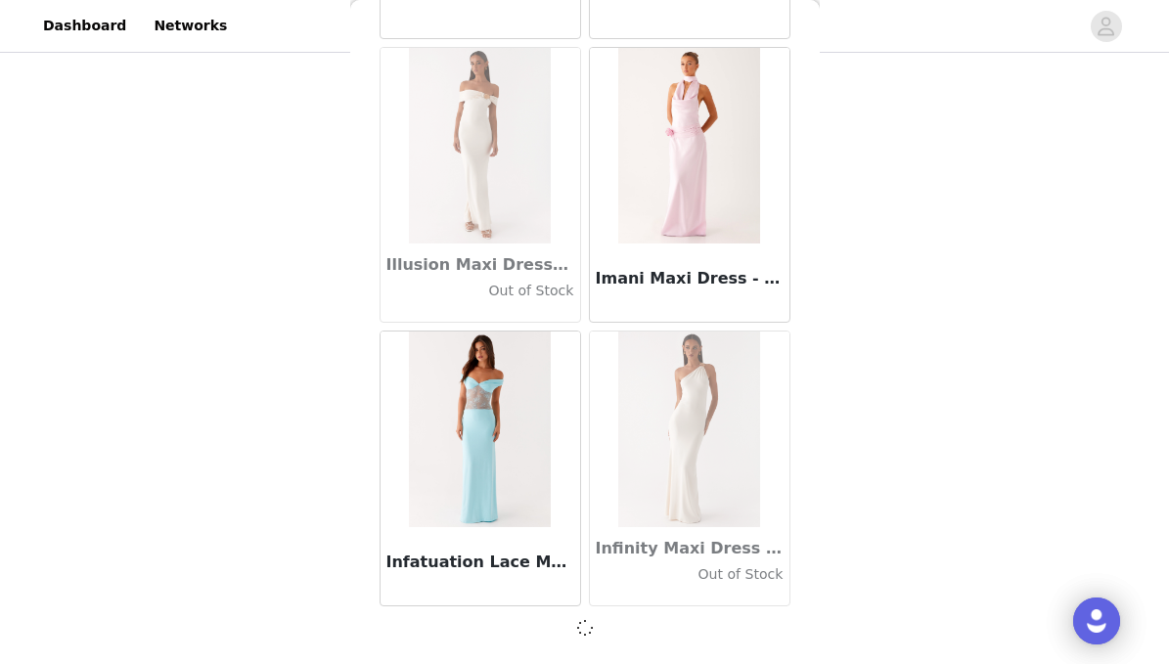
scroll to position [53406, 0]
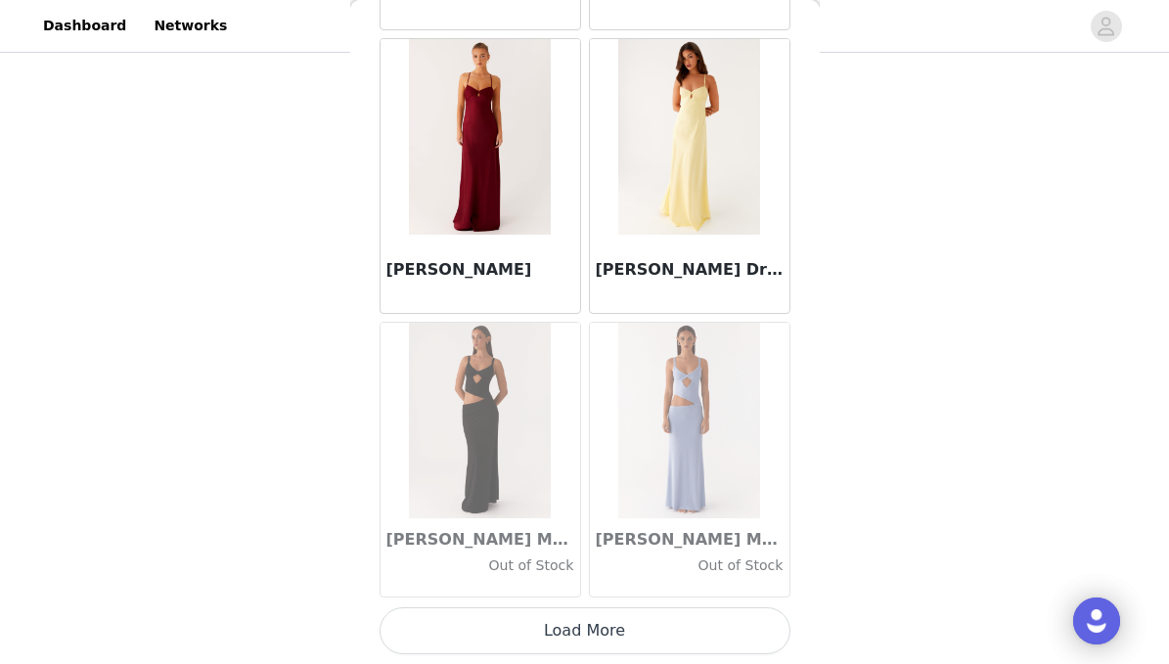
click at [537, 622] on button "Load More" at bounding box center [585, 631] width 411 height 47
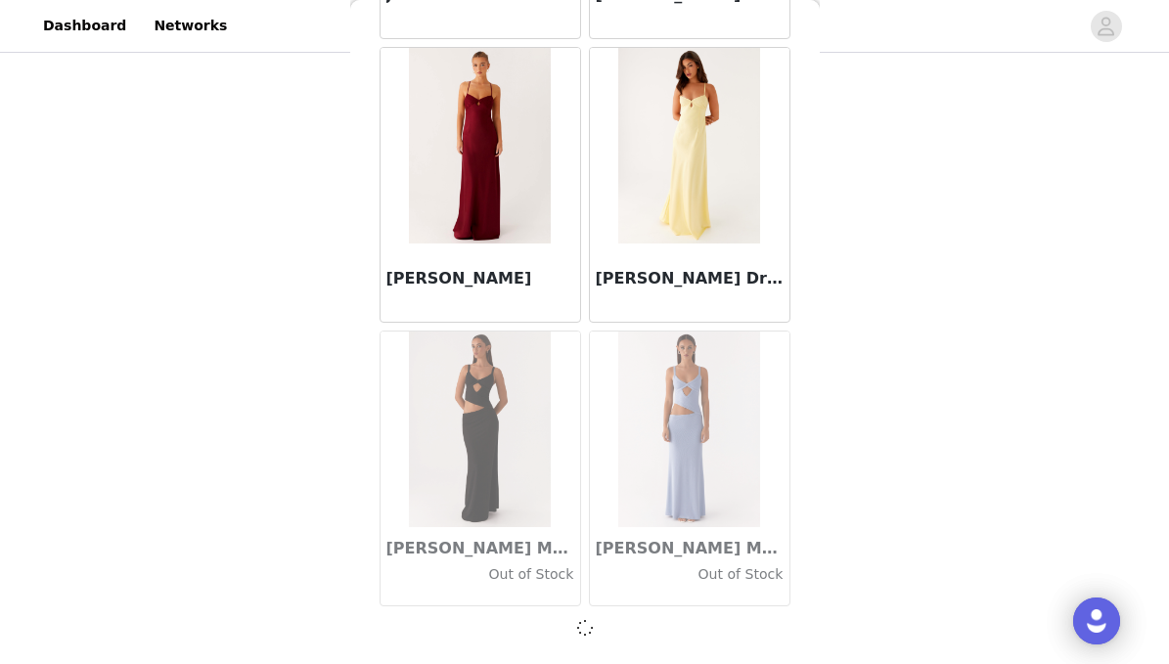
scroll to position [56244, 0]
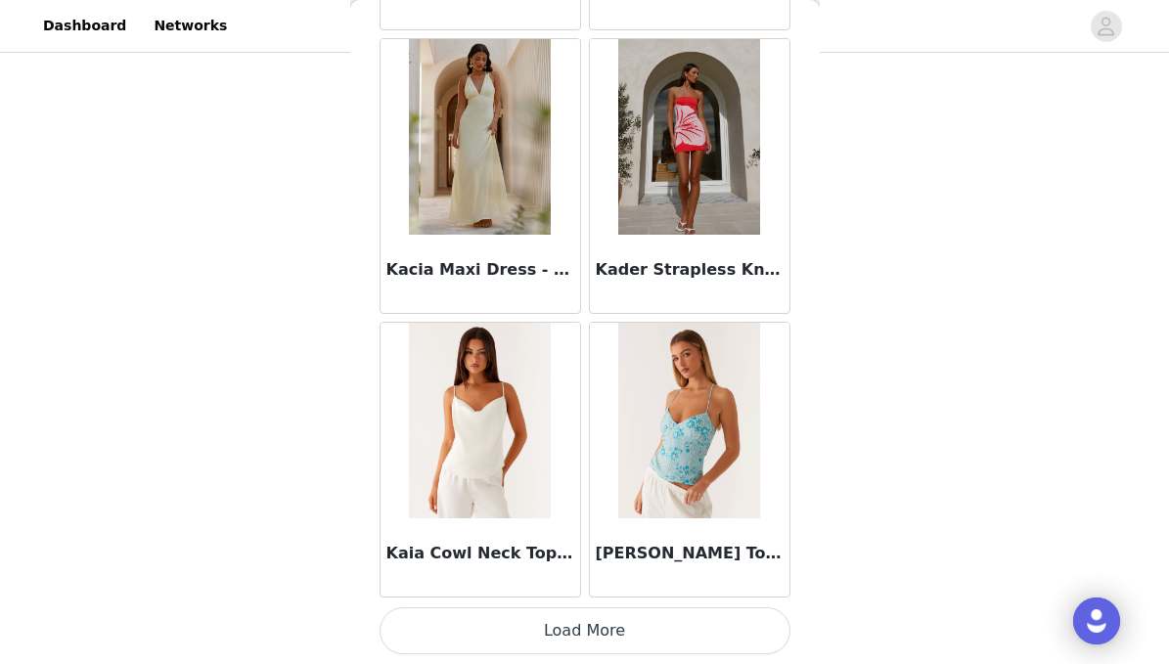
click at [543, 638] on button "Load More" at bounding box center [585, 631] width 411 height 47
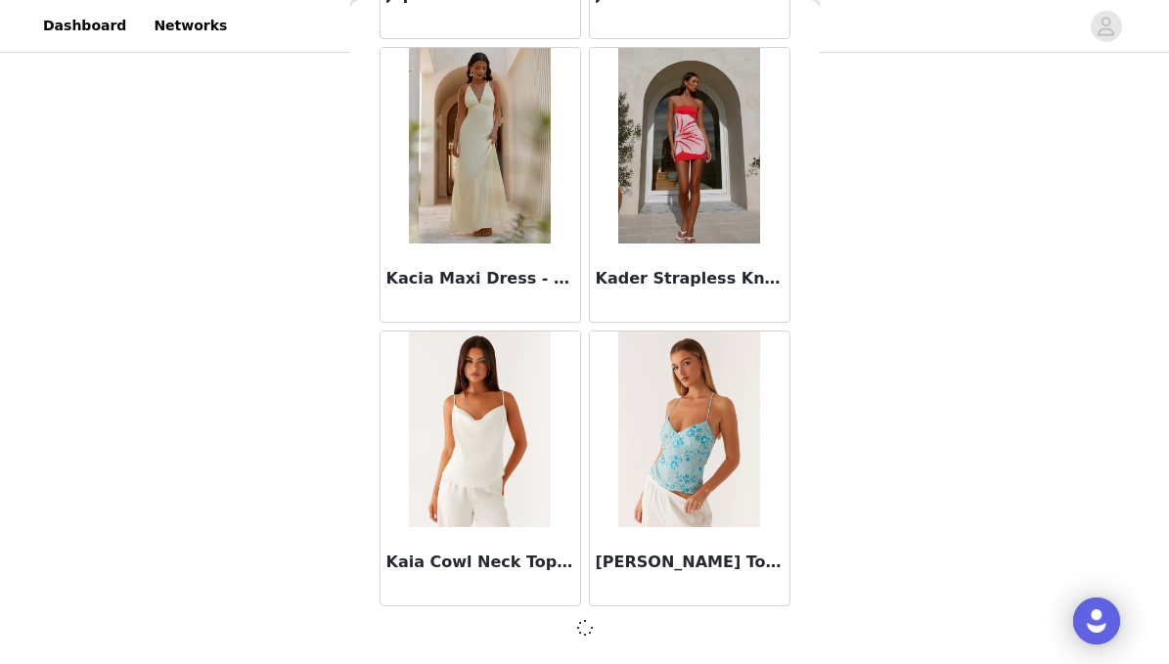
scroll to position [189, 0]
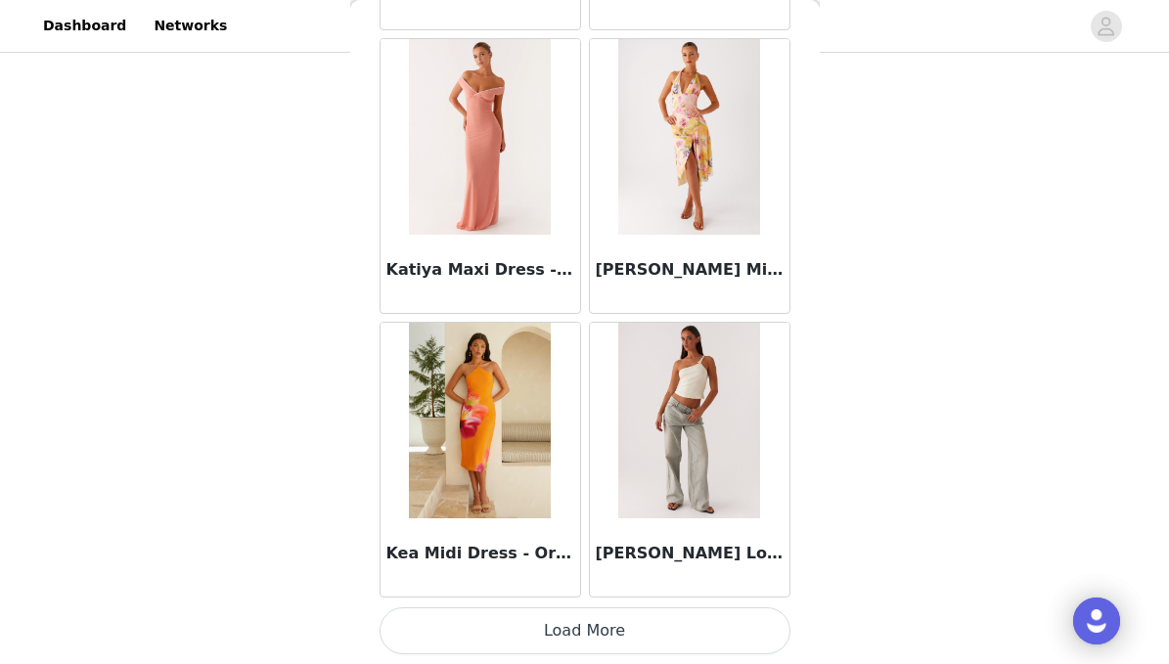
click at [544, 639] on button "Load More" at bounding box center [585, 631] width 411 height 47
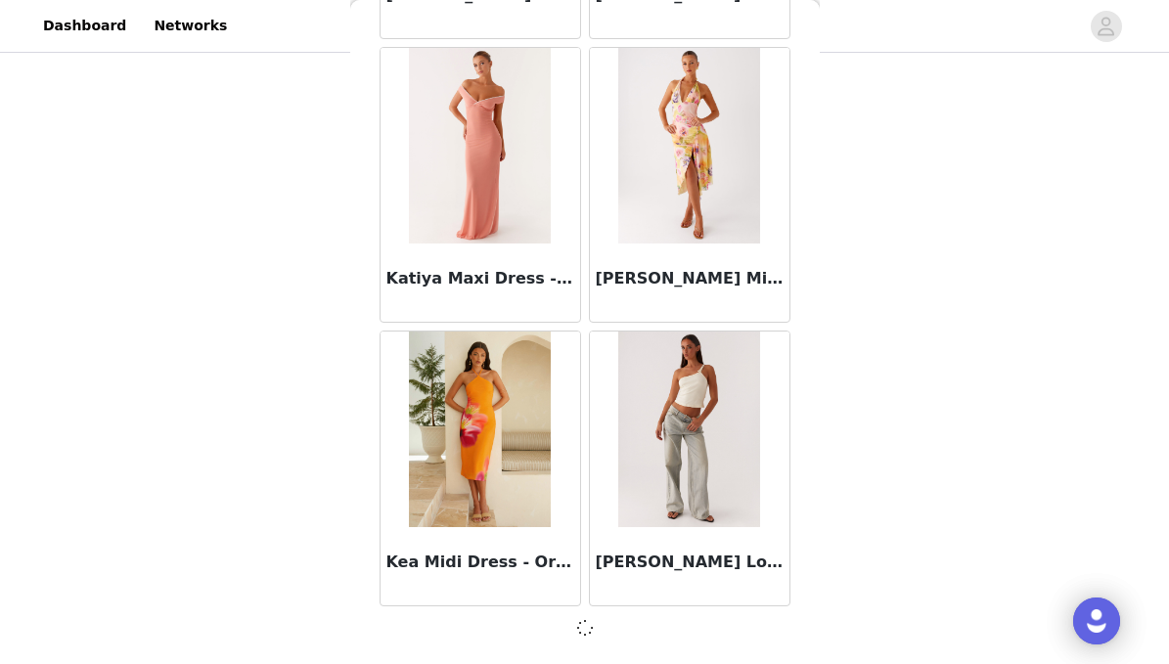
scroll to position [61920, 0]
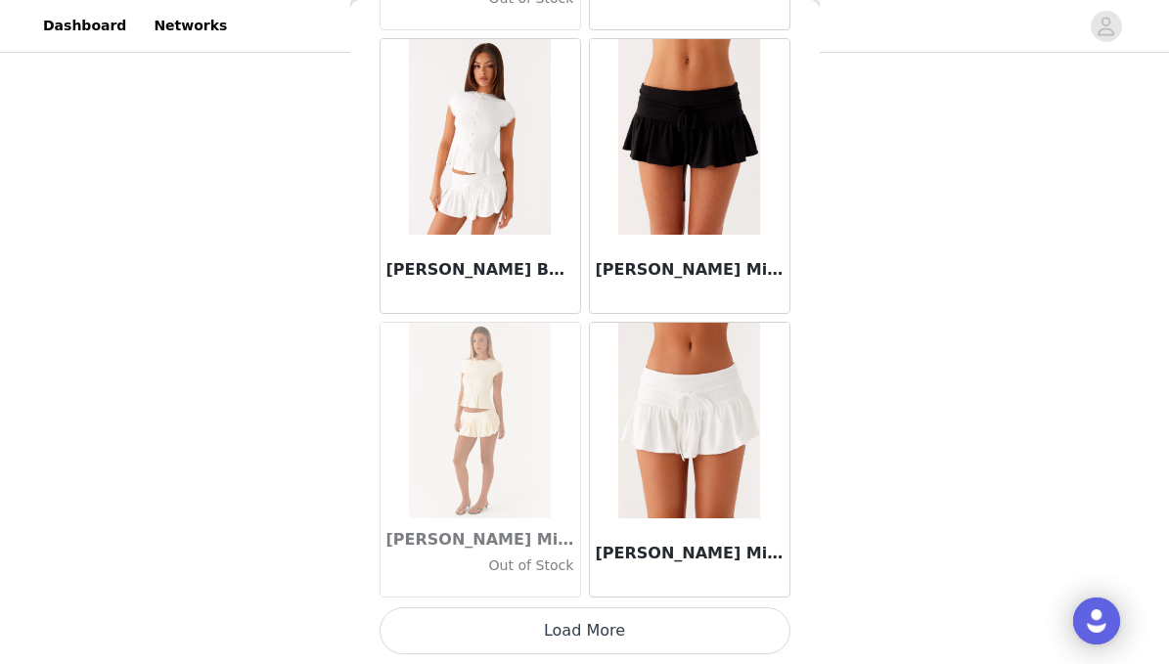
click at [543, 637] on button "Load More" at bounding box center [585, 631] width 411 height 47
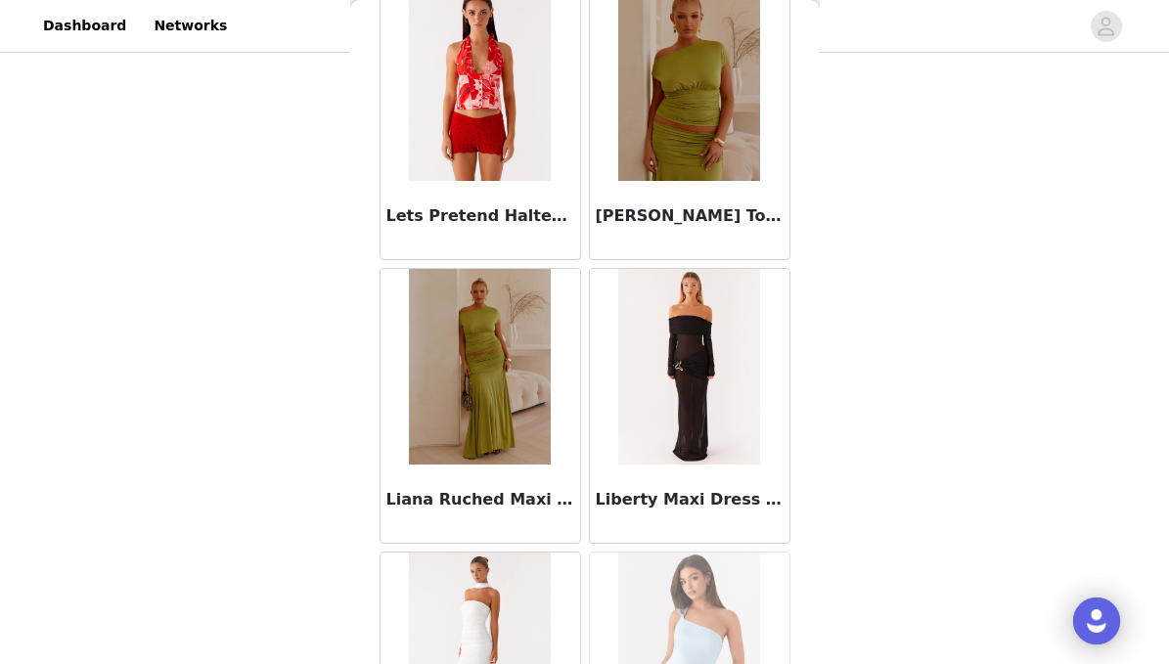
scroll to position [66524, 0]
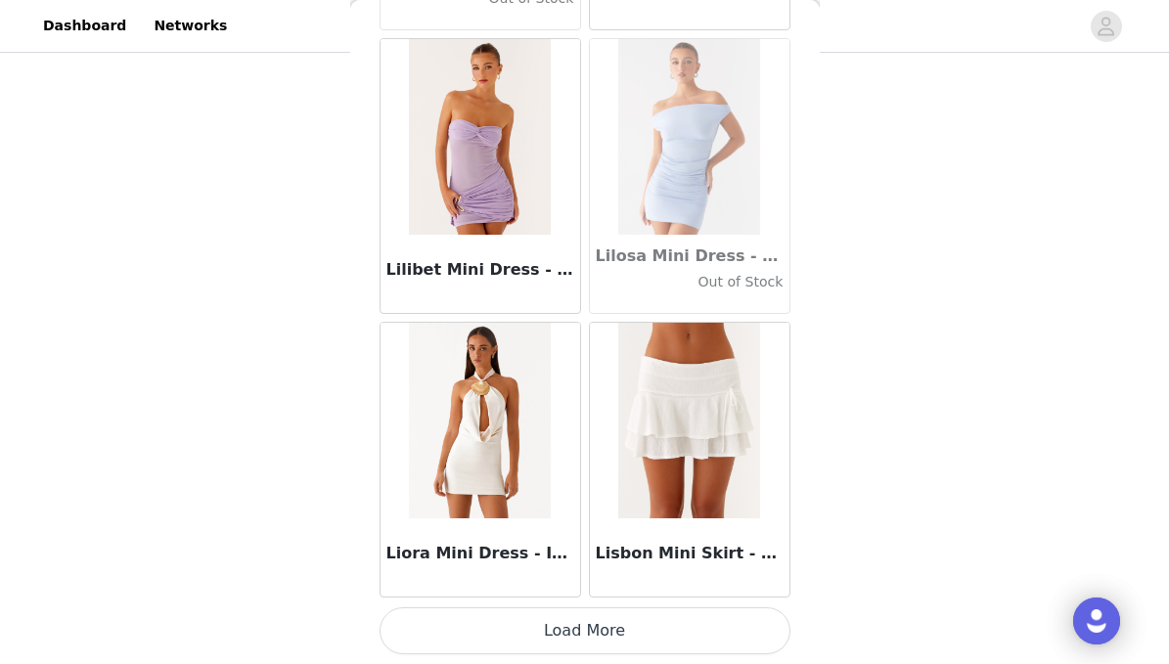
click at [546, 629] on button "Load More" at bounding box center [585, 631] width 411 height 47
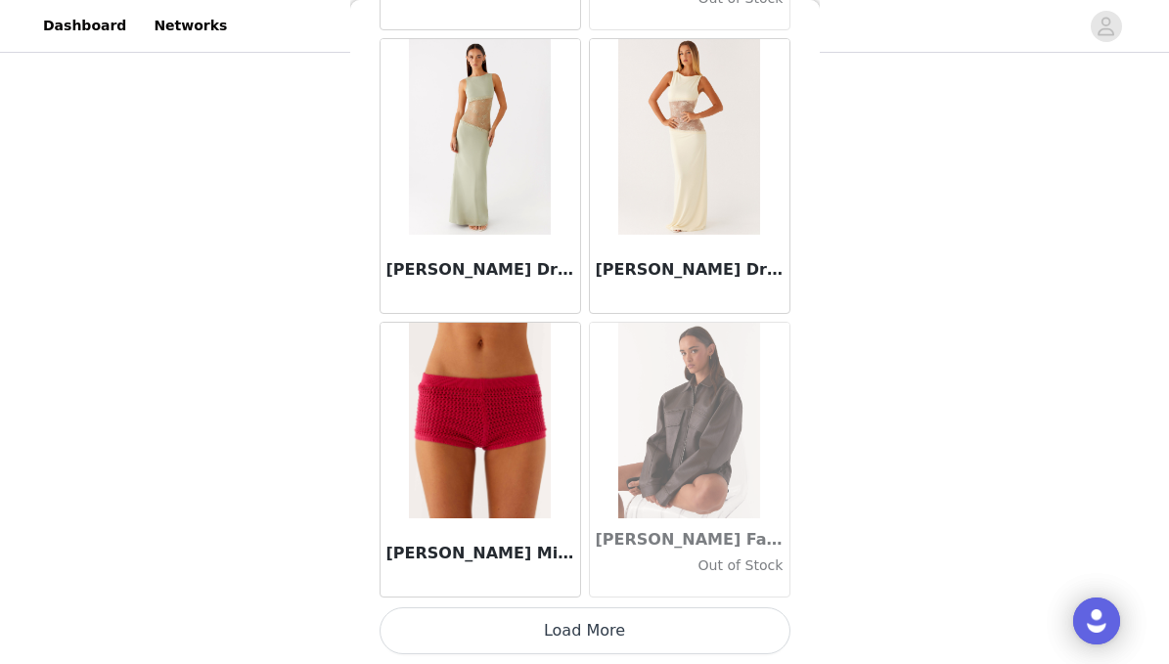
click at [537, 645] on button "Load More" at bounding box center [585, 631] width 411 height 47
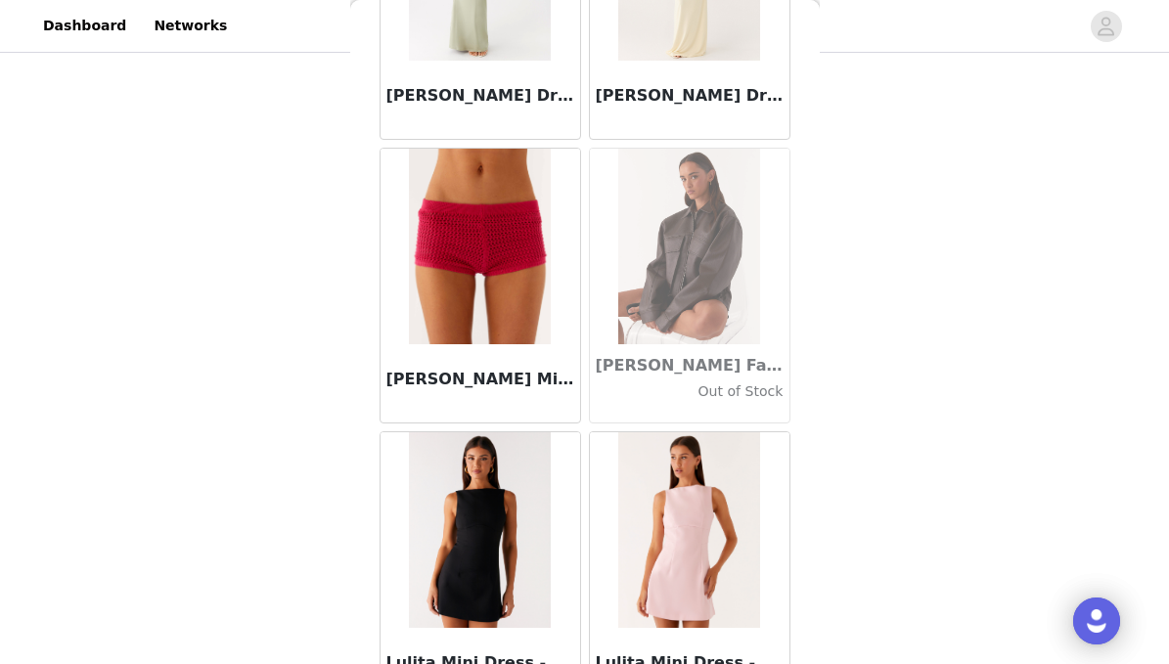
scroll to position [70615, 0]
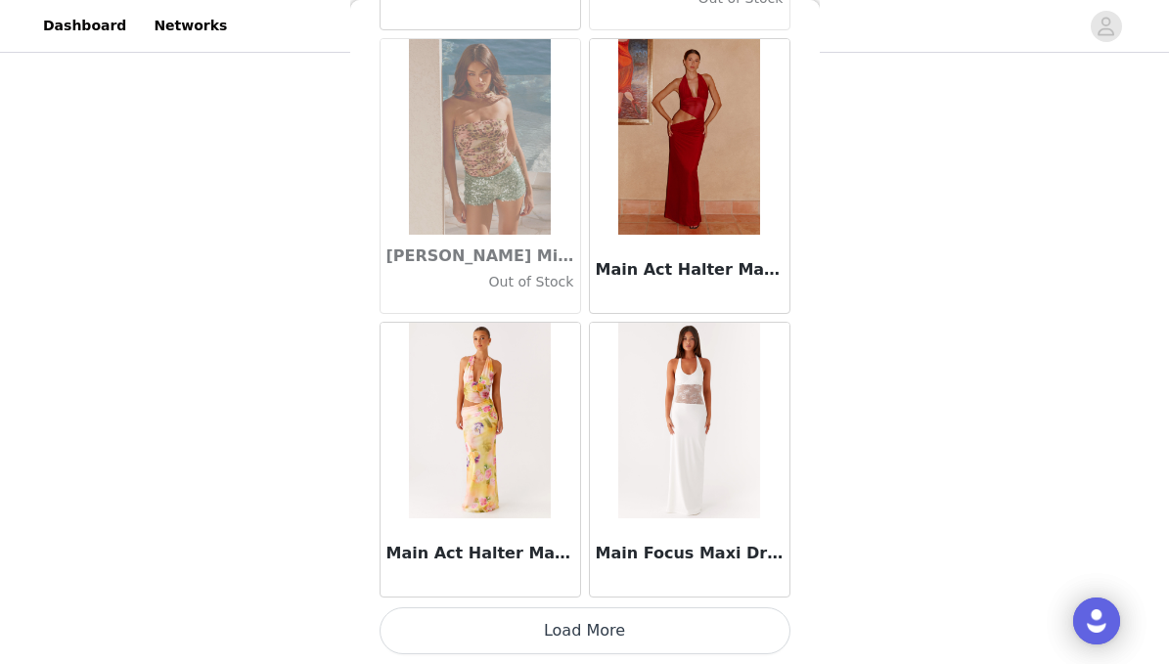
click at [666, 620] on button "Load More" at bounding box center [585, 631] width 411 height 47
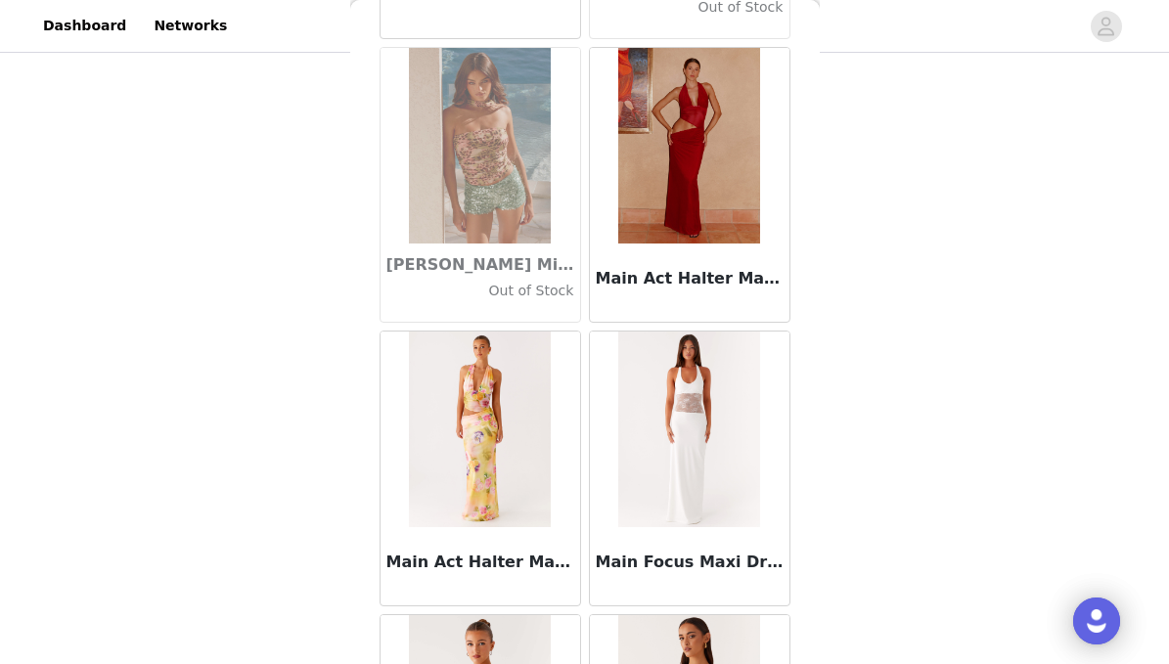
scroll to position [189, 0]
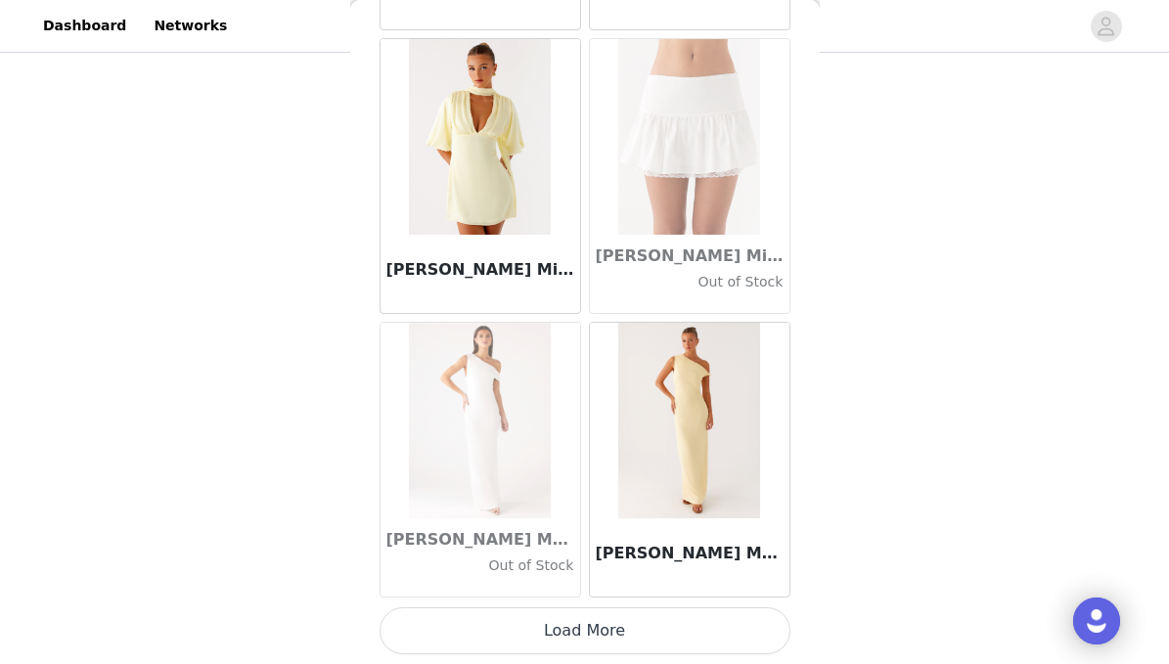
click at [628, 645] on button "Load More" at bounding box center [585, 631] width 411 height 47
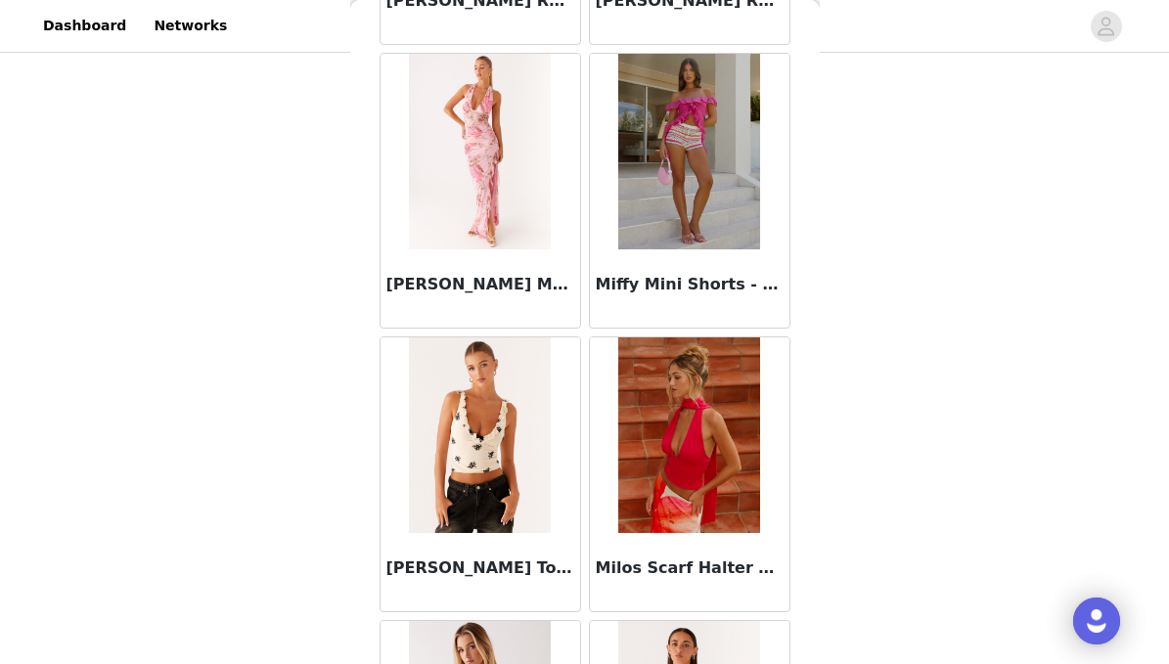
click at [518, 463] on img at bounding box center [480, 436] width 142 height 196
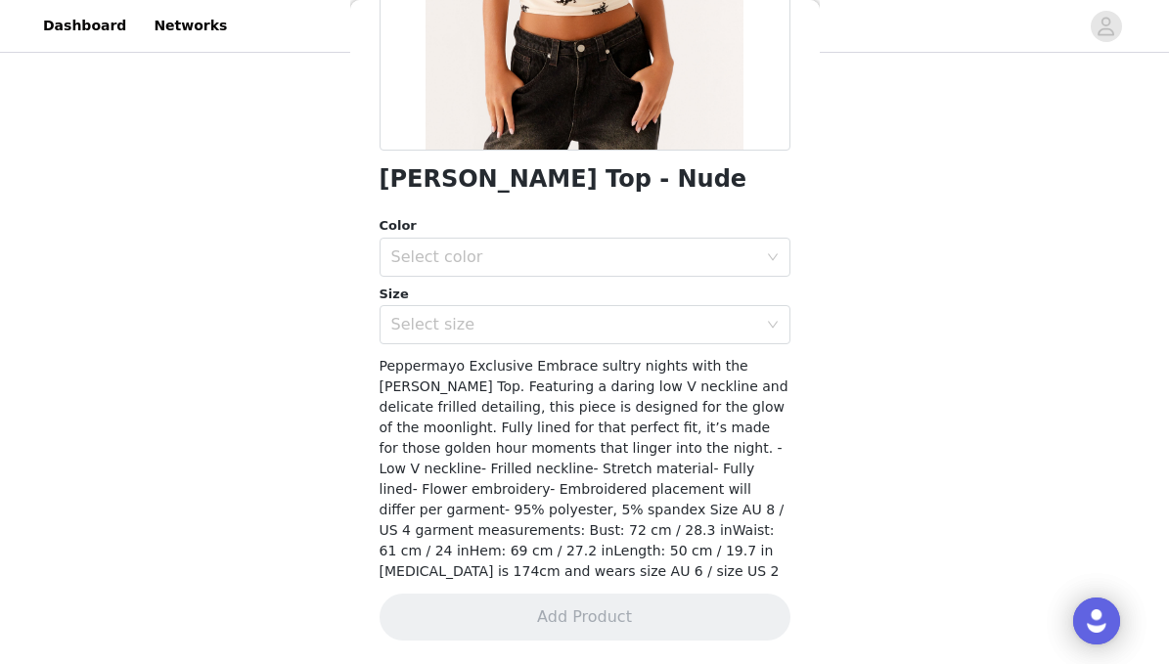
scroll to position [358, 0]
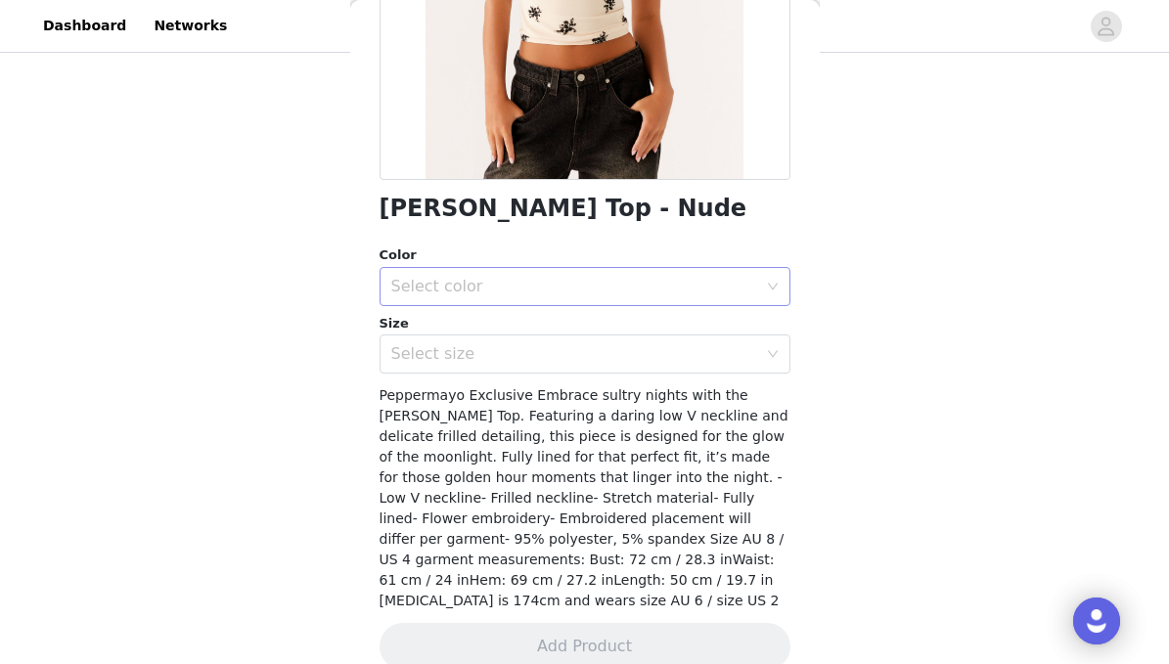
click at [408, 281] on div "Select color" at bounding box center [574, 287] width 366 height 20
click at [453, 330] on li "Nude" at bounding box center [585, 320] width 411 height 31
click at [455, 356] on div "Select size" at bounding box center [578, 354] width 375 height 37
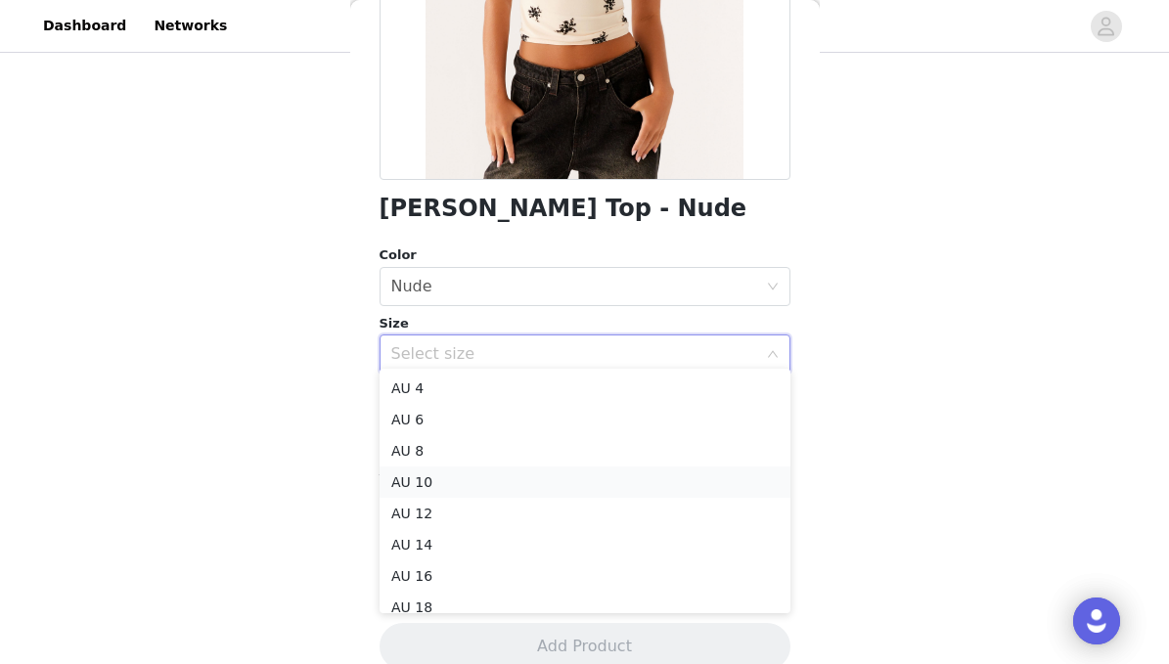
click at [452, 480] on li "AU 10" at bounding box center [585, 482] width 411 height 31
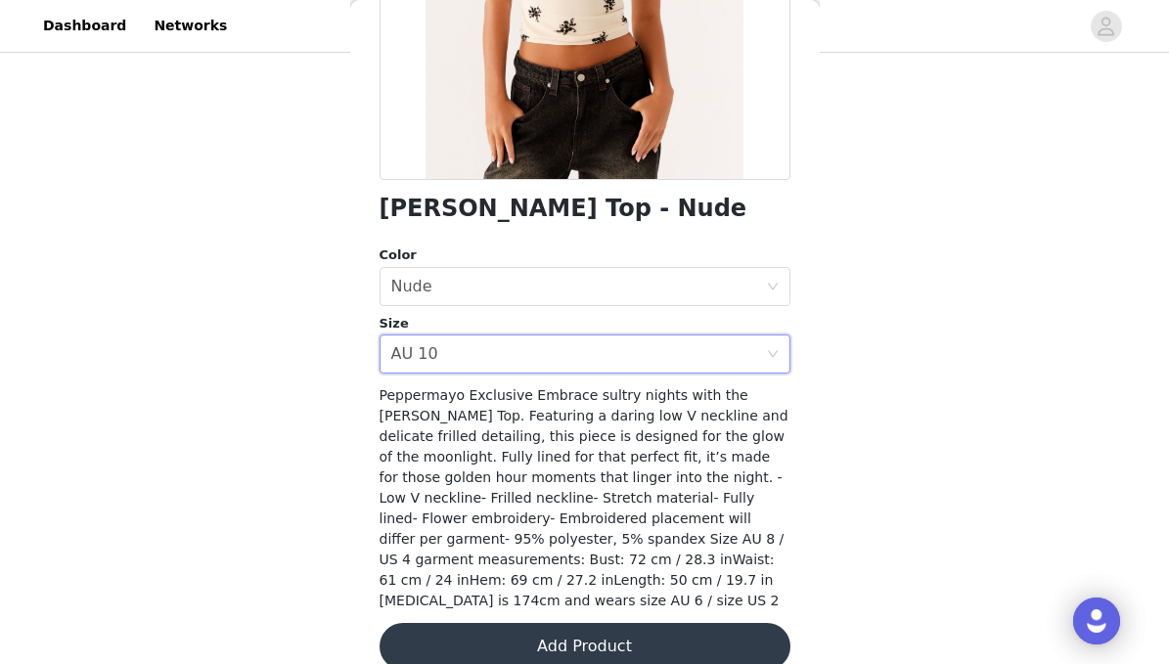
click at [545, 623] on button "Add Product" at bounding box center [585, 646] width 411 height 47
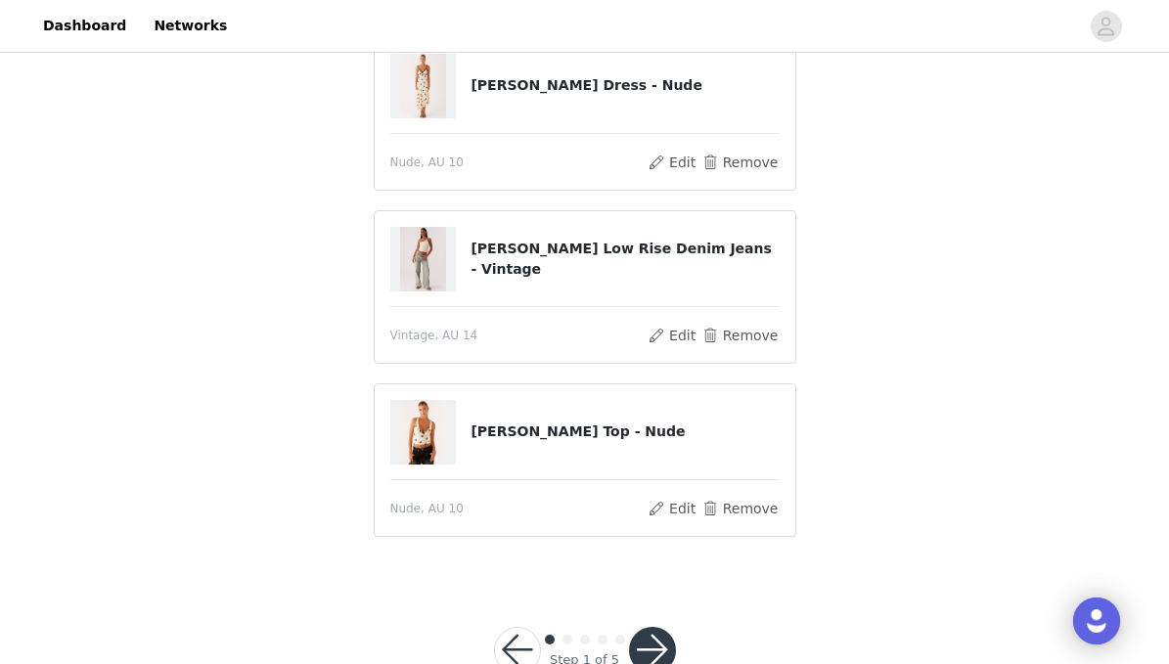
scroll to position [207, 0]
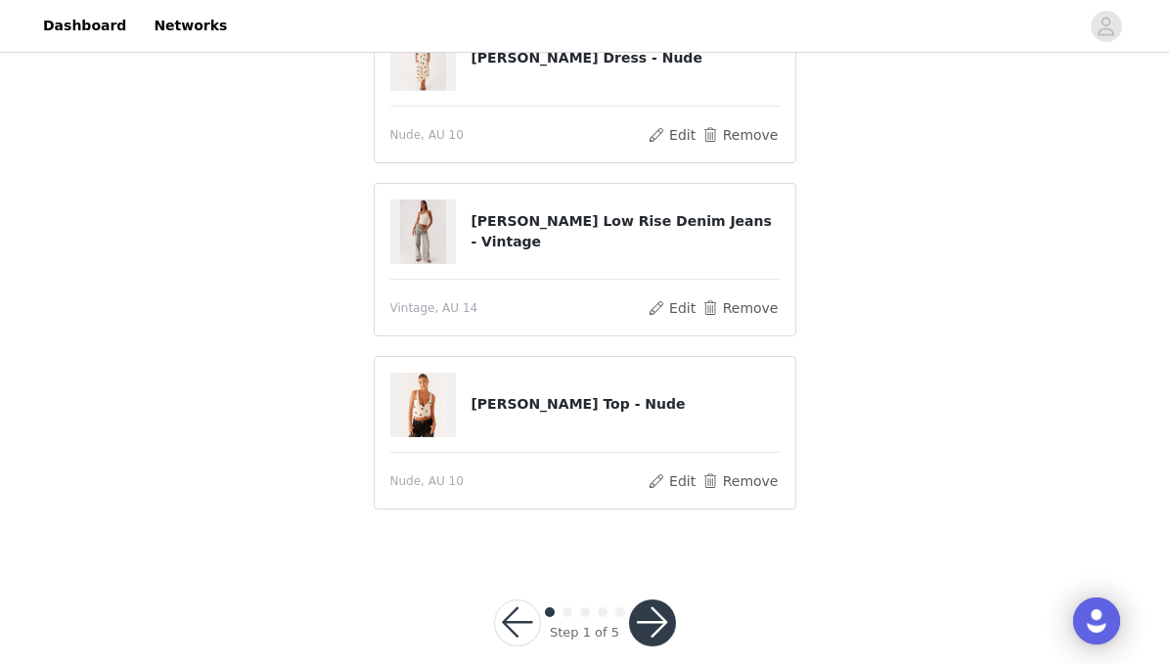
click at [670, 621] on button "button" at bounding box center [652, 623] width 47 height 47
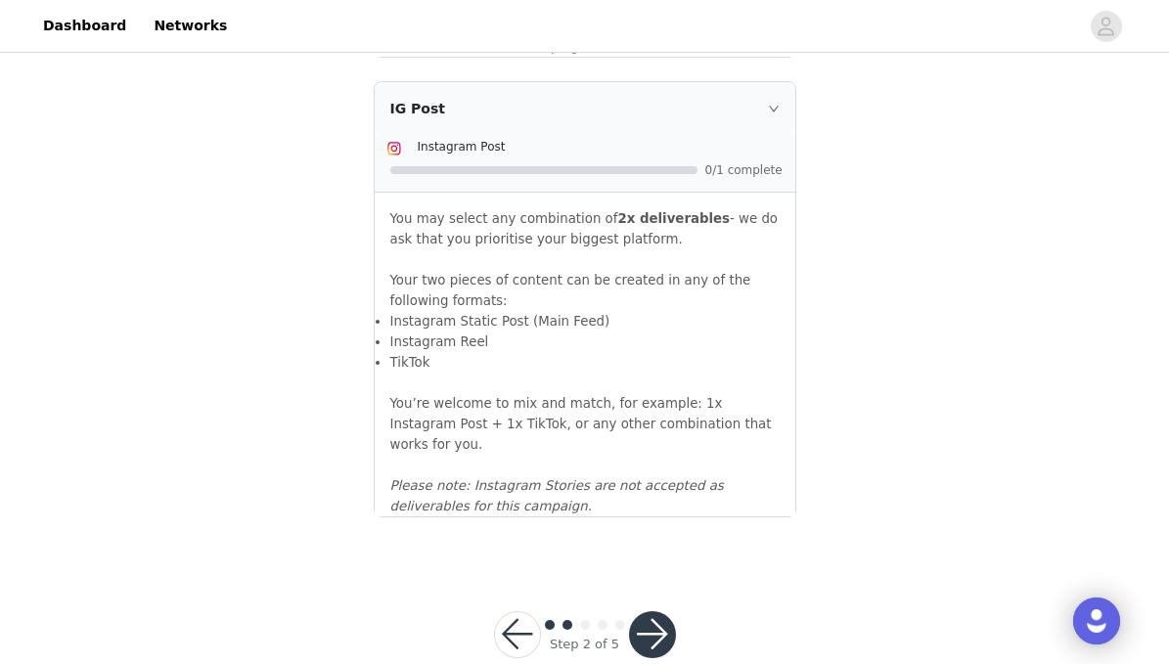
scroll to position [2224, 0]
click at [665, 613] on button "button" at bounding box center [652, 636] width 47 height 47
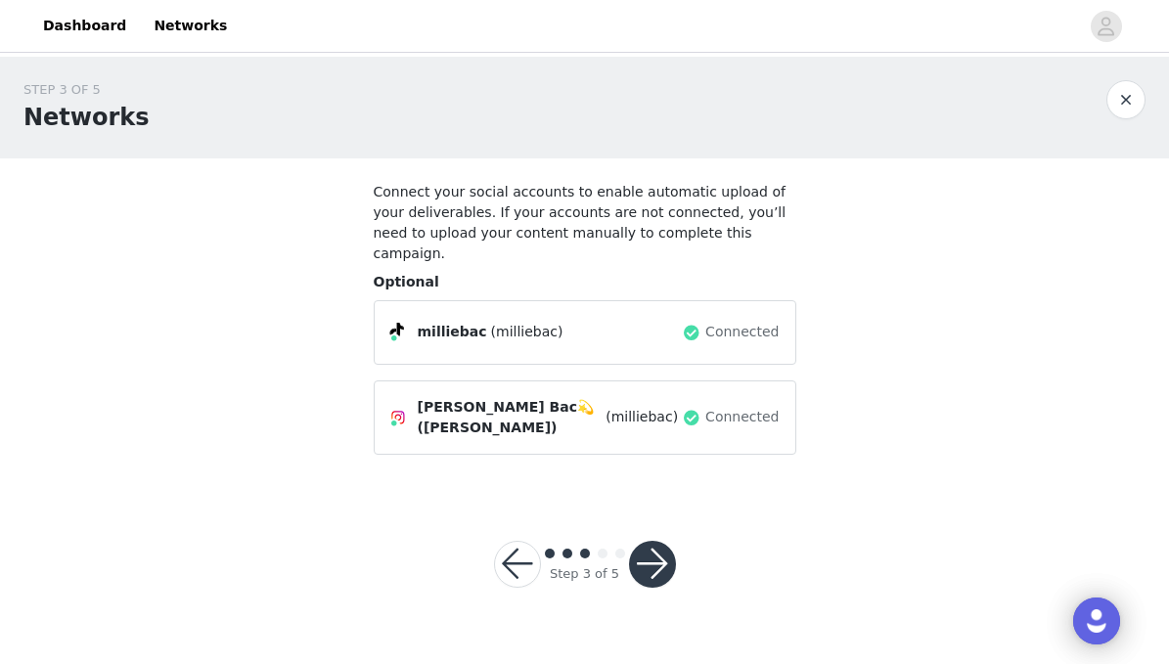
click at [665, 518] on div "Step 3 of 5" at bounding box center [585, 565] width 229 height 94
click at [660, 541] on button "button" at bounding box center [652, 564] width 47 height 47
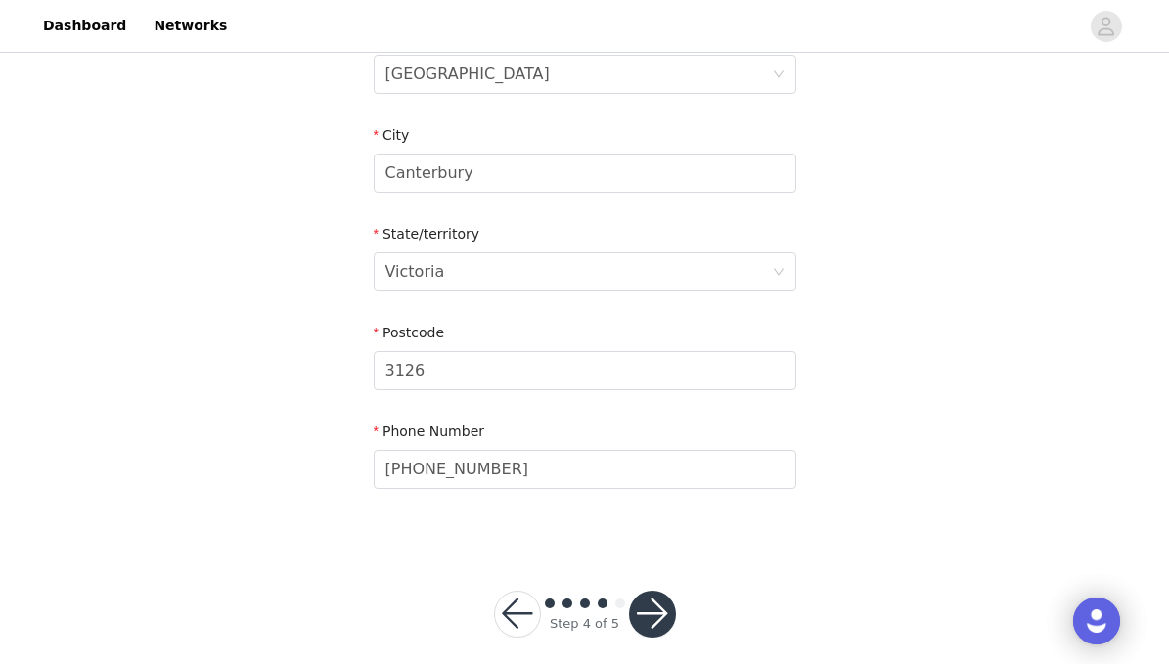
scroll to position [752, 0]
click at [663, 596] on button "button" at bounding box center [652, 615] width 47 height 47
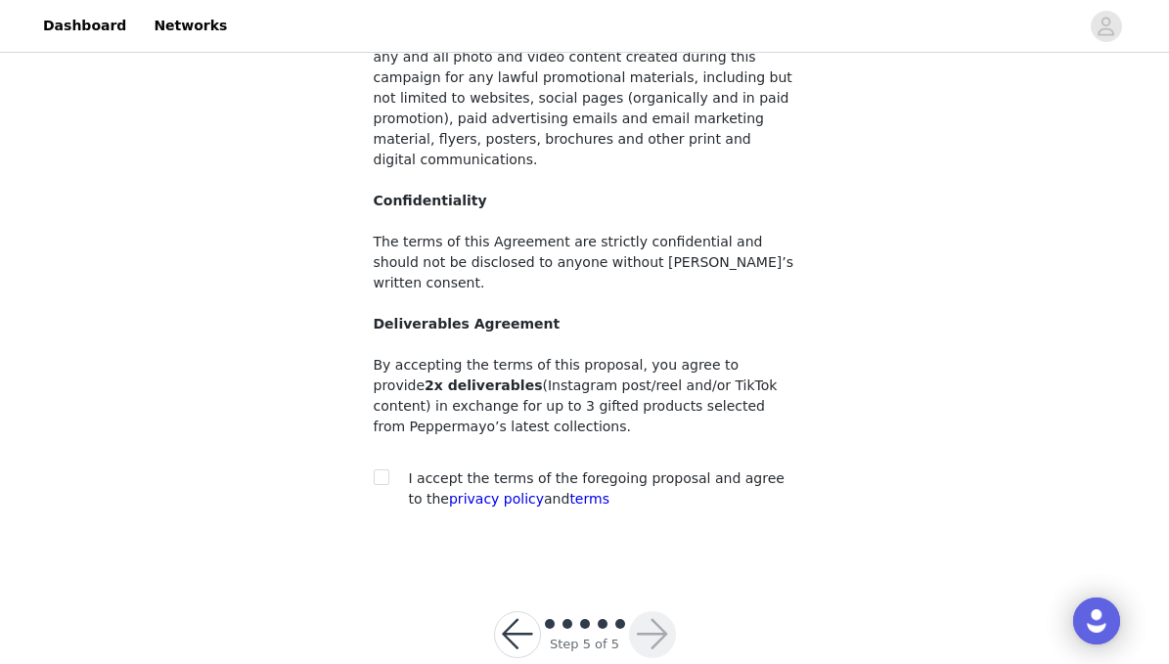
scroll to position [240, 0]
click at [385, 471] on input "checkbox" at bounding box center [381, 478] width 14 height 14
checkbox input "true"
click at [651, 613] on button "button" at bounding box center [652, 636] width 47 height 47
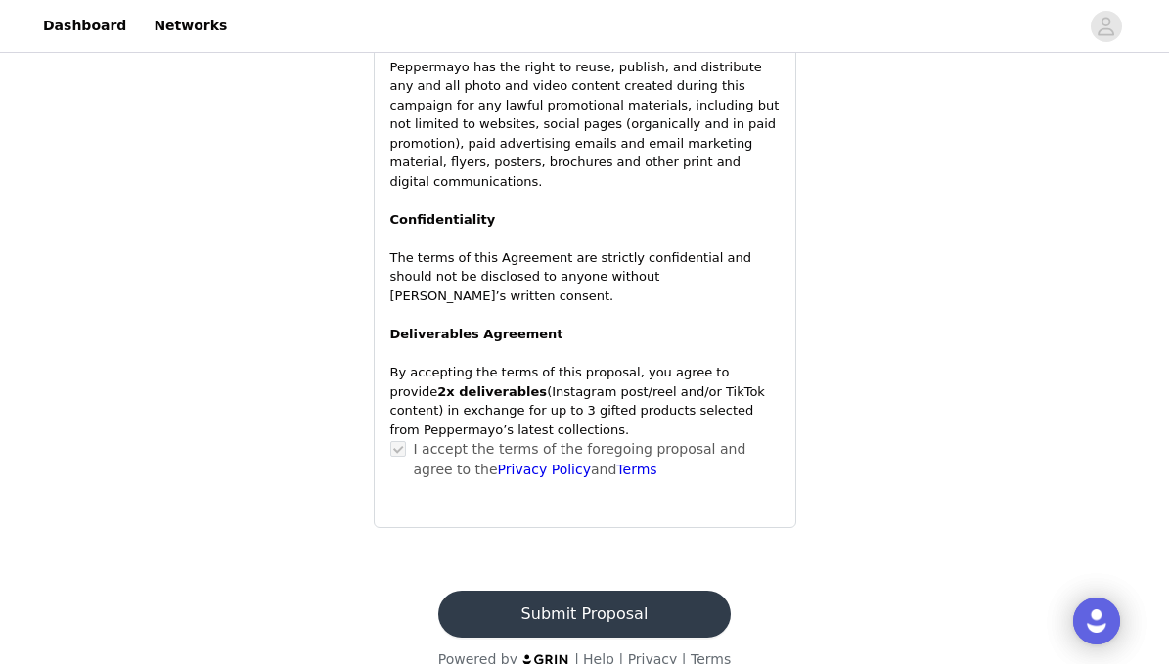
click at [640, 597] on button "Submit Proposal" at bounding box center [584, 614] width 293 height 47
